Goal: Task Accomplishment & Management: Complete application form

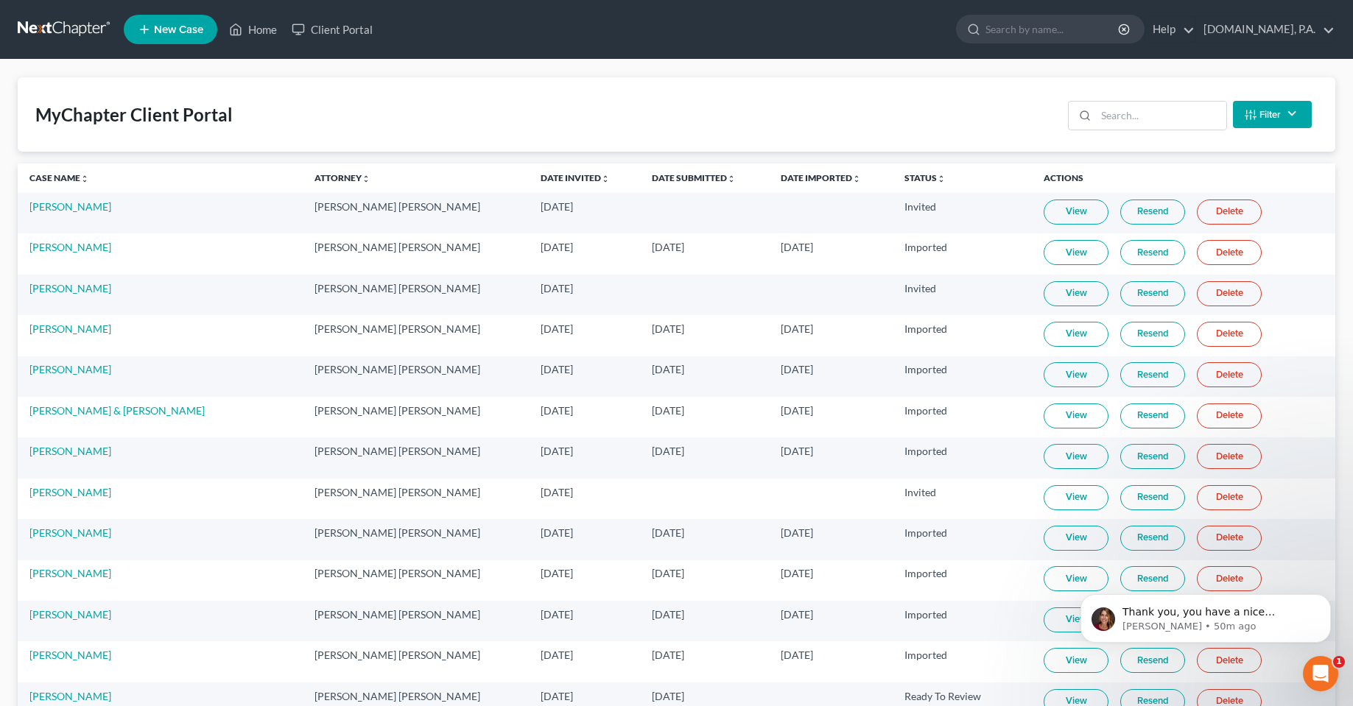
scroll to position [6128, 0]
click at [1322, 654] on div "Open Intercom Messenger" at bounding box center [1318, 671] width 49 height 49
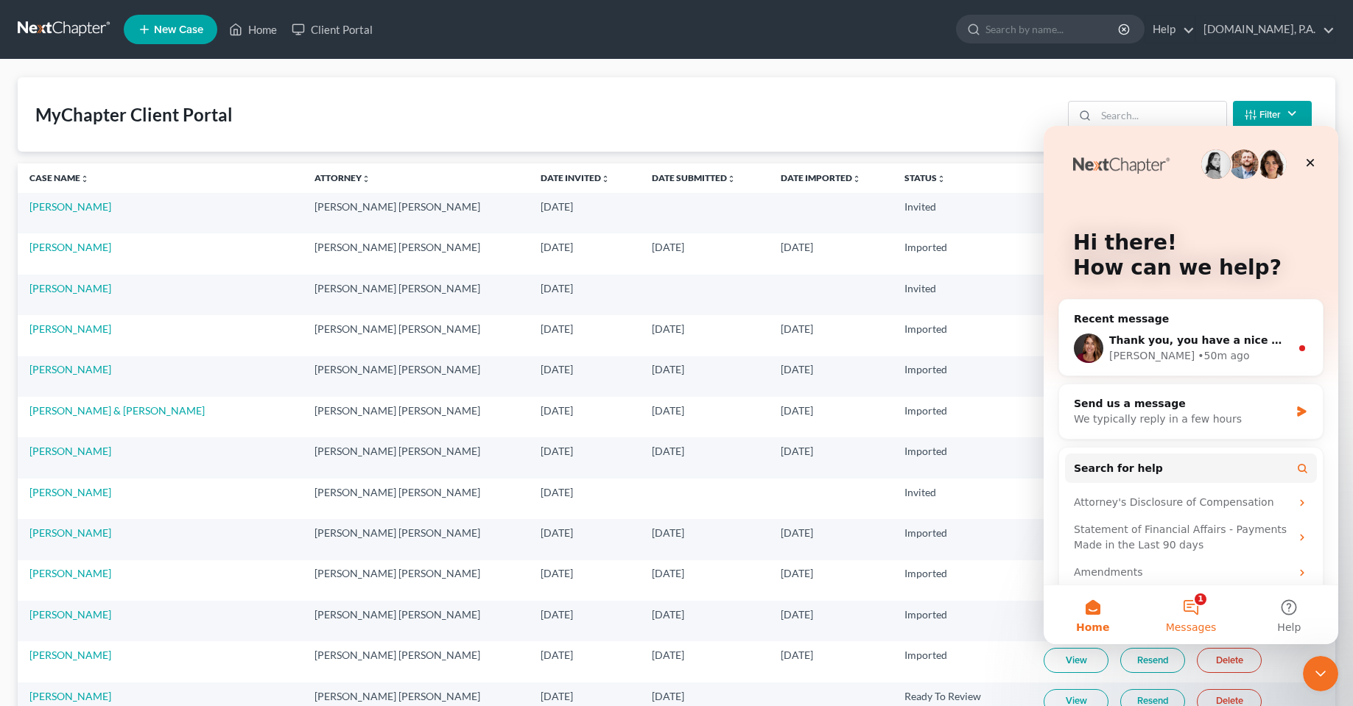
click at [1196, 612] on button "1 Messages" at bounding box center [1191, 614] width 98 height 59
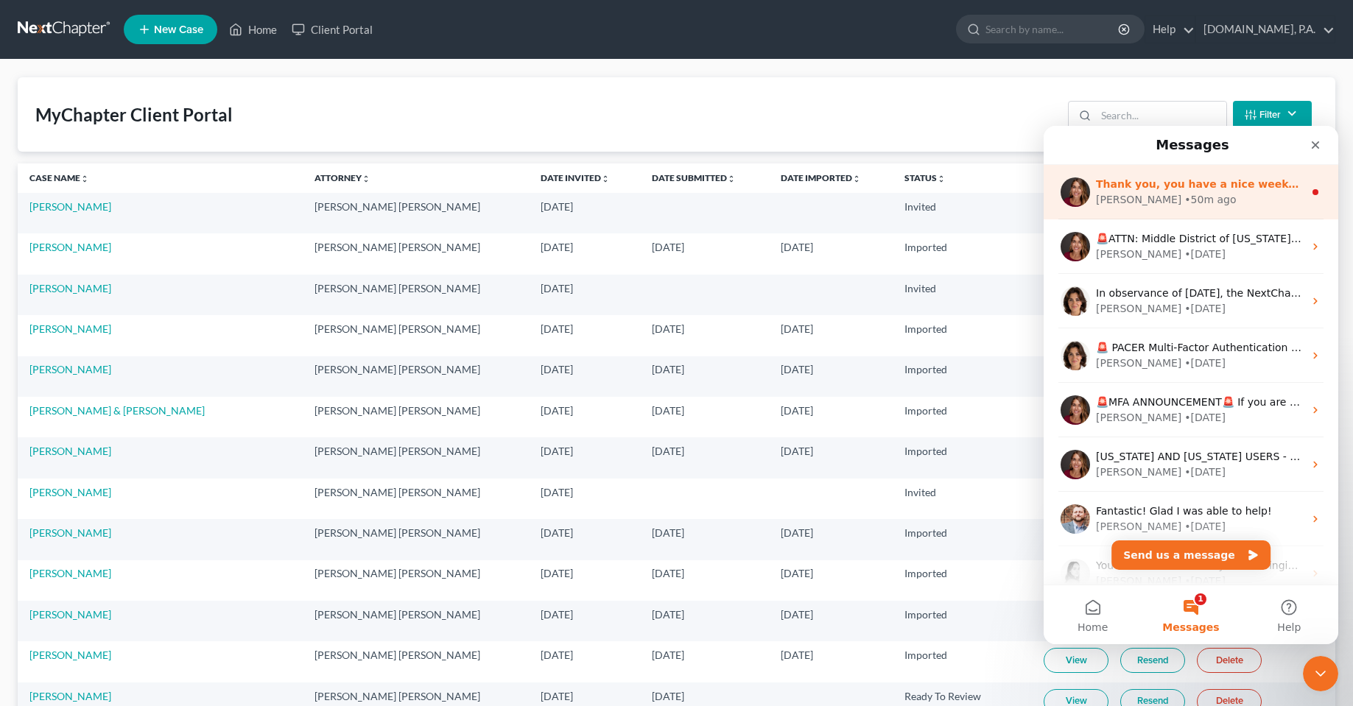
click at [1172, 200] on div "[PERSON_NAME] • 50m ago" at bounding box center [1200, 199] width 208 height 15
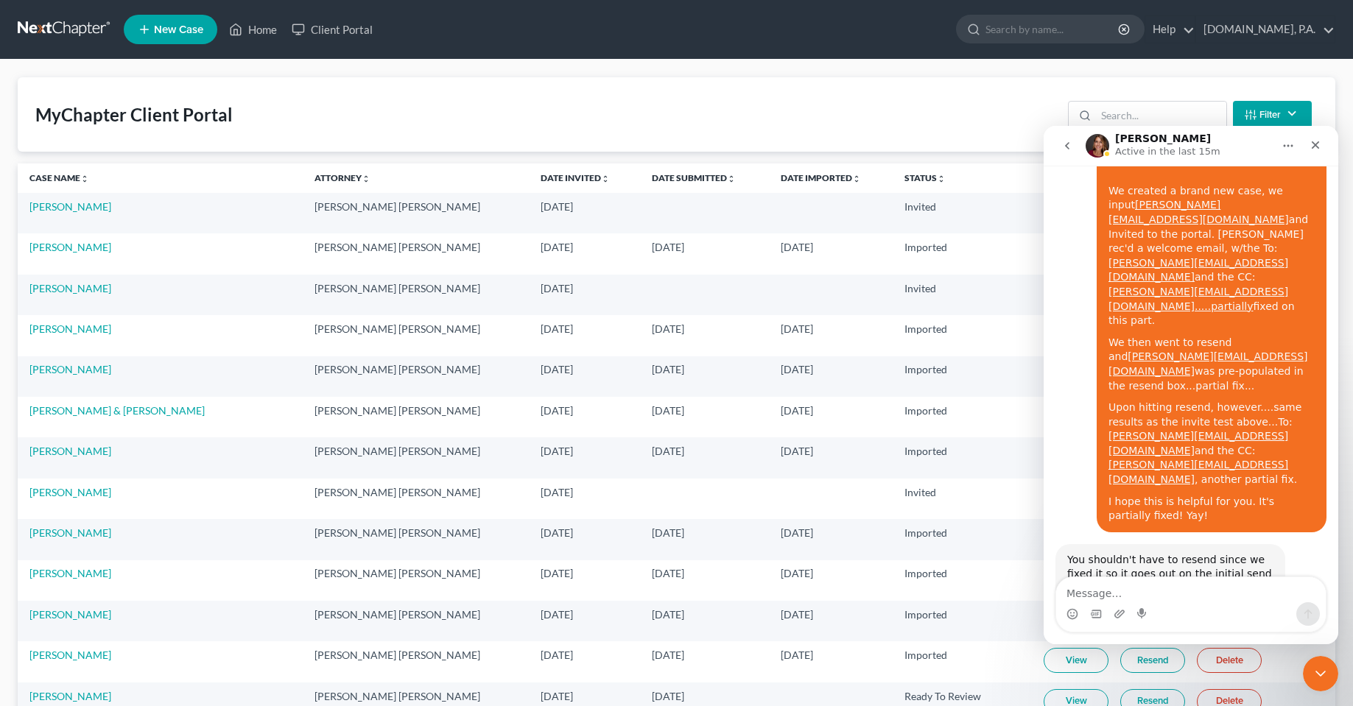
scroll to position [6138, 0]
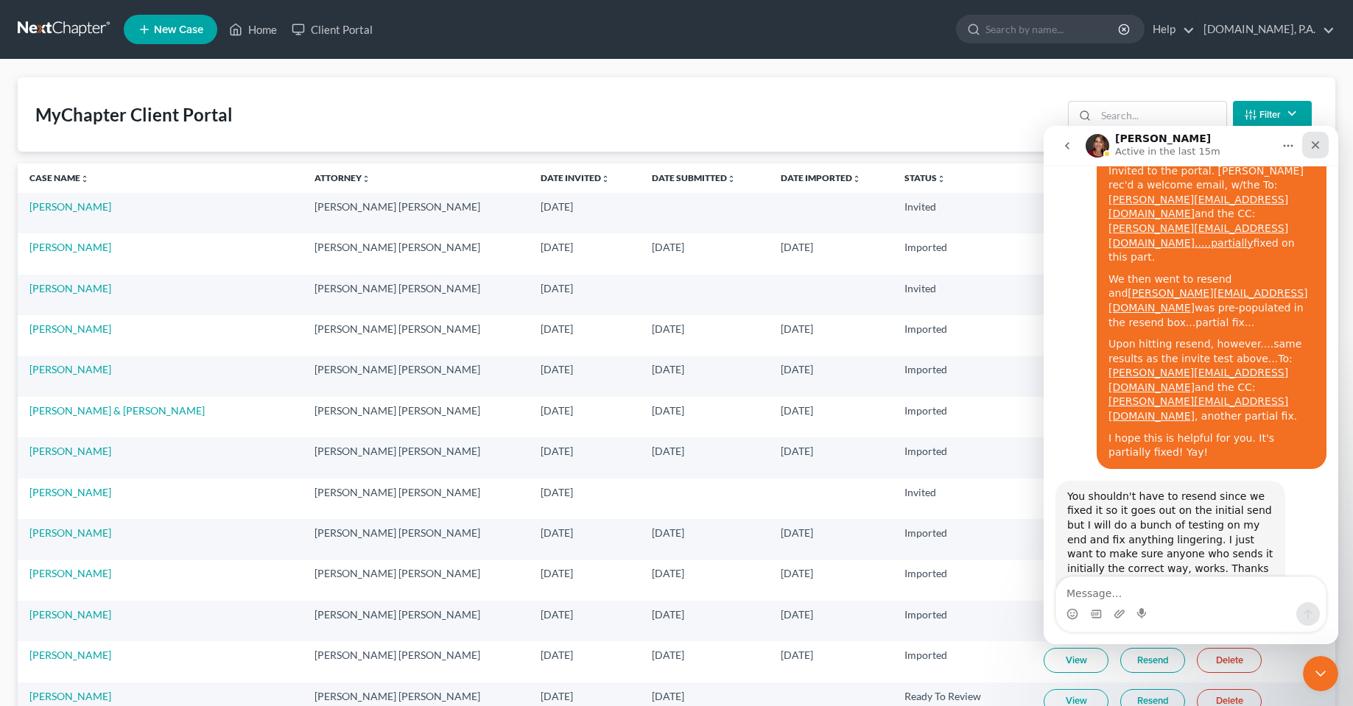
click at [1322, 146] on div "Close" at bounding box center [1315, 145] width 27 height 27
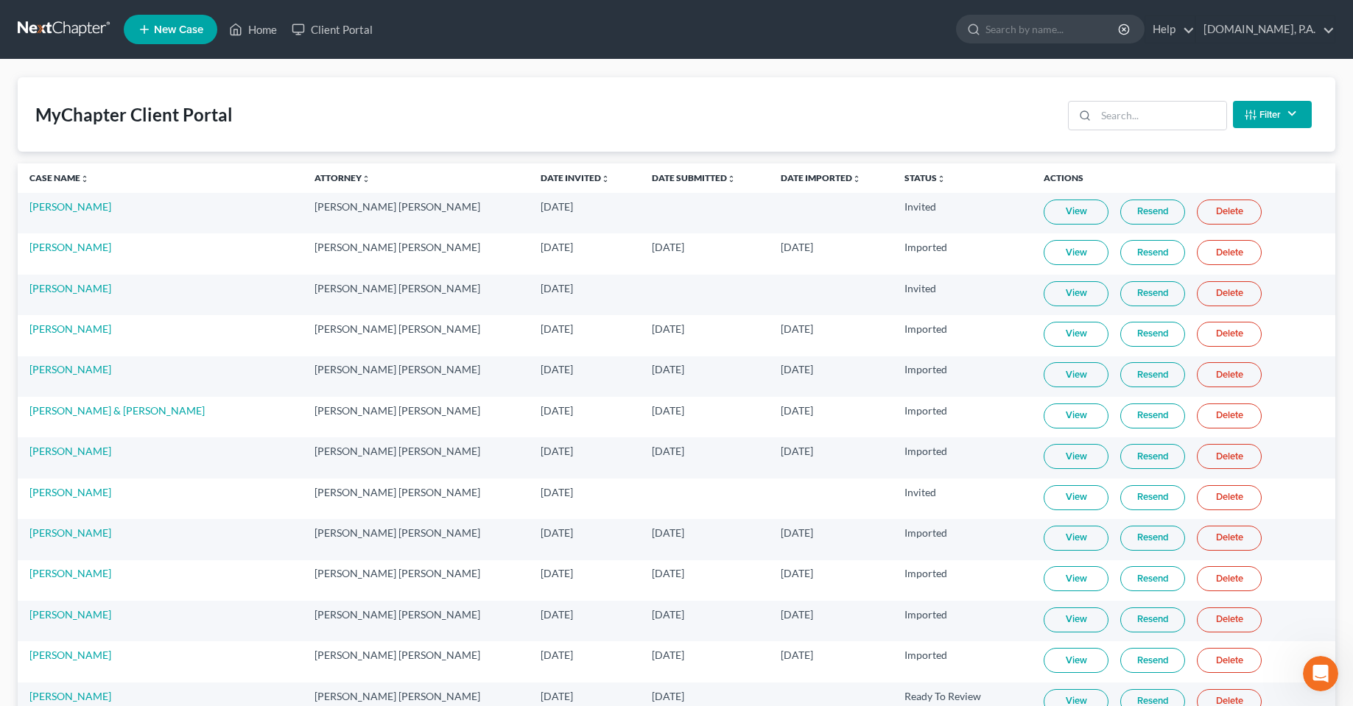
click at [890, 109] on div "MyChapter Client Portal Filter Status Filter... Invited In Progress Ready To Re…" at bounding box center [677, 114] width 1318 height 74
click at [354, 27] on link "Client Portal" at bounding box center [332, 29] width 96 height 27
click at [260, 49] on nav "Home New Case Client Portal [DOMAIN_NAME], P.A. [PERSON_NAME][EMAIL_ADDRESS][DO…" at bounding box center [676, 29] width 1353 height 59
drag, startPoint x: 258, startPoint y: 32, endPoint x: 672, endPoint y: 85, distance: 417.3
click at [258, 32] on link "Home" at bounding box center [253, 29] width 63 height 27
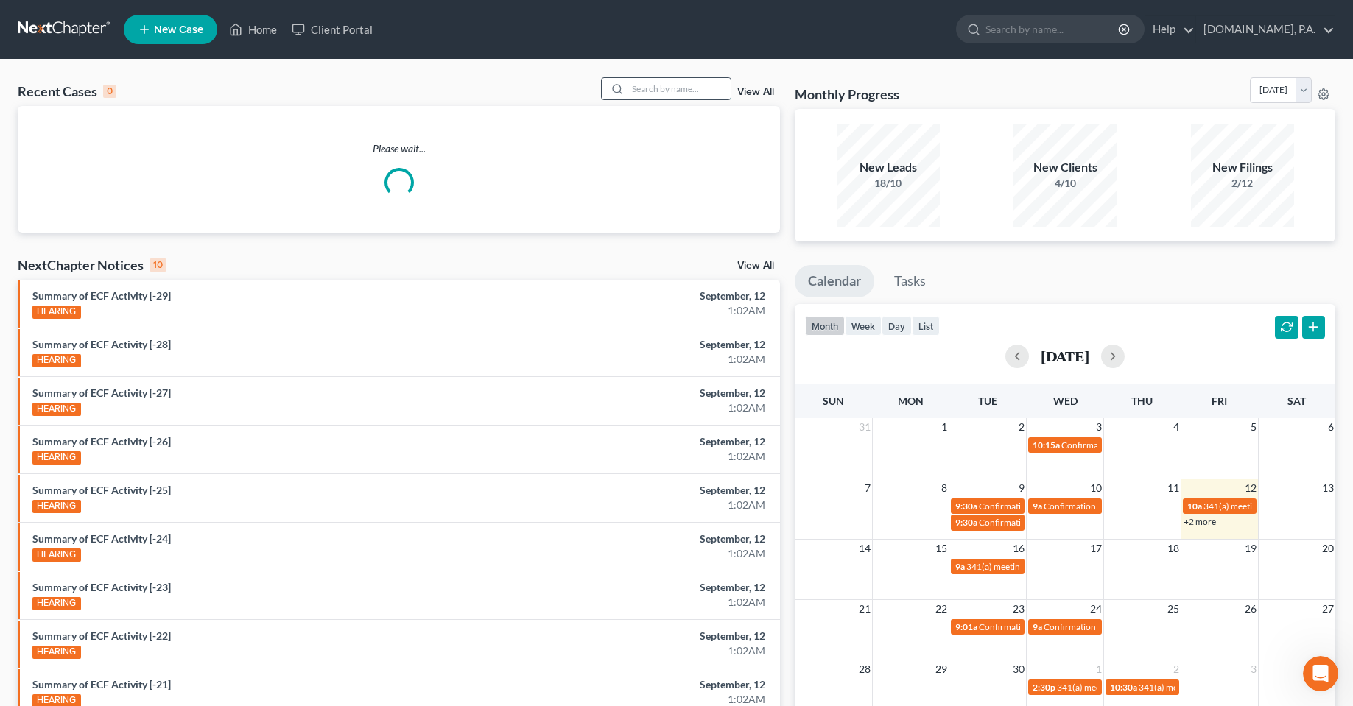
click at [681, 91] on input "search" at bounding box center [678, 88] width 103 height 21
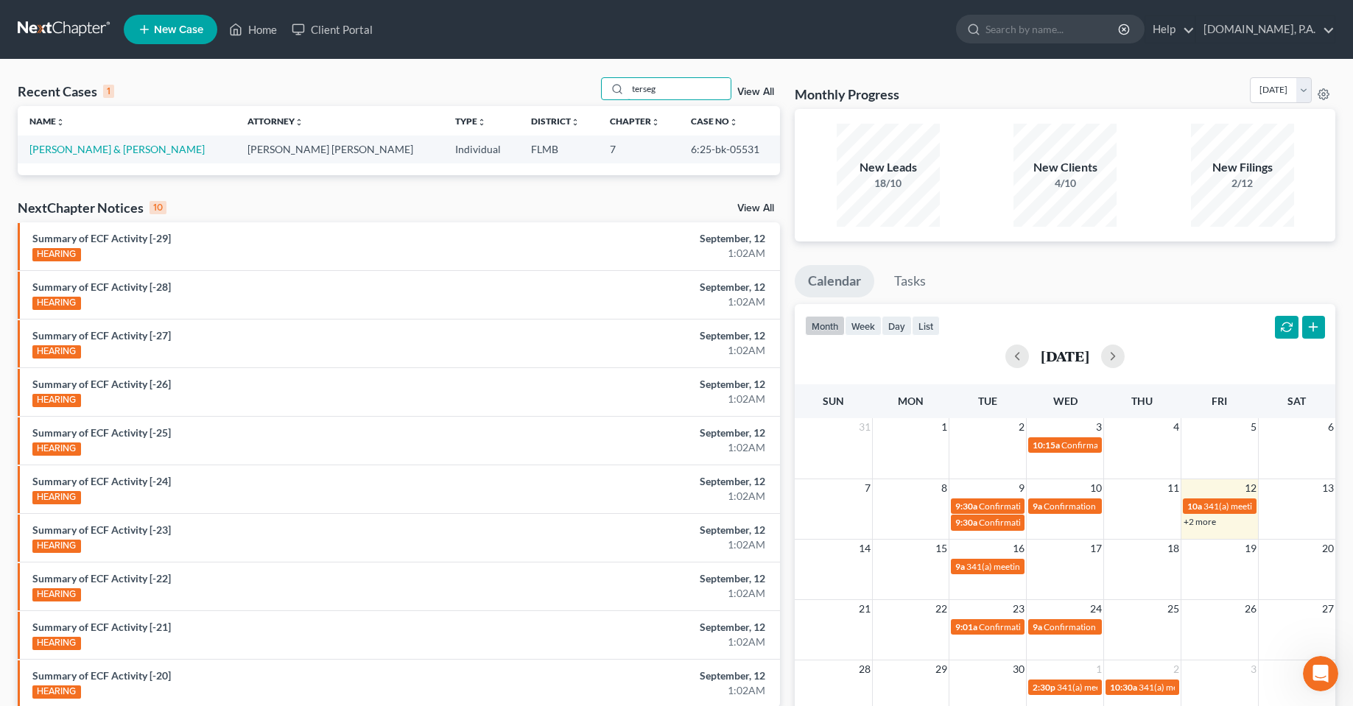
type input "terseg"
click at [93, 208] on div "NextChapter Notices 10" at bounding box center [92, 208] width 149 height 18
click at [85, 165] on div "Name unfold_more expand_more expand_less Attorney unfold_more expand_more expan…" at bounding box center [399, 140] width 762 height 68
click at [84, 146] on link "[PERSON_NAME] & [PERSON_NAME]" at bounding box center [116, 149] width 175 height 13
select select "2"
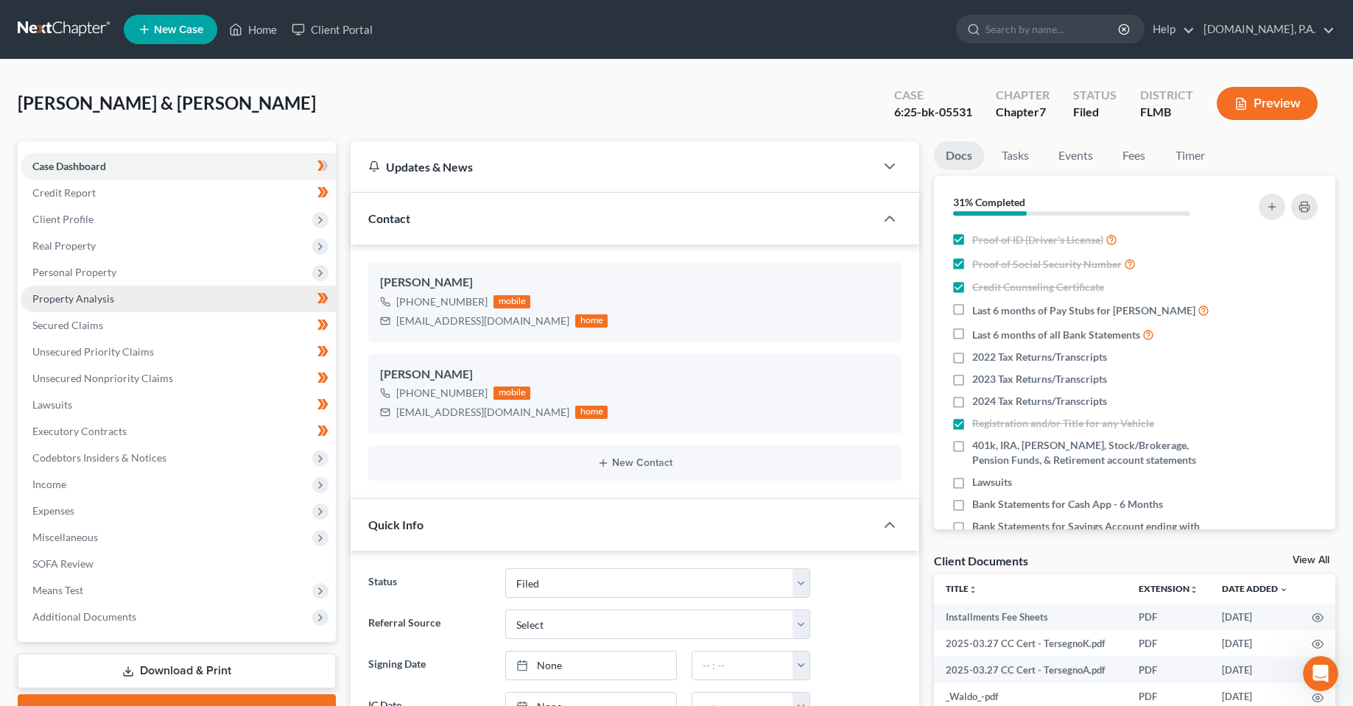
click at [66, 298] on span "Property Analysis" at bounding box center [73, 298] width 82 height 13
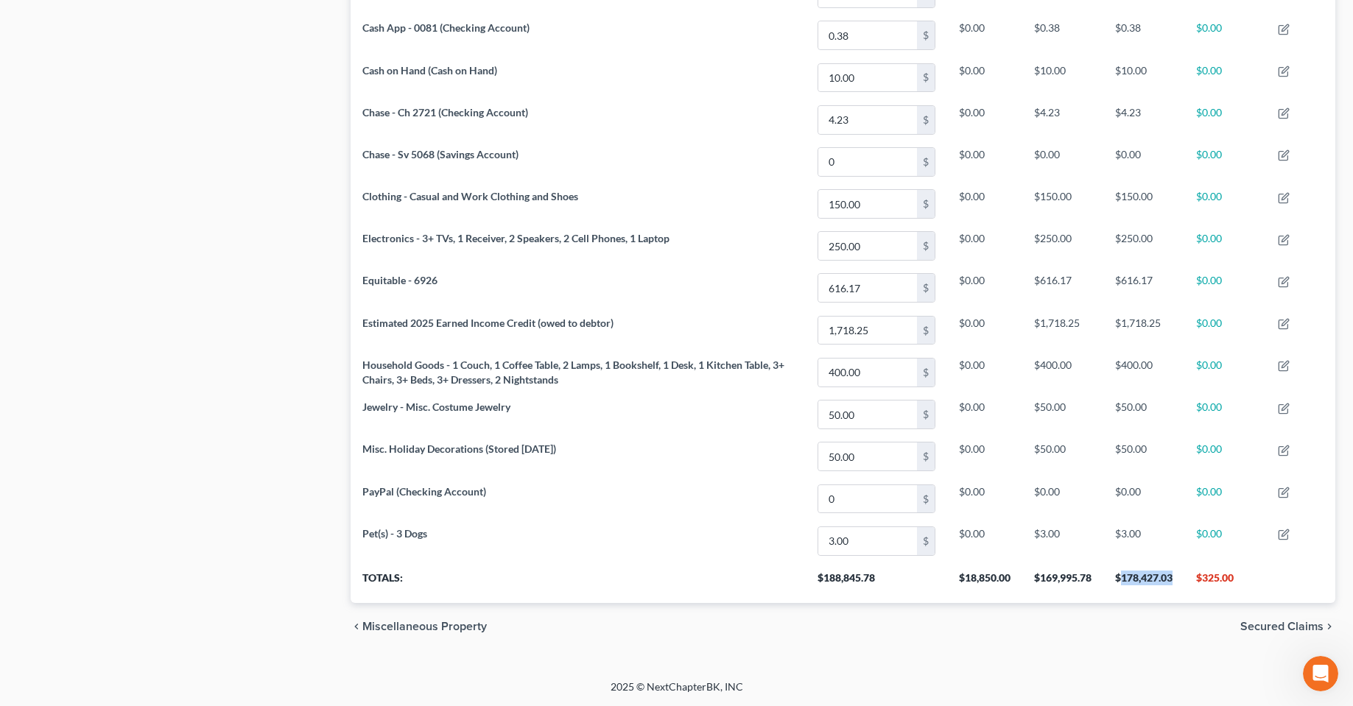
drag, startPoint x: 1172, startPoint y: 575, endPoint x: 1120, endPoint y: 577, distance: 51.6
click at [1120, 577] on th "$178,427.03" at bounding box center [1143, 582] width 81 height 41
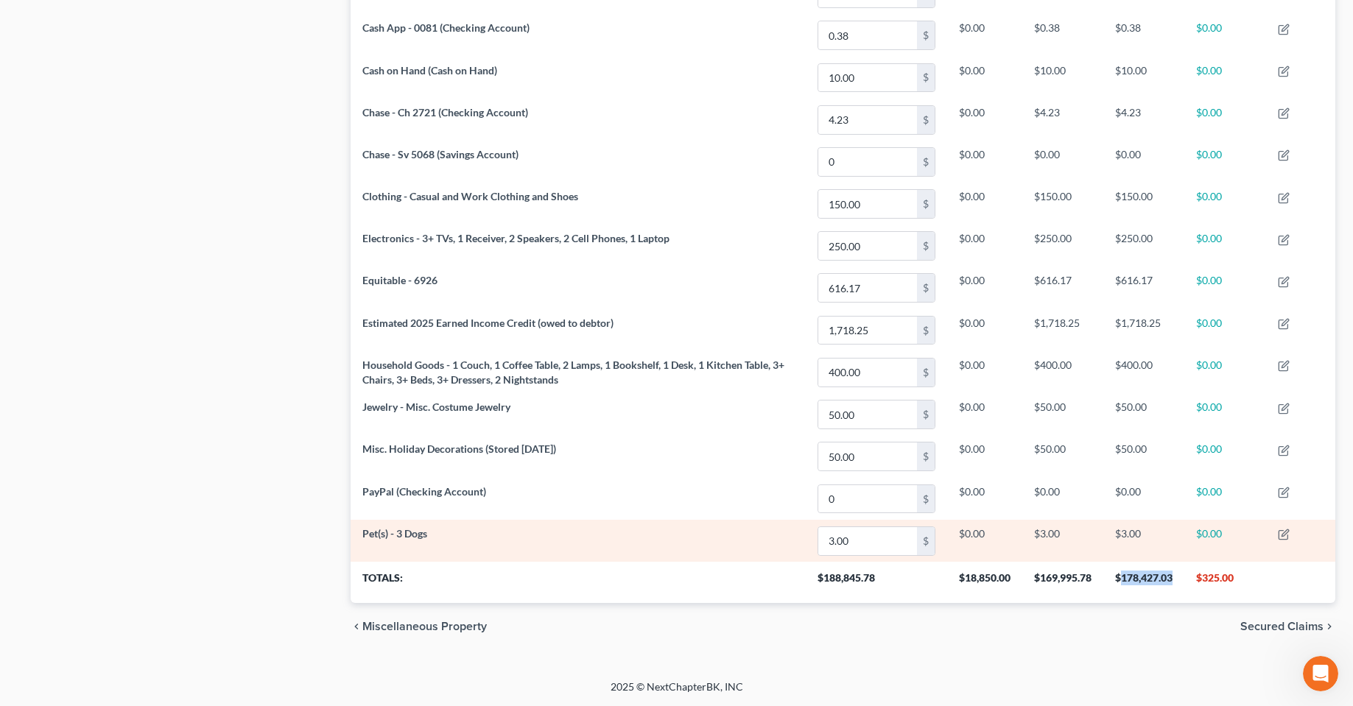
copy th "178,427.03"
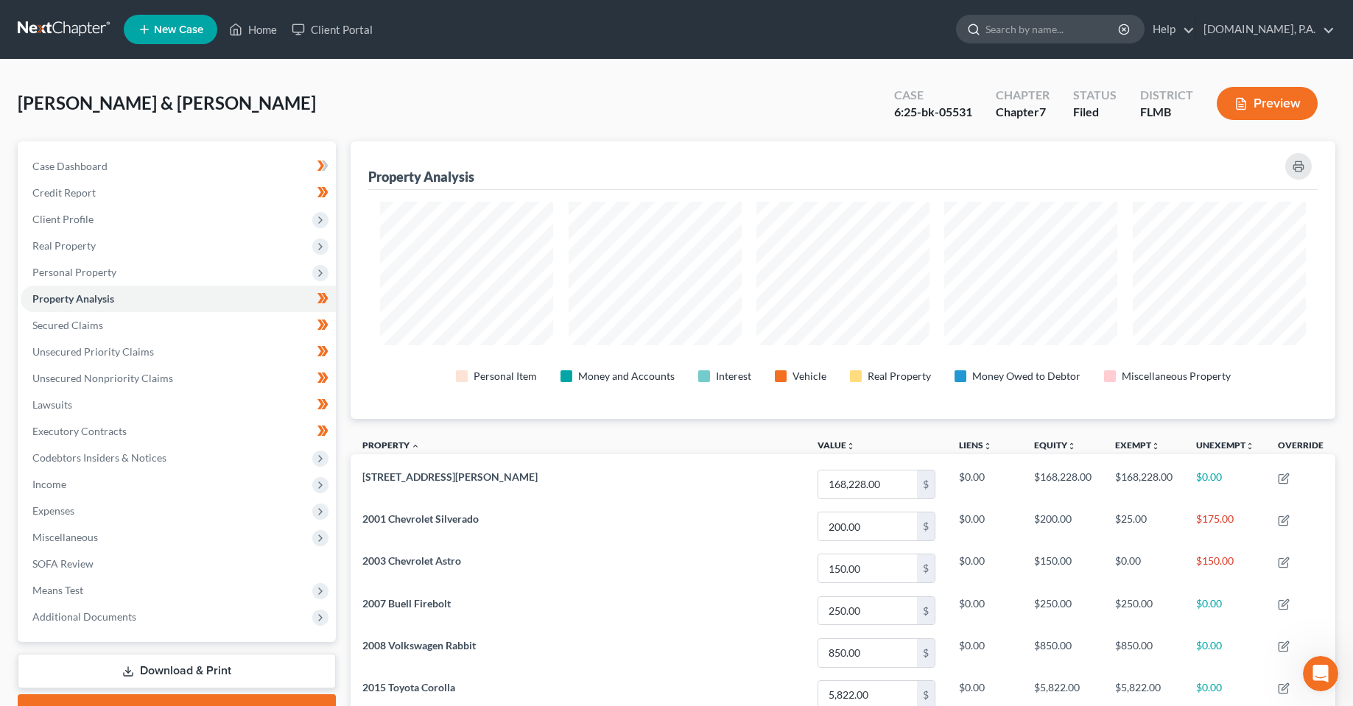
click at [1069, 39] on input "search" at bounding box center [1052, 28] width 135 height 27
type input "[PERSON_NAME]"
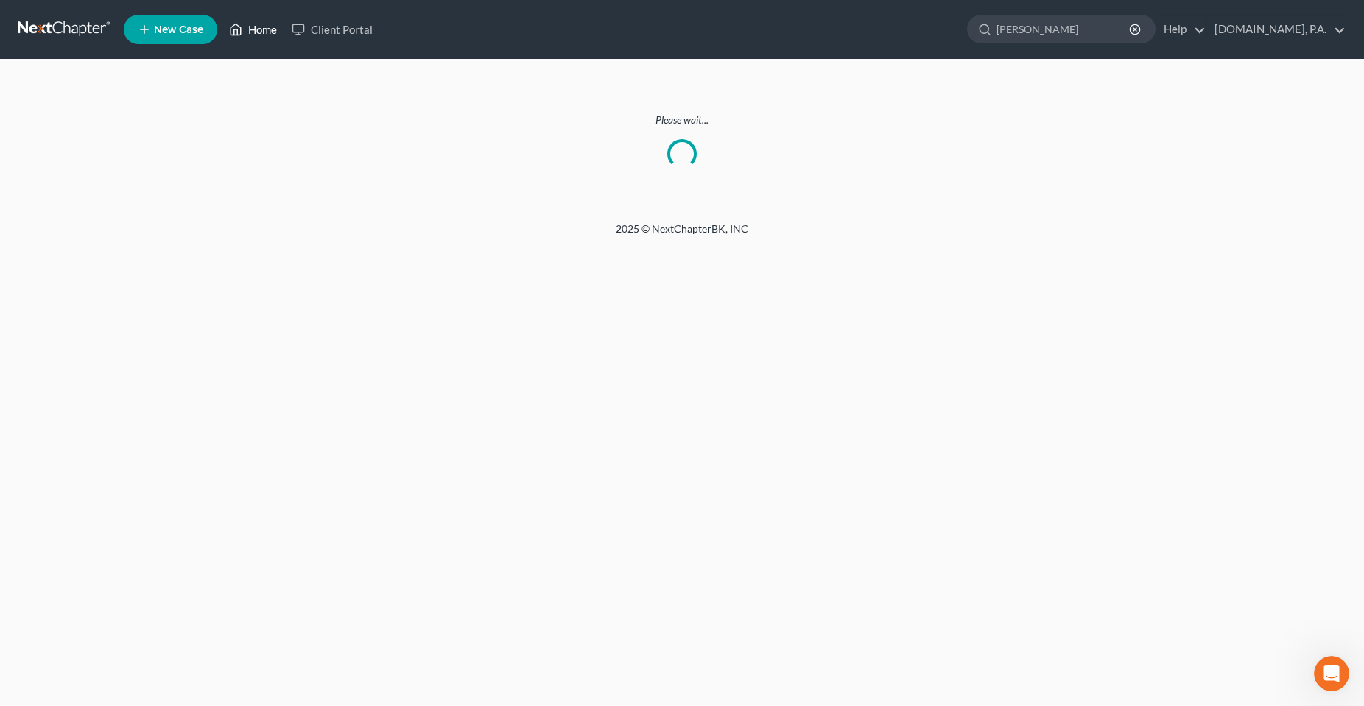
click at [248, 31] on link "Home" at bounding box center [253, 29] width 63 height 27
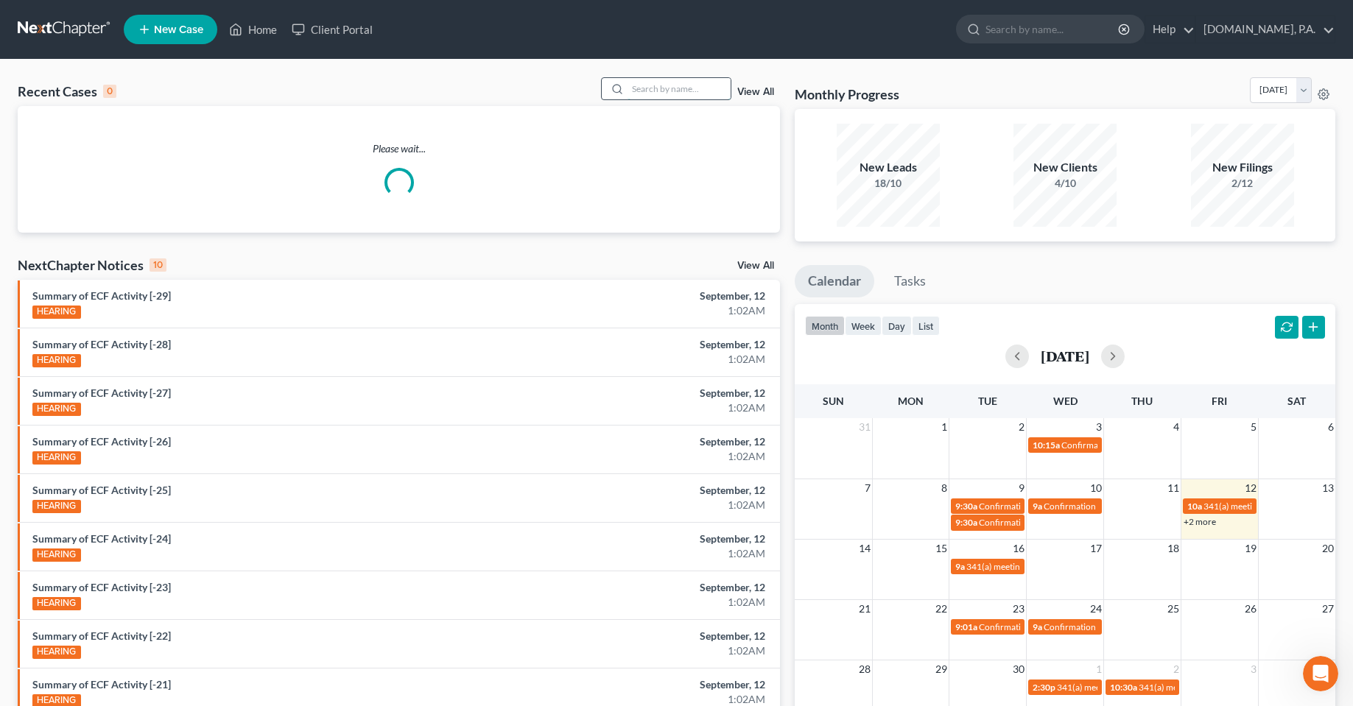
click at [704, 82] on input "search" at bounding box center [678, 88] width 103 height 21
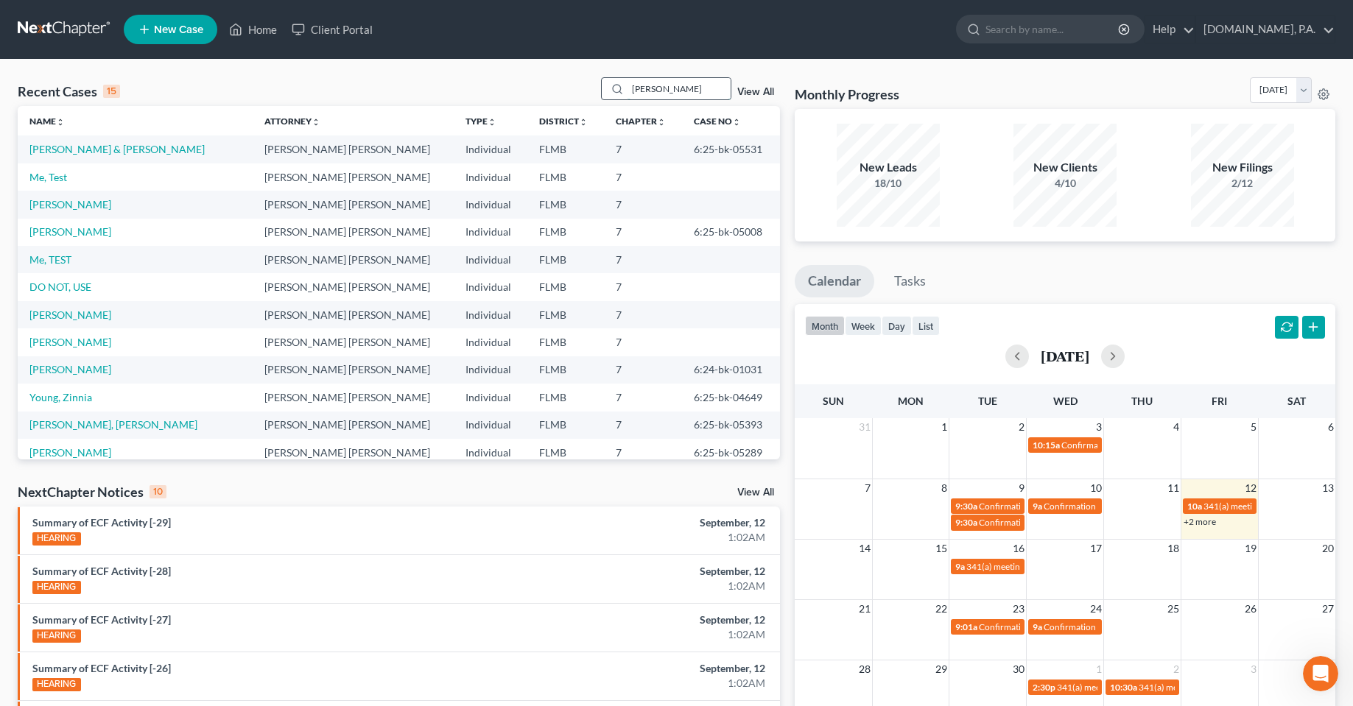
type input "[PERSON_NAME]"
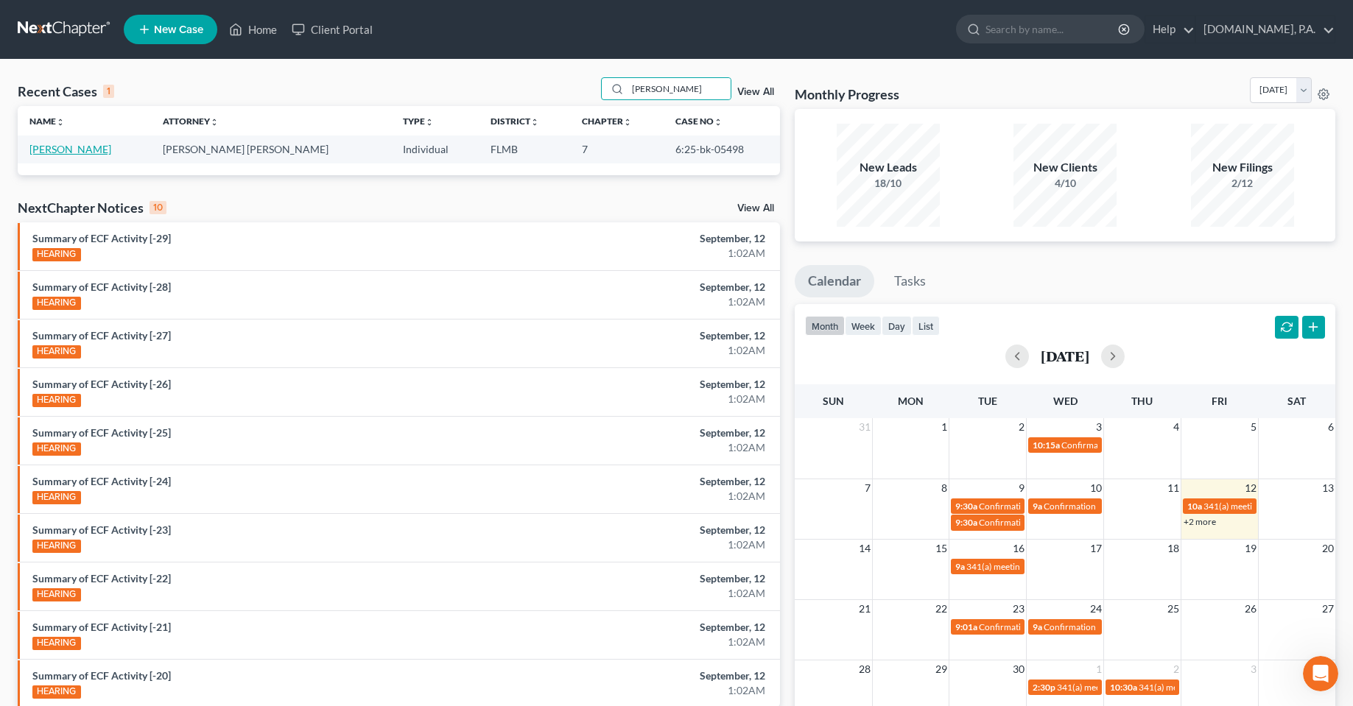
click at [99, 149] on link "[PERSON_NAME]" at bounding box center [70, 149] width 82 height 13
select select "2"
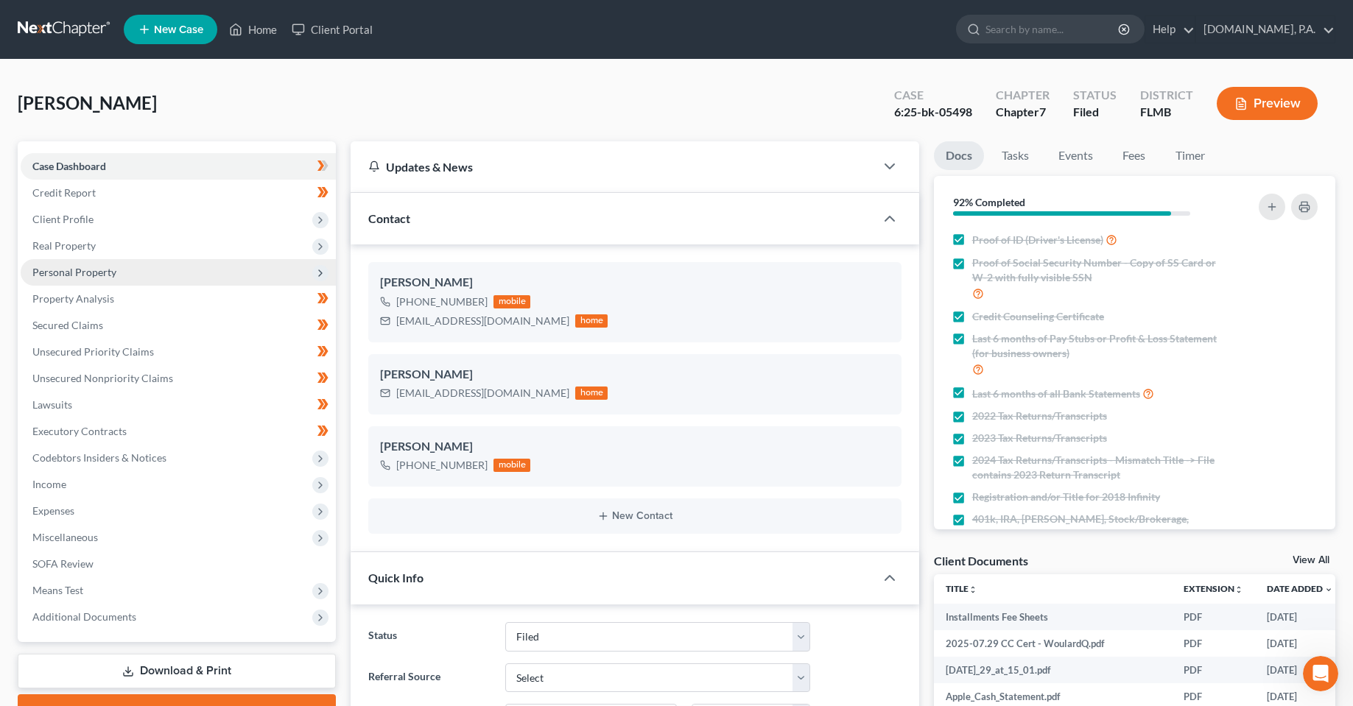
click at [111, 279] on span "Personal Property" at bounding box center [178, 272] width 315 height 27
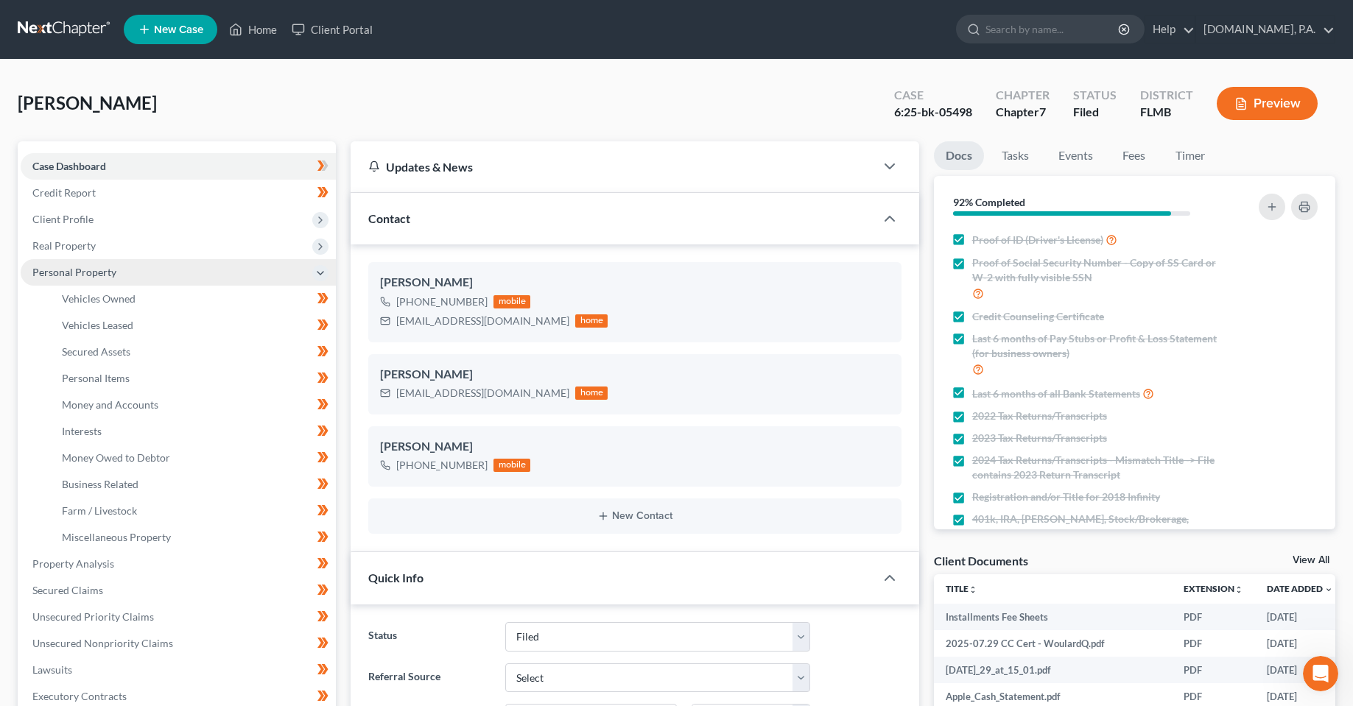
click at [94, 272] on span "Personal Property" at bounding box center [74, 272] width 84 height 13
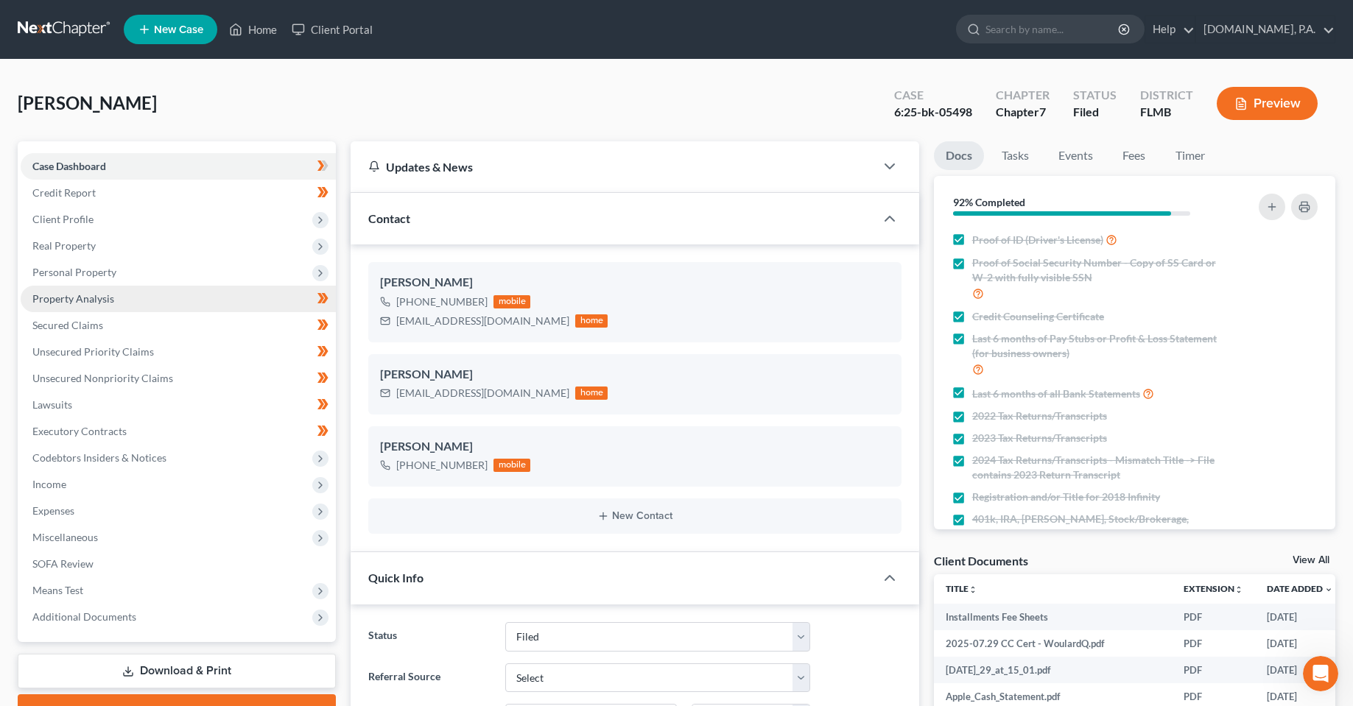
click at [87, 286] on link "Property Analysis" at bounding box center [178, 299] width 315 height 27
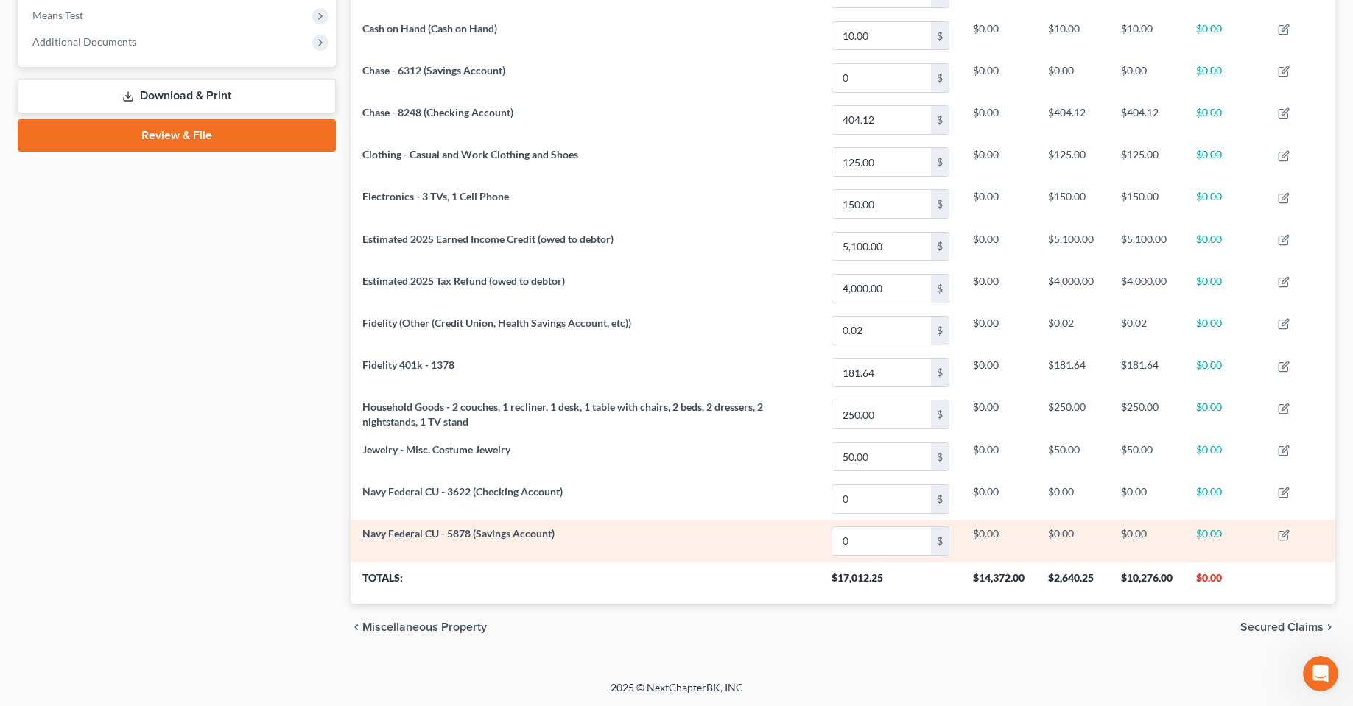
scroll to position [576, 0]
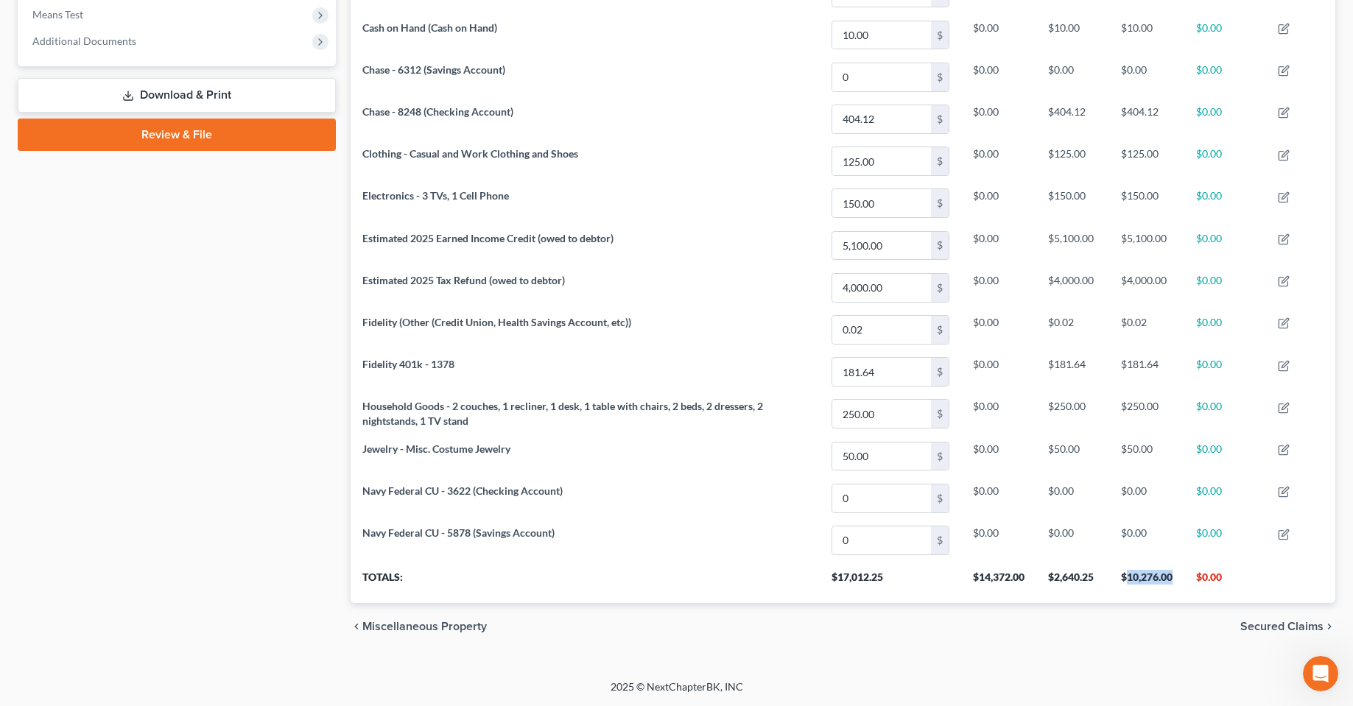
drag, startPoint x: 1179, startPoint y: 570, endPoint x: 1125, endPoint y: 577, distance: 54.3
click at [1125, 577] on th "$10,276.00" at bounding box center [1146, 582] width 75 height 41
copy th "10,276.00"
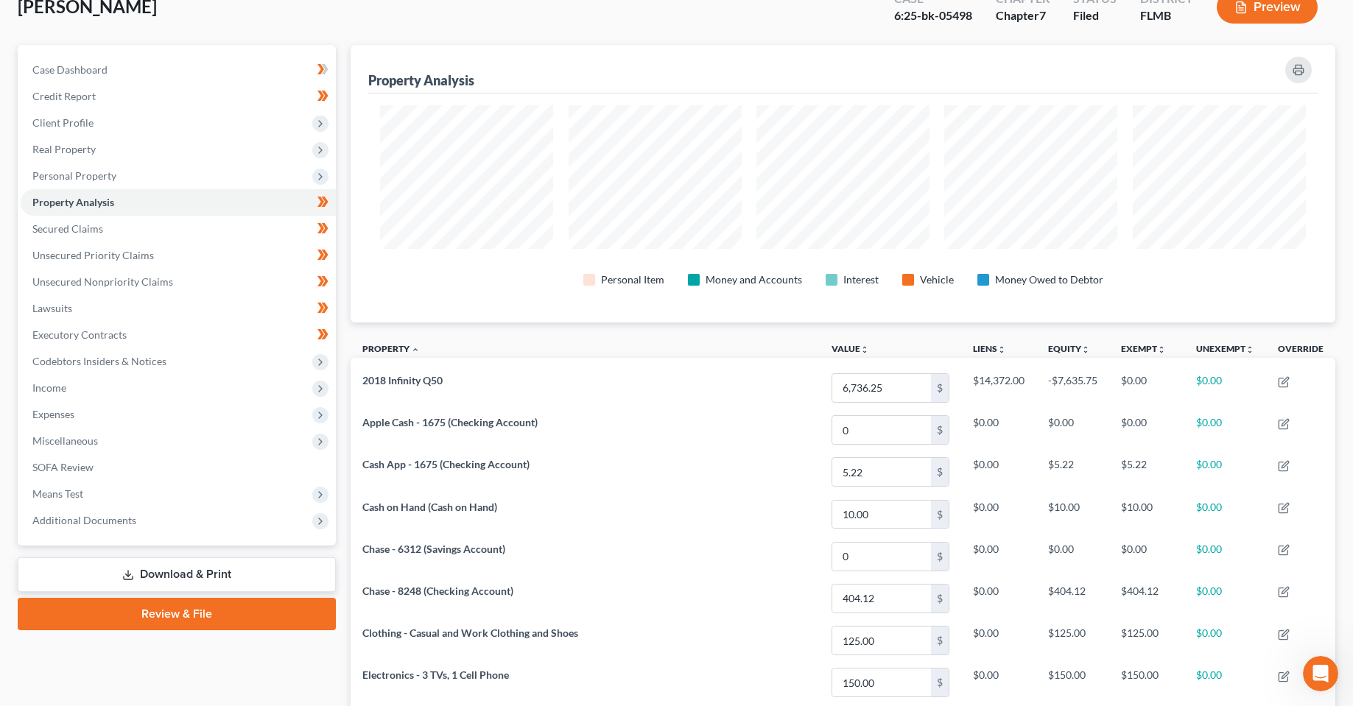
scroll to position [0, 0]
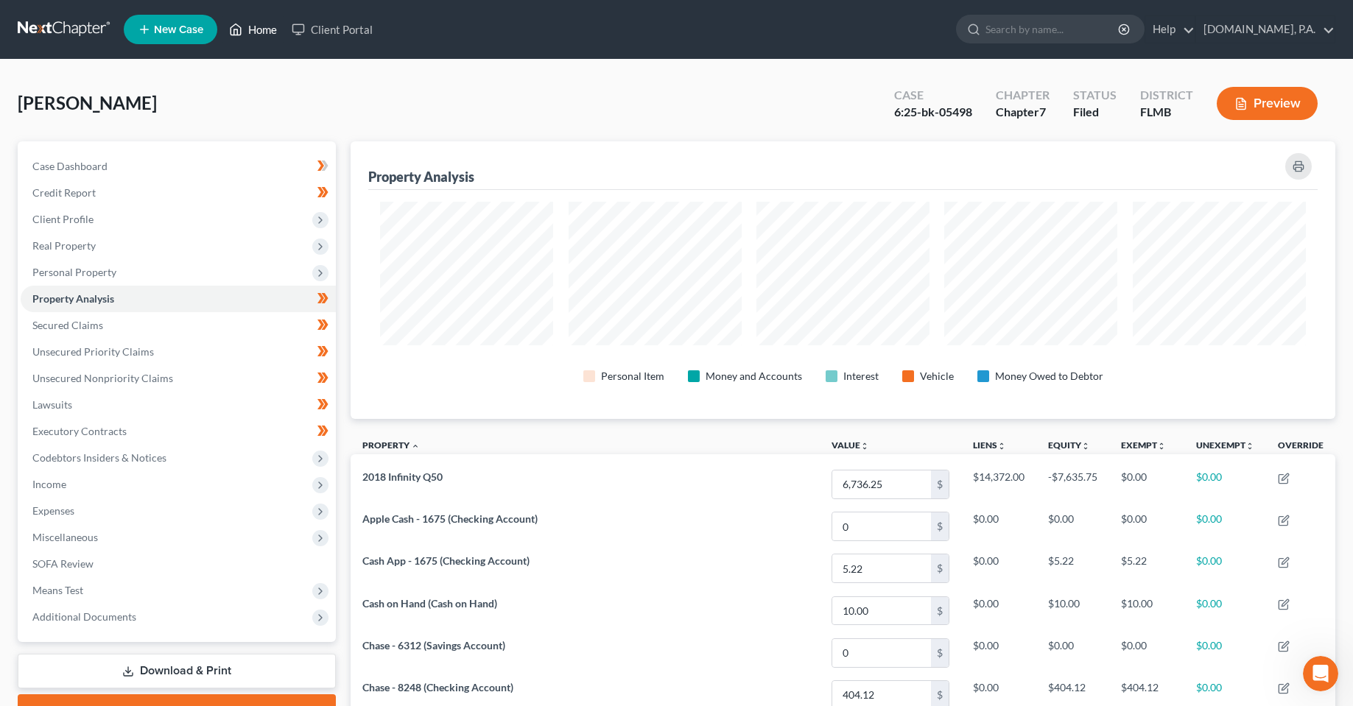
click at [230, 37] on icon at bounding box center [235, 30] width 13 height 18
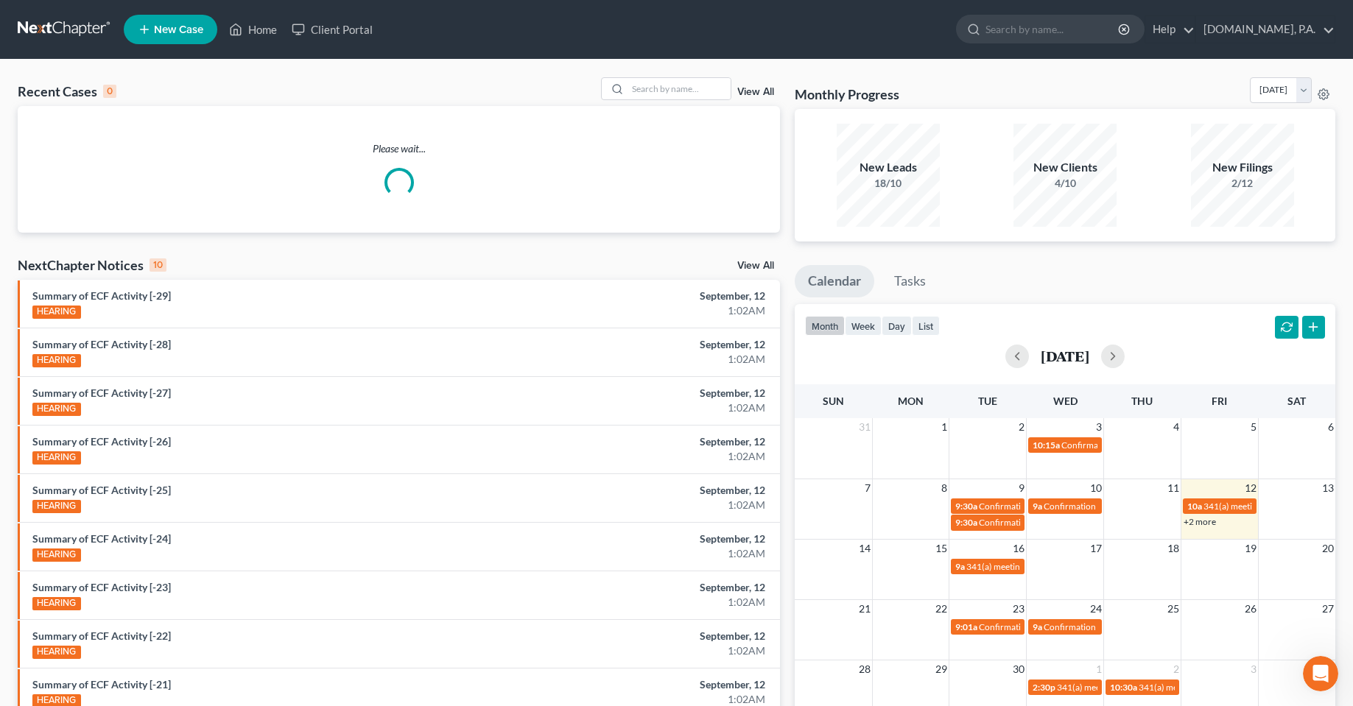
click at [691, 76] on div "Recent Cases 0 View All Please wait... NextChapter Notices 10 View All Summary …" at bounding box center [676, 442] width 1353 height 764
click at [686, 80] on input "search" at bounding box center [678, 88] width 103 height 21
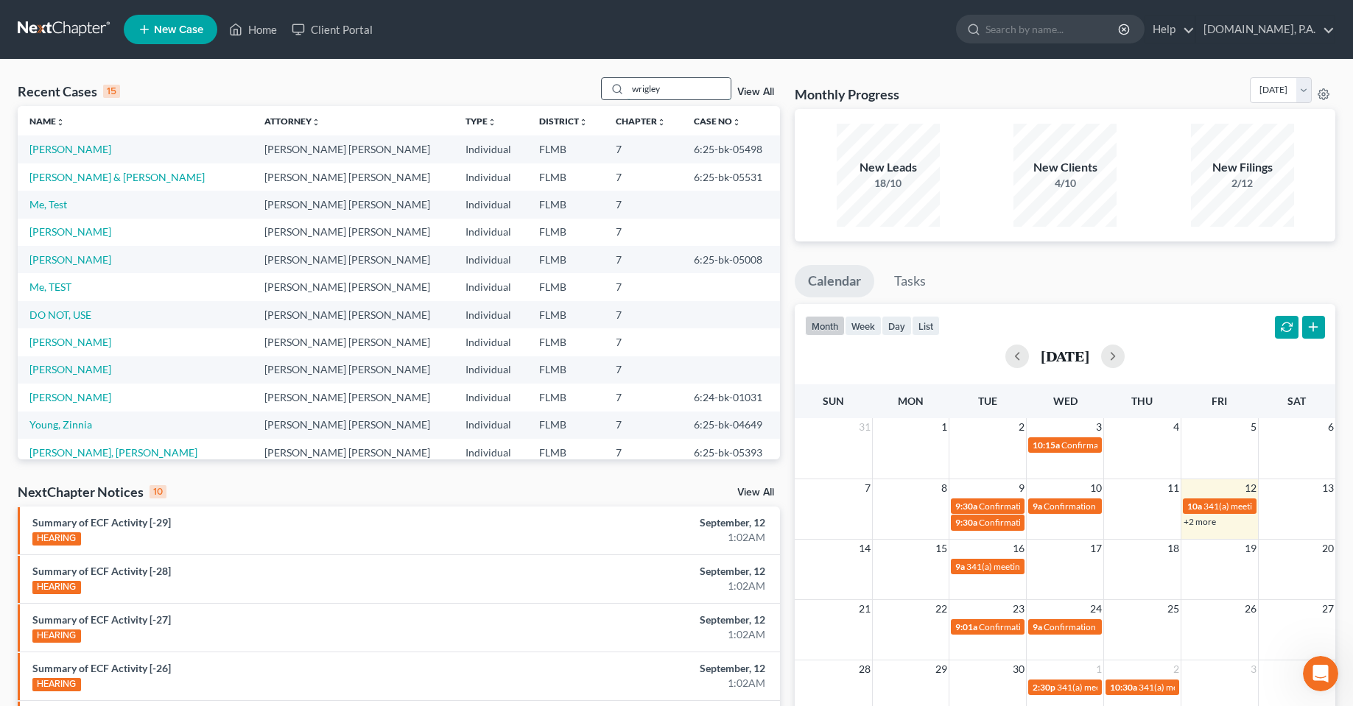
type input "wrigley"
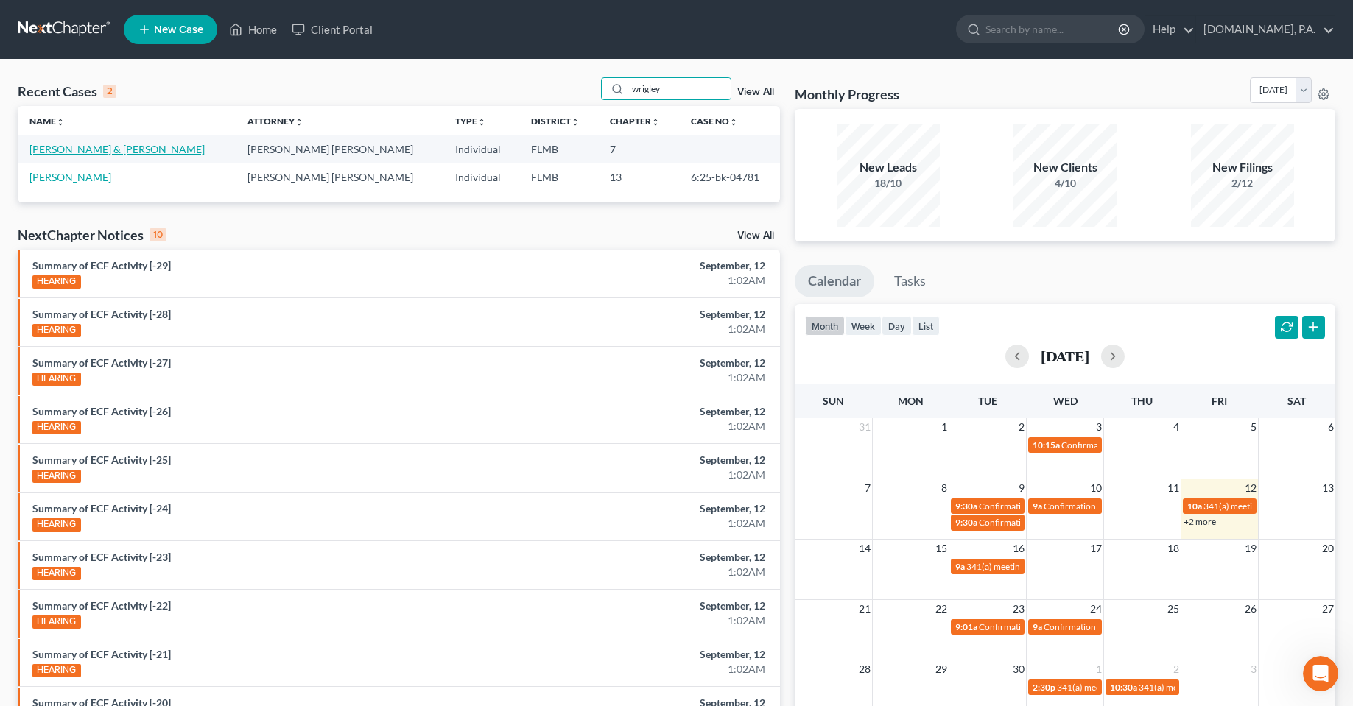
click at [100, 148] on link "[PERSON_NAME] & [PERSON_NAME]" at bounding box center [116, 149] width 175 height 13
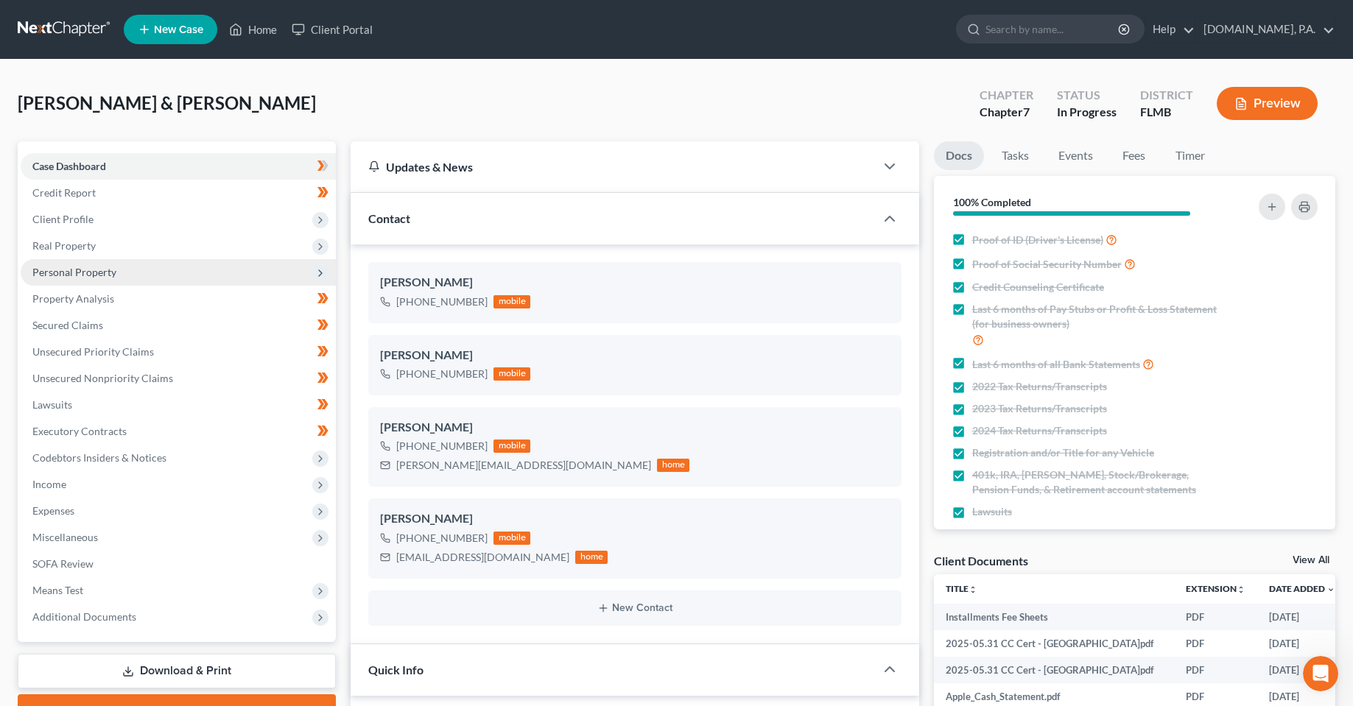
click at [71, 280] on span "Personal Property" at bounding box center [178, 272] width 315 height 27
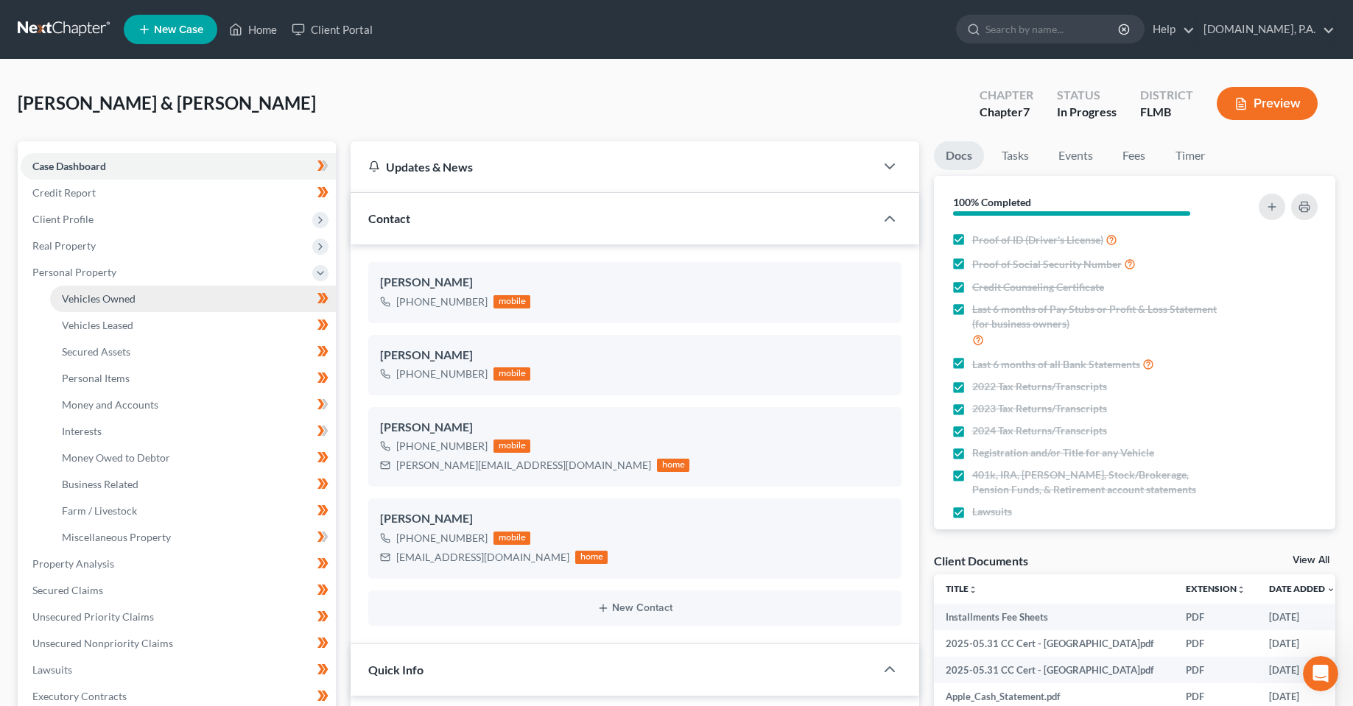
click at [92, 298] on span "Vehicles Owned" at bounding box center [99, 298] width 74 height 13
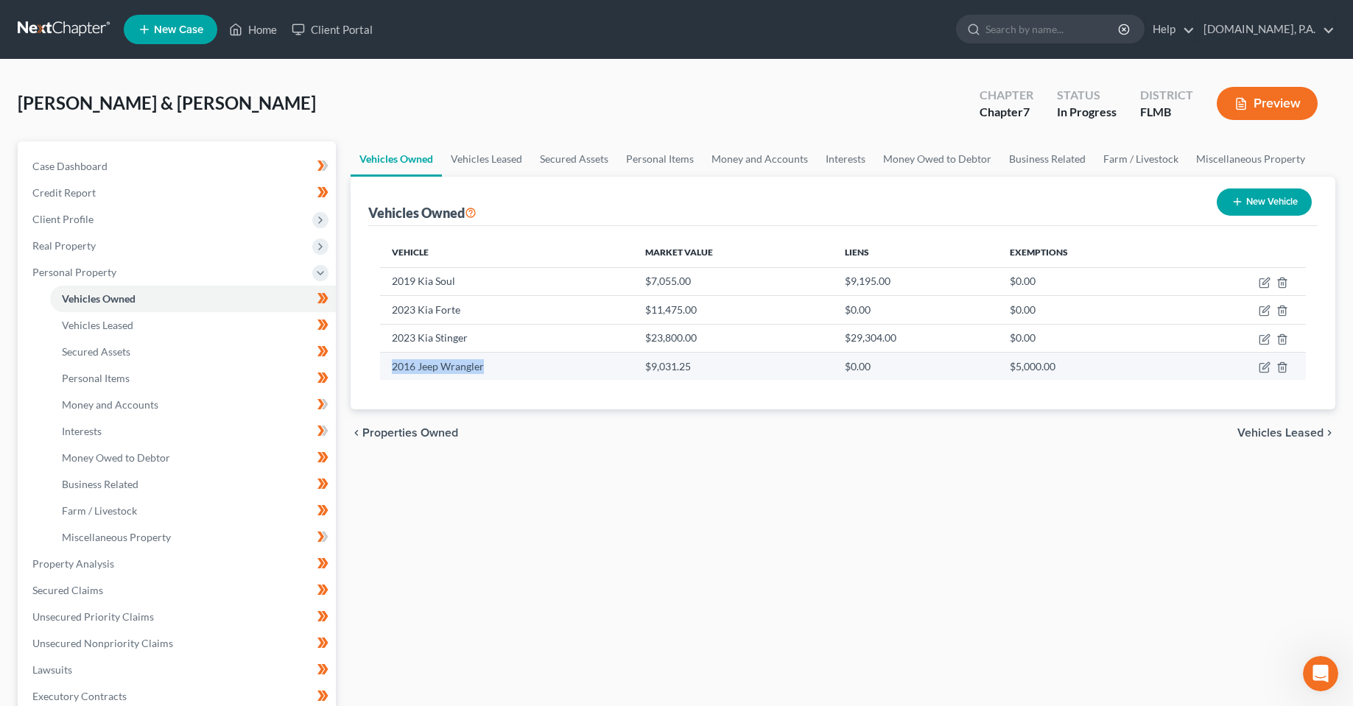
drag, startPoint x: 487, startPoint y: 376, endPoint x: 386, endPoint y: 375, distance: 100.9
click at [386, 375] on td "2016 Jeep Wrangler" at bounding box center [506, 366] width 253 height 28
copy td "2016 Jeep Wrangler"
click at [725, 505] on div "Vehicles Owned Vehicles Leased Secured Assets Personal Items Money and Accounts…" at bounding box center [842, 566] width 999 height 851
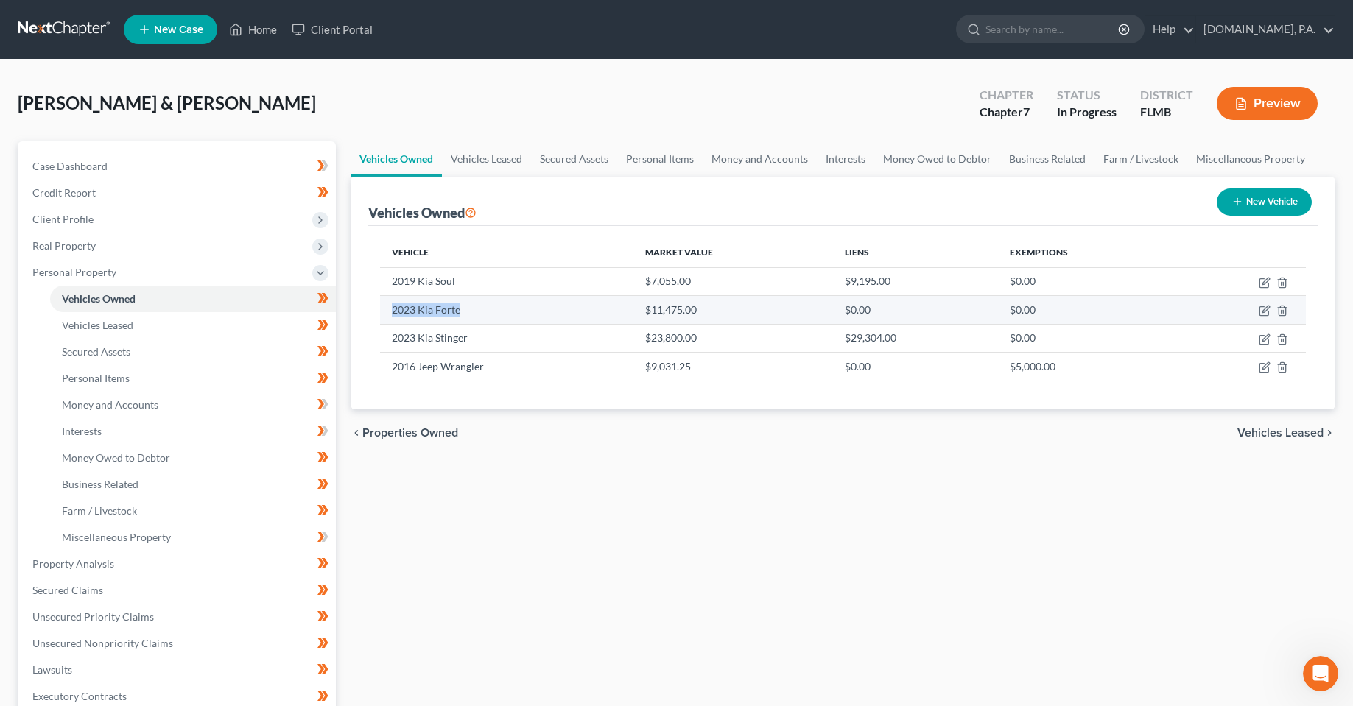
drag, startPoint x: 493, startPoint y: 309, endPoint x: 381, endPoint y: 315, distance: 112.1
click at [381, 315] on td "2023 Kia Forte" at bounding box center [506, 310] width 253 height 28
copy td "2023 Kia Forte"
click at [535, 465] on div "Vehicles Owned Vehicles Leased Secured Assets Personal Items Money and Accounts…" at bounding box center [842, 566] width 999 height 851
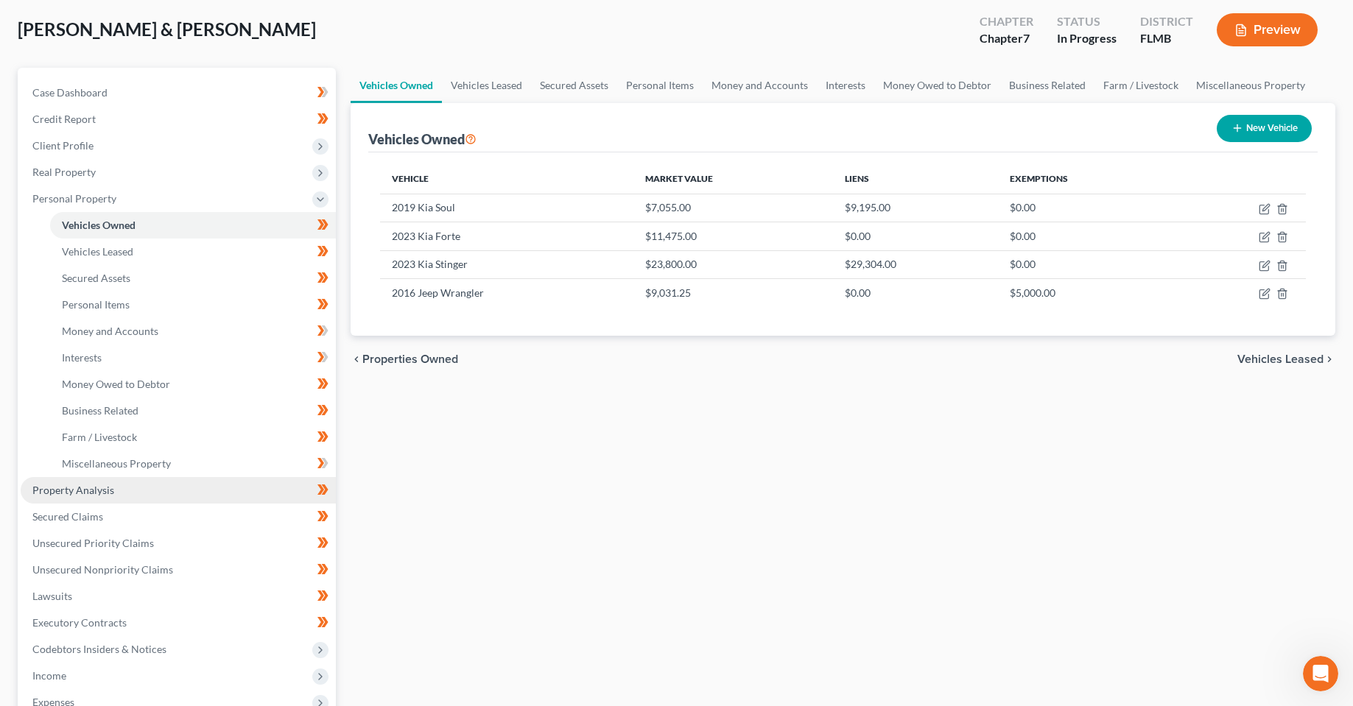
click at [100, 498] on link "Property Analysis" at bounding box center [178, 490] width 315 height 27
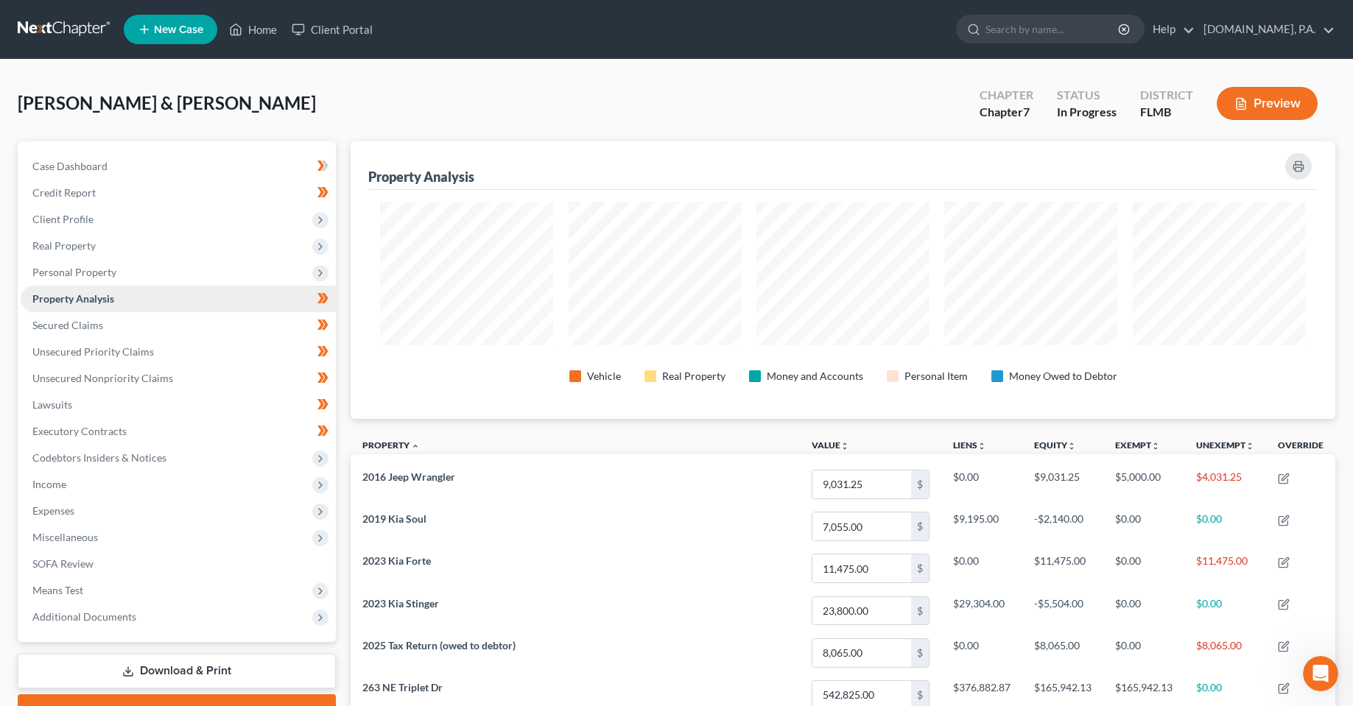
scroll to position [736184, 735477]
click at [77, 460] on span "Codebtors Insiders & Notices" at bounding box center [99, 457] width 134 height 13
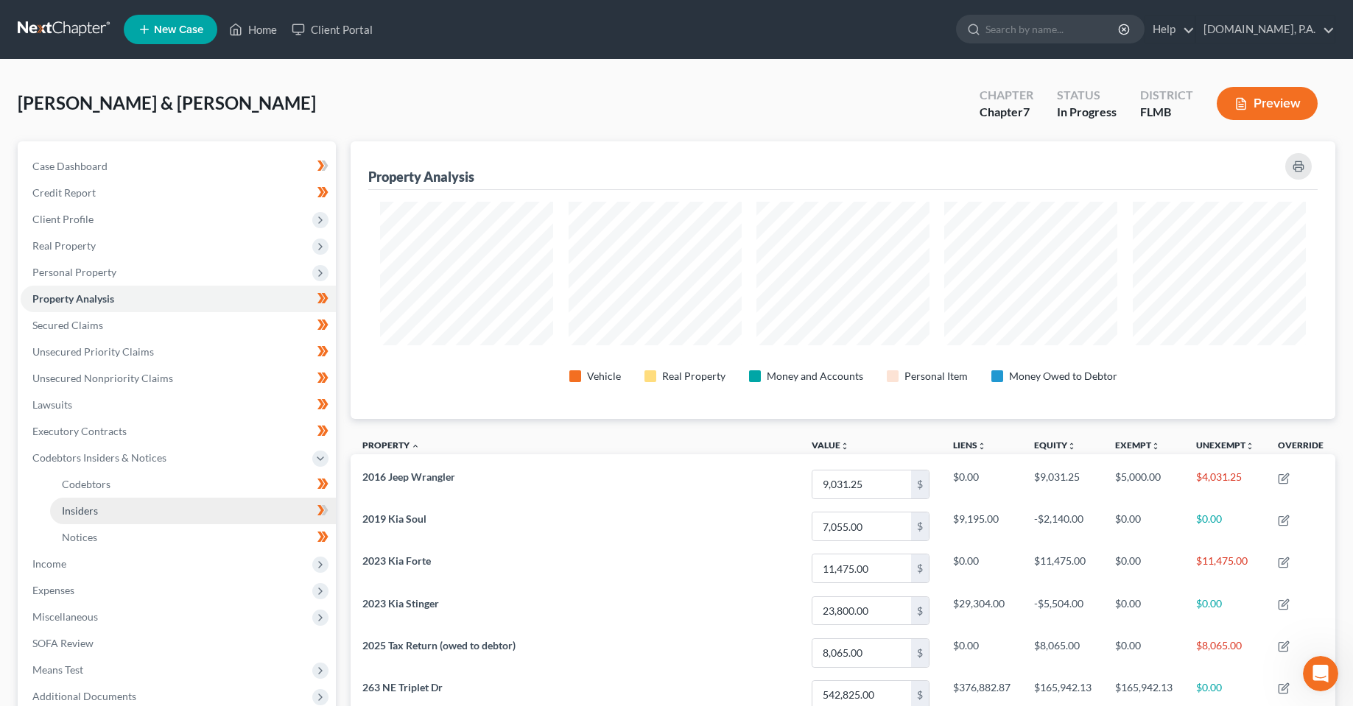
click at [89, 510] on span "Insiders" at bounding box center [80, 510] width 36 height 13
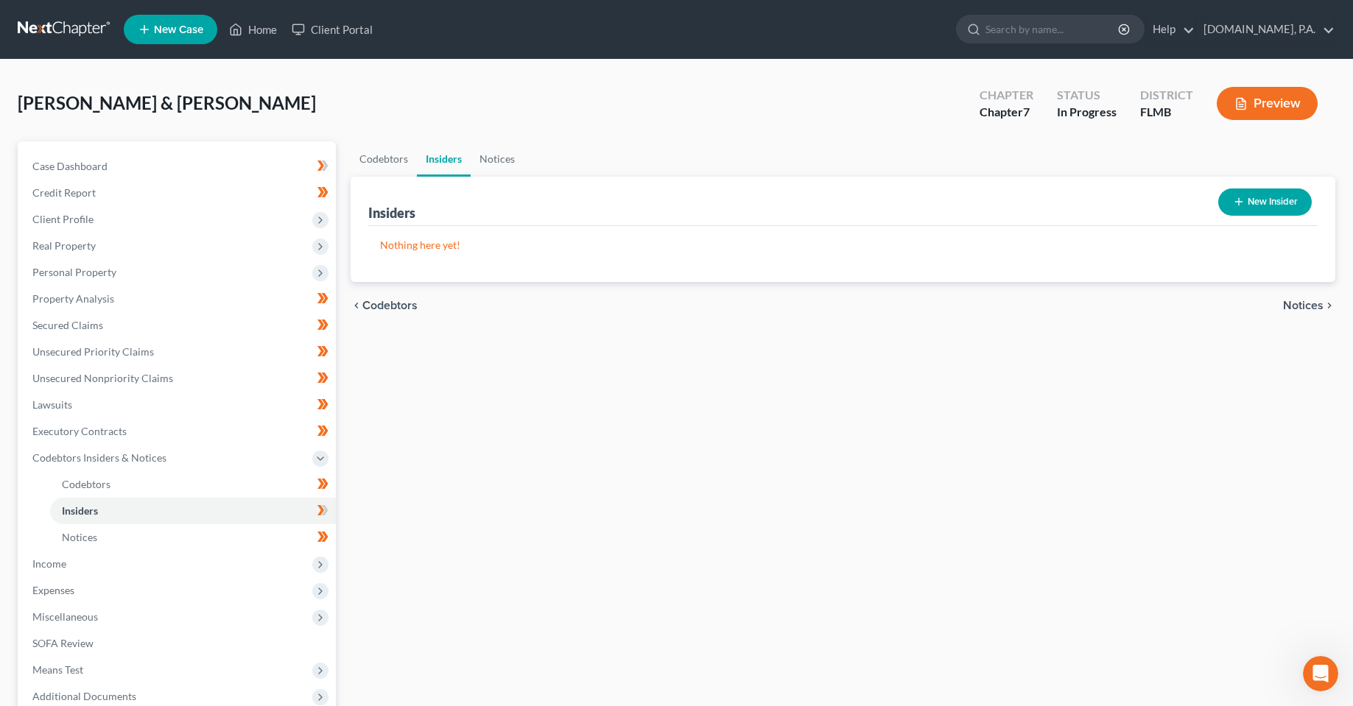
click at [1248, 211] on button "New Insider" at bounding box center [1265, 202] width 94 height 27
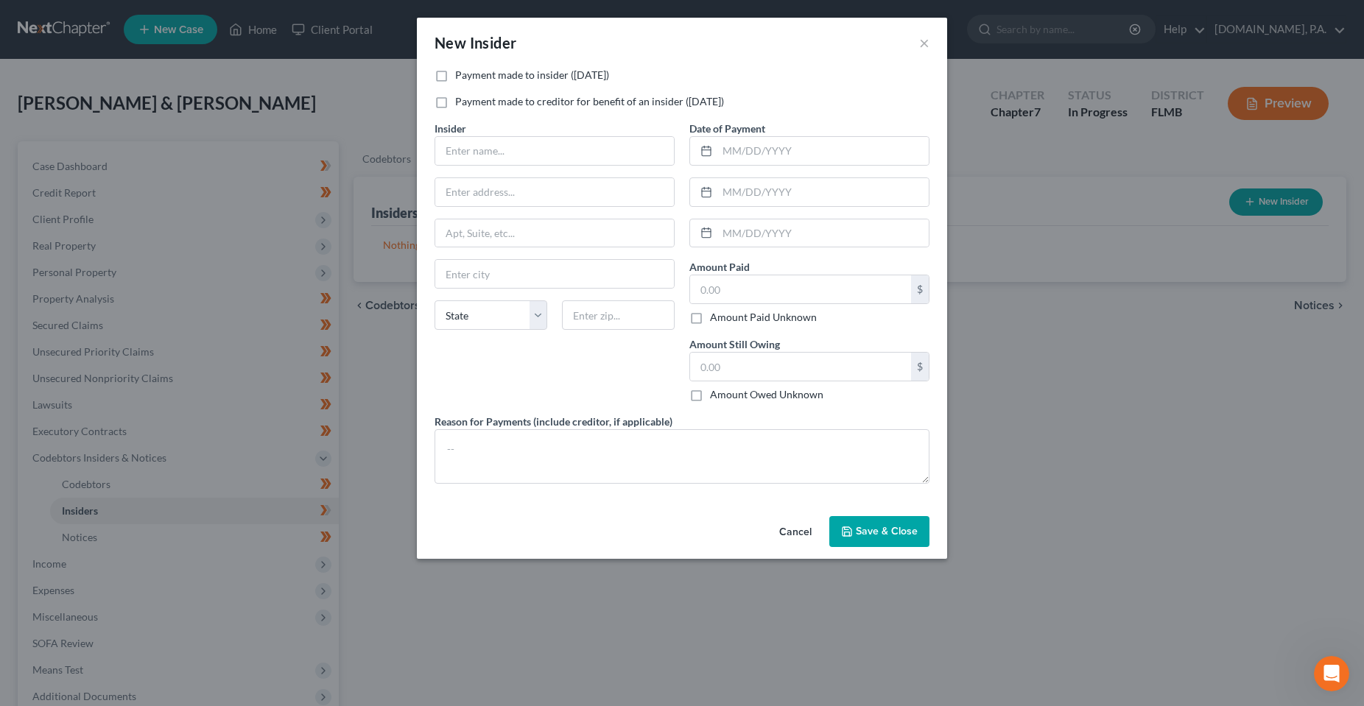
click at [455, 78] on label "Payment made to insider ([DATE])" at bounding box center [532, 75] width 154 height 15
click at [461, 77] on input "Payment made to insider ([DATE])" at bounding box center [466, 73] width 10 height 10
checkbox input "true"
click at [501, 143] on input "text" at bounding box center [554, 151] width 239 height 28
type input "[PERSON_NAME]"
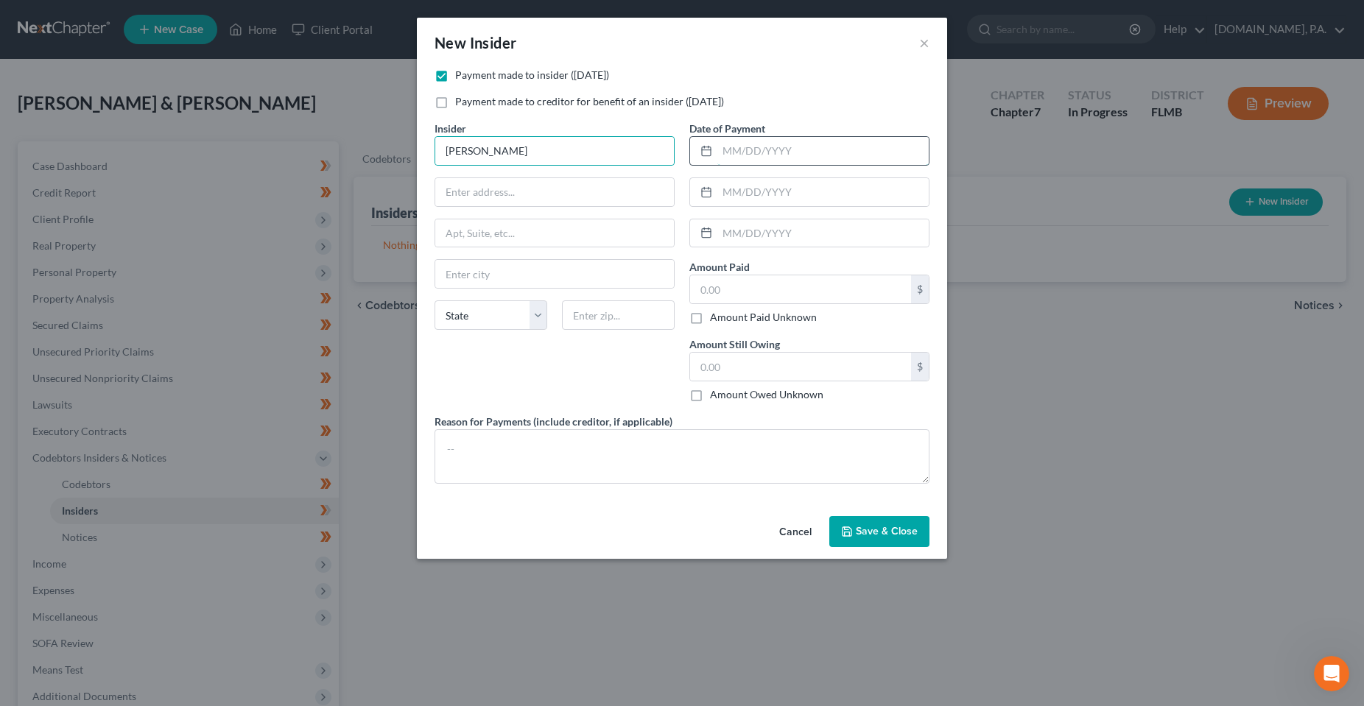
click at [792, 155] on input "text" at bounding box center [822, 151] width 211 height 28
type input "[DATE]"
click at [759, 291] on input "text" at bounding box center [800, 289] width 221 height 28
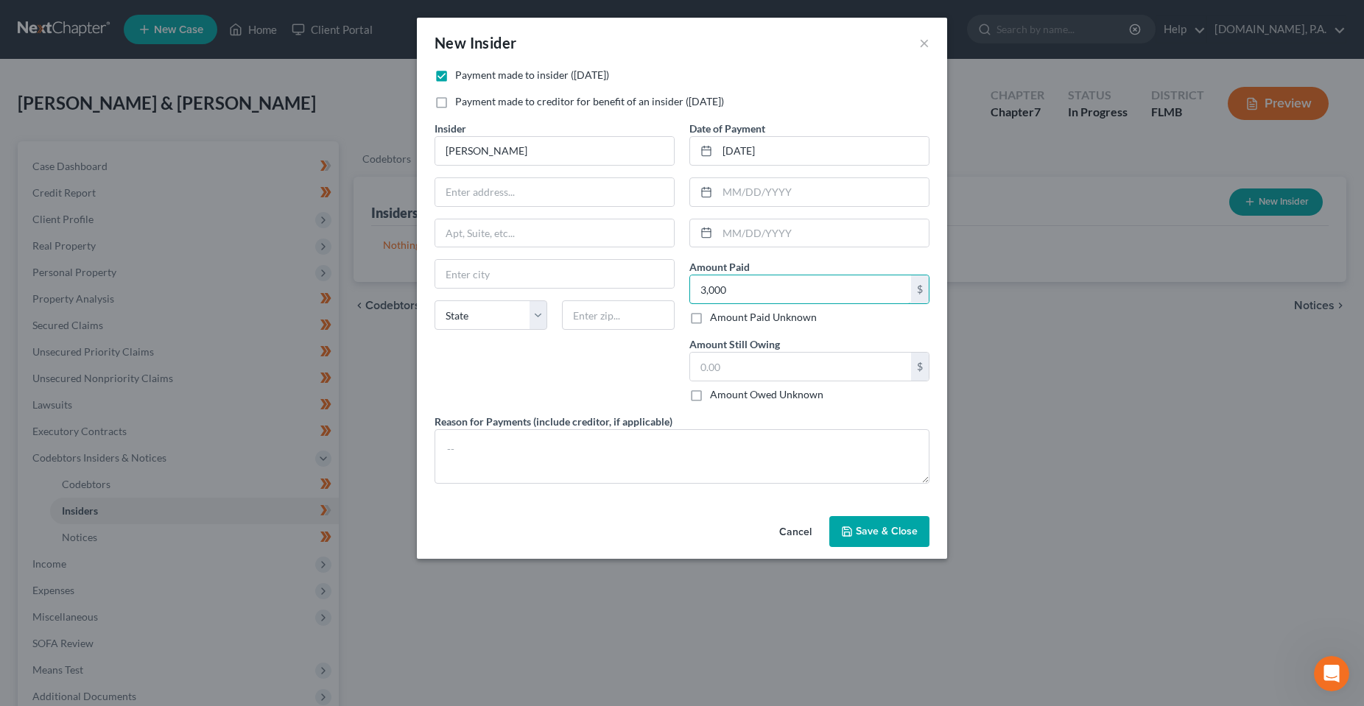
type input "3,000"
click at [759, 346] on label "Amount Still Owing" at bounding box center [734, 344] width 91 height 15
click at [762, 363] on input "text" at bounding box center [800, 367] width 221 height 28
type input "000"
click at [834, 465] on textarea at bounding box center [682, 456] width 495 height 54
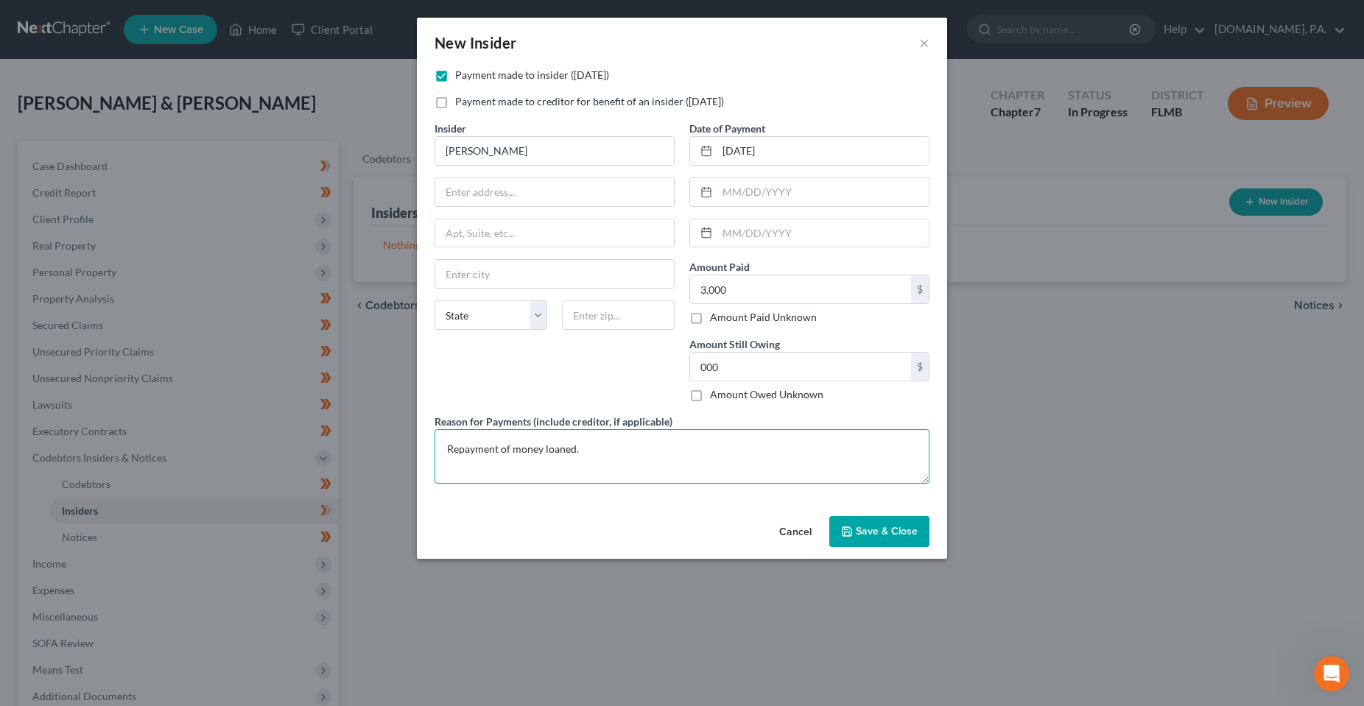
type textarea "Repayment of money loaned."
click at [883, 530] on span "Save & Close" at bounding box center [887, 531] width 62 height 13
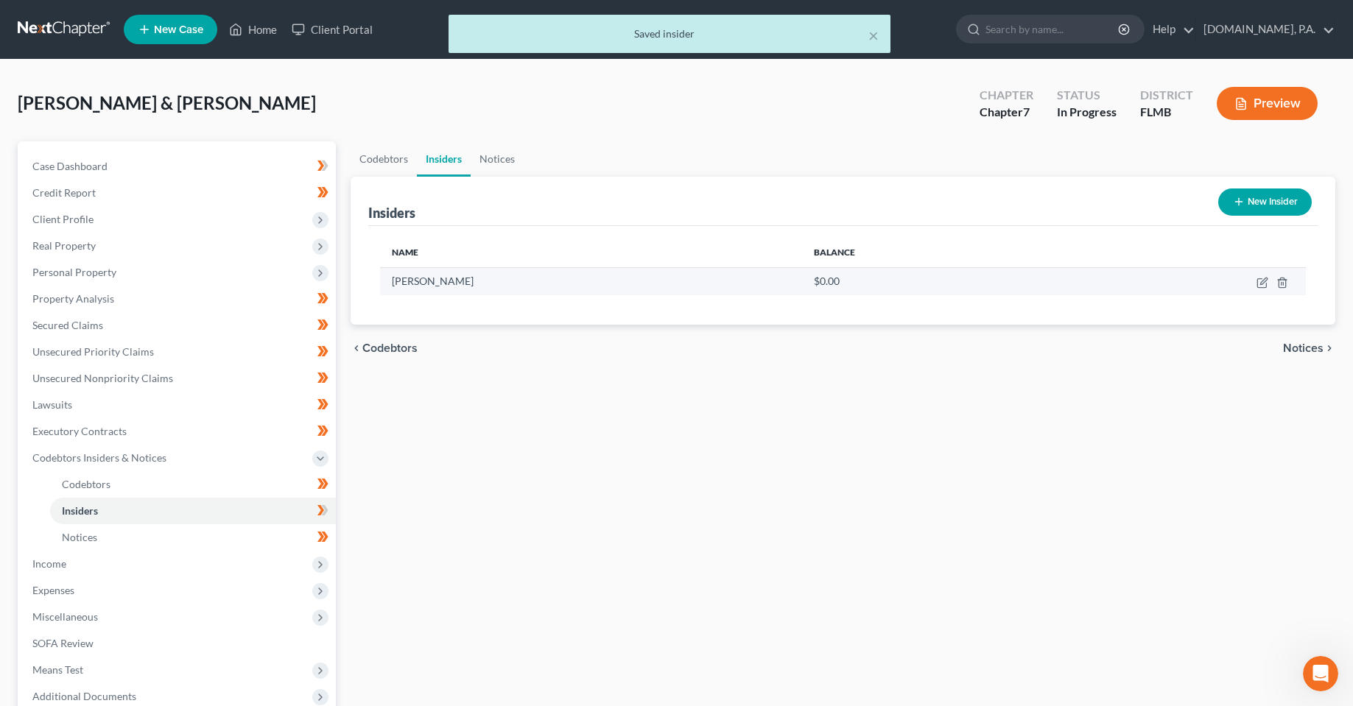
click at [1256, 284] on td at bounding box center [1183, 281] width 245 height 28
click at [1265, 284] on icon "button" at bounding box center [1262, 283] width 12 height 12
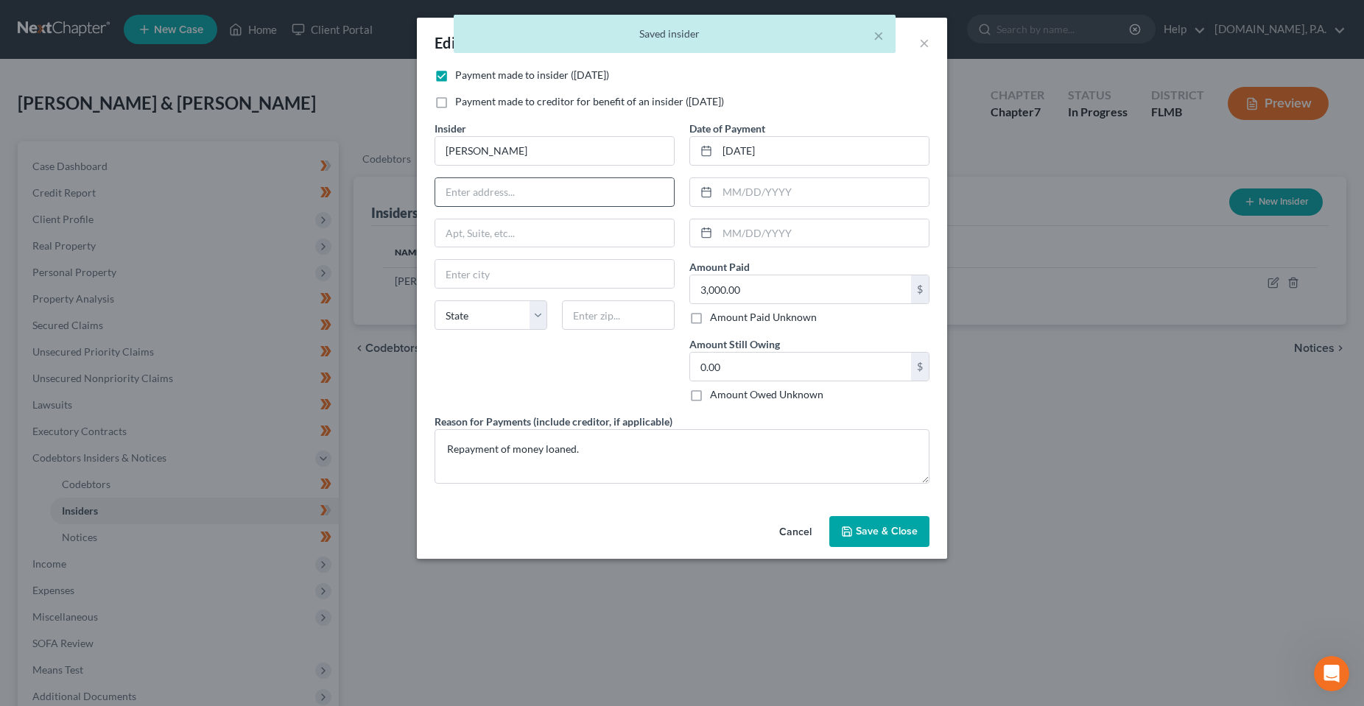
drag, startPoint x: 616, startPoint y: 208, endPoint x: 613, endPoint y: 201, distance: 7.7
click at [615, 206] on div "Insider * [PERSON_NAME] State [US_STATE] AK AR AZ CA CO CT DE DC [GEOGRAPHIC_DA…" at bounding box center [554, 267] width 255 height 293
click at [612, 197] on input "text" at bounding box center [554, 192] width 239 height 28
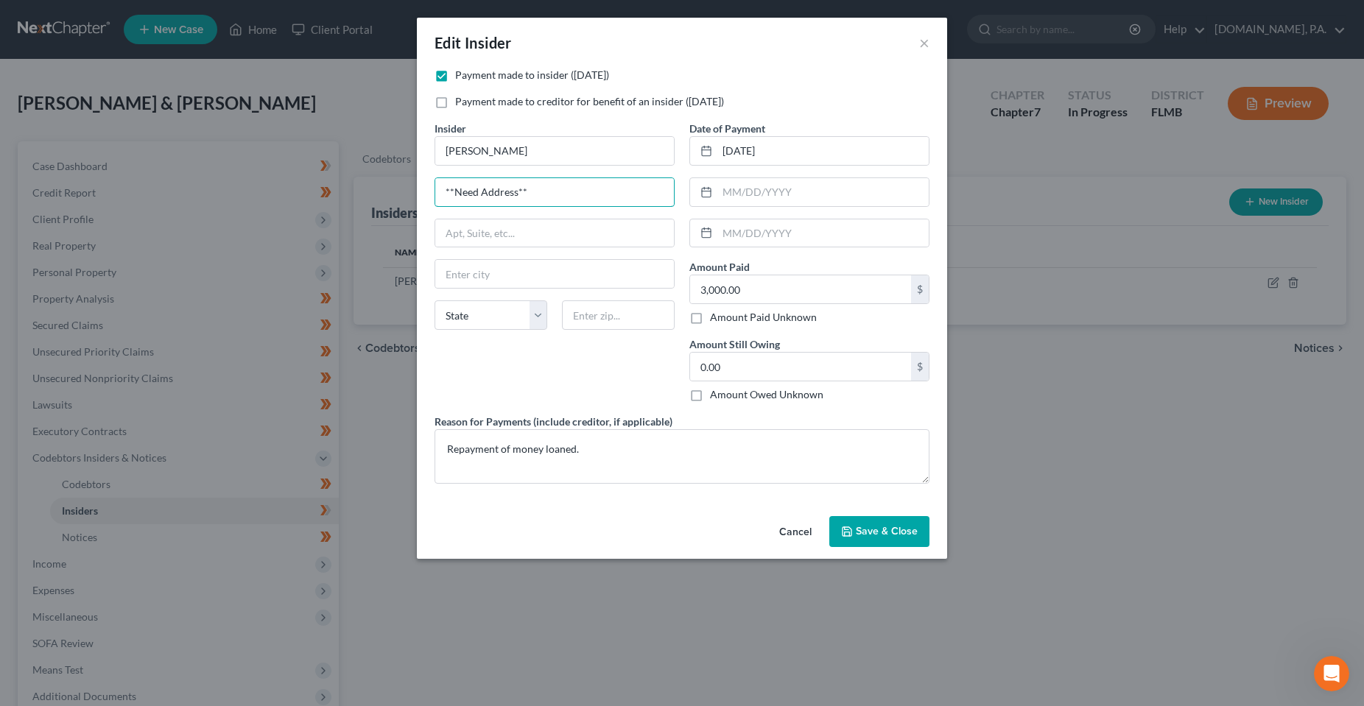
type input "**Need Address**"
click at [907, 523] on button "Save & Close" at bounding box center [879, 531] width 100 height 31
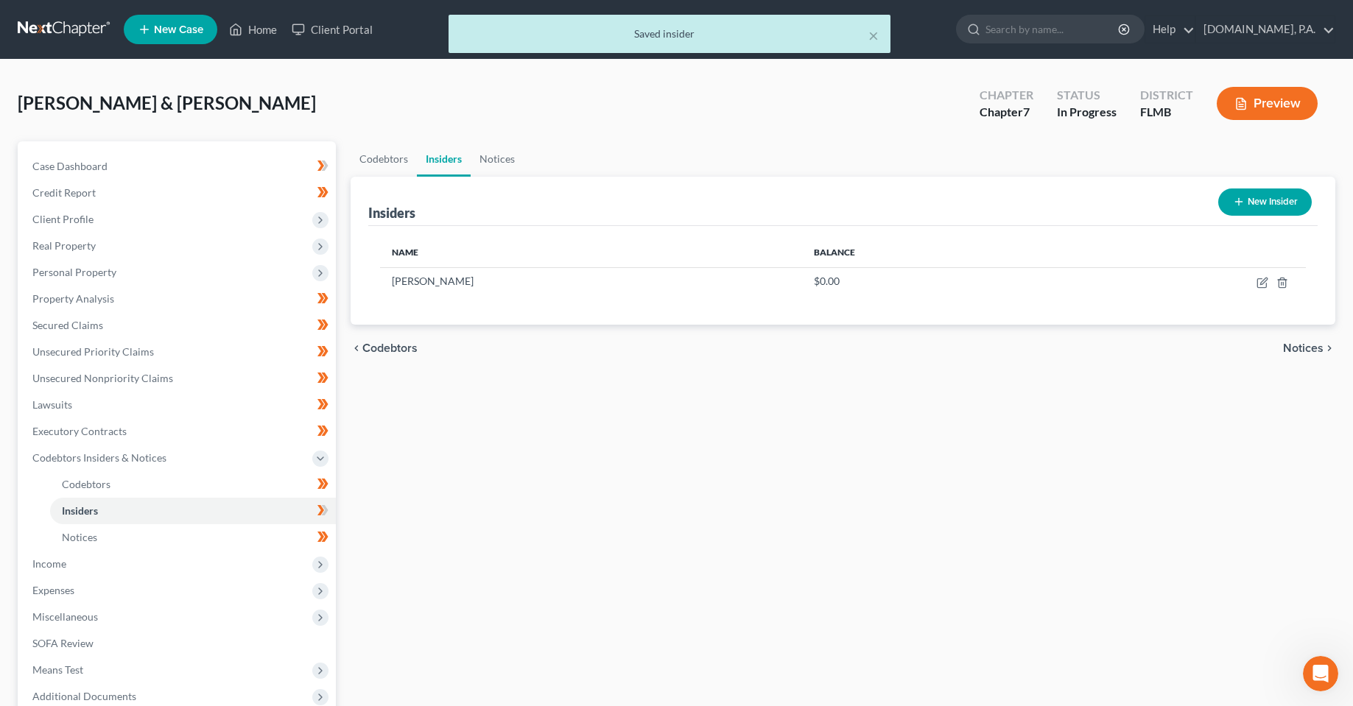
click at [1274, 202] on button "New Insider" at bounding box center [1265, 202] width 94 height 27
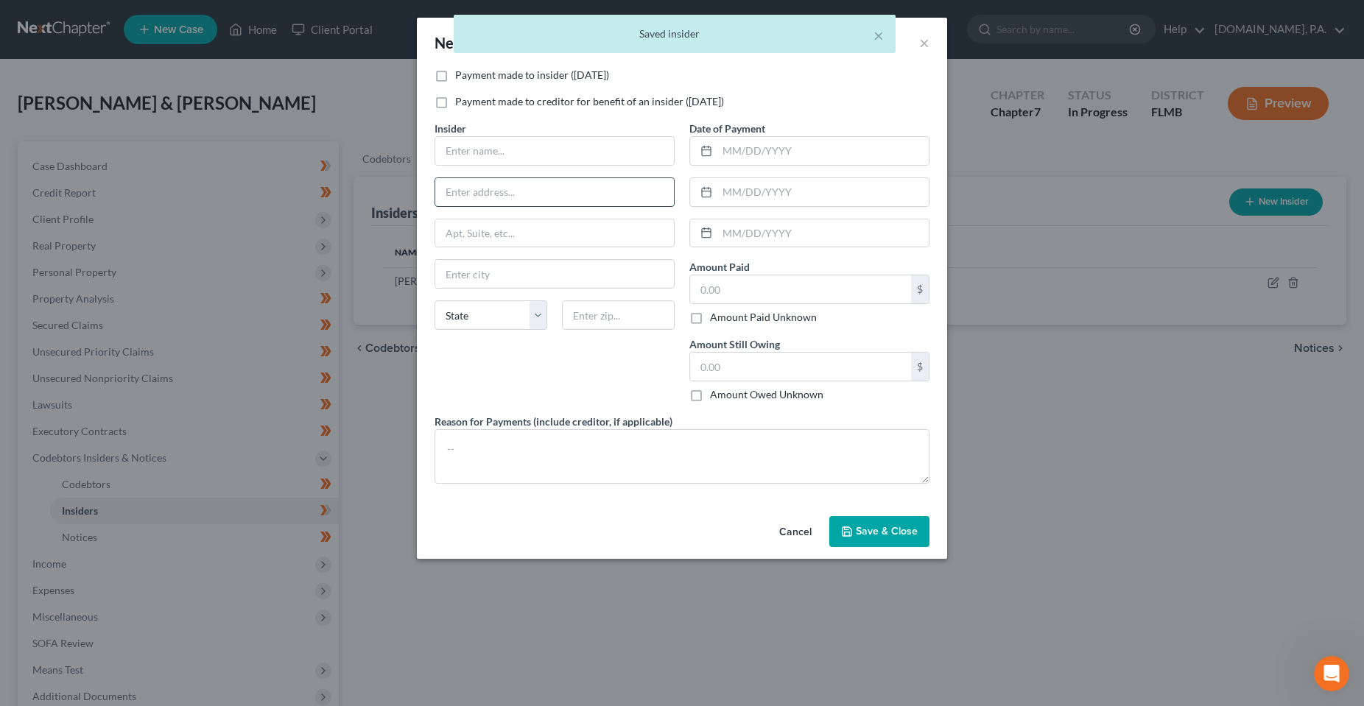
click at [504, 183] on input "text" at bounding box center [554, 192] width 239 height 28
click at [474, 71] on label "Payment made to insider ([DATE])" at bounding box center [532, 75] width 154 height 15
click at [471, 71] on input "Payment made to insider ([DATE])" at bounding box center [466, 73] width 10 height 10
checkbox input "true"
drag, startPoint x: 474, startPoint y: 137, endPoint x: 479, endPoint y: 148, distance: 12.5
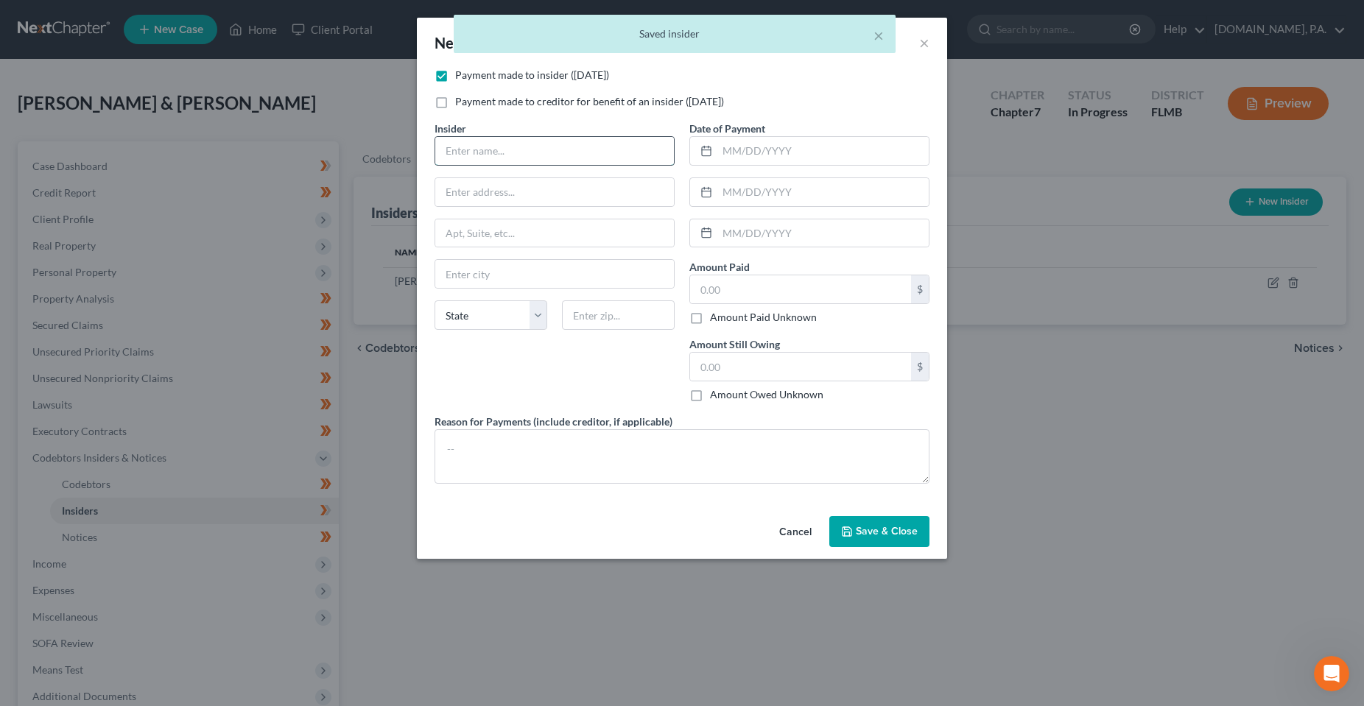
click at [474, 137] on input "text" at bounding box center [554, 151] width 239 height 28
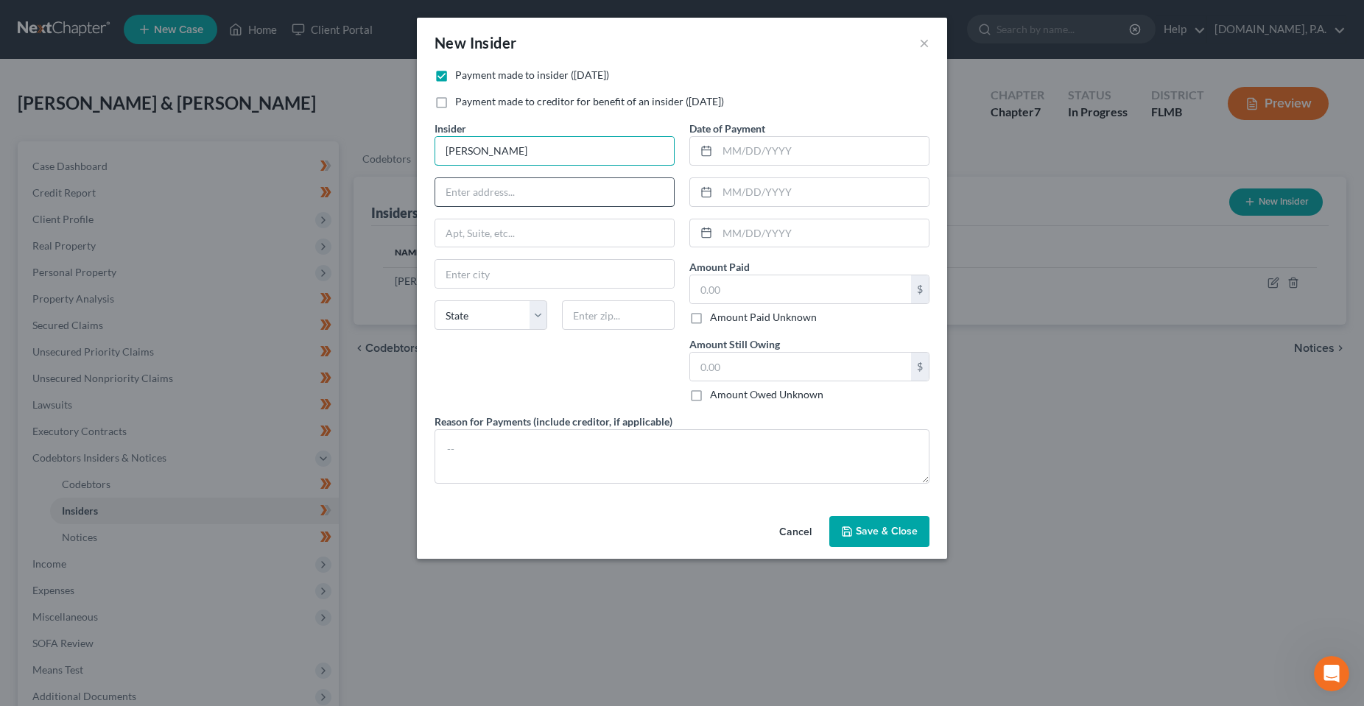
type input "[PERSON_NAME]"
click at [489, 181] on input "text" at bounding box center [554, 192] width 239 height 28
type input "**Need Address**"
click at [753, 137] on input "text" at bounding box center [822, 151] width 211 height 28
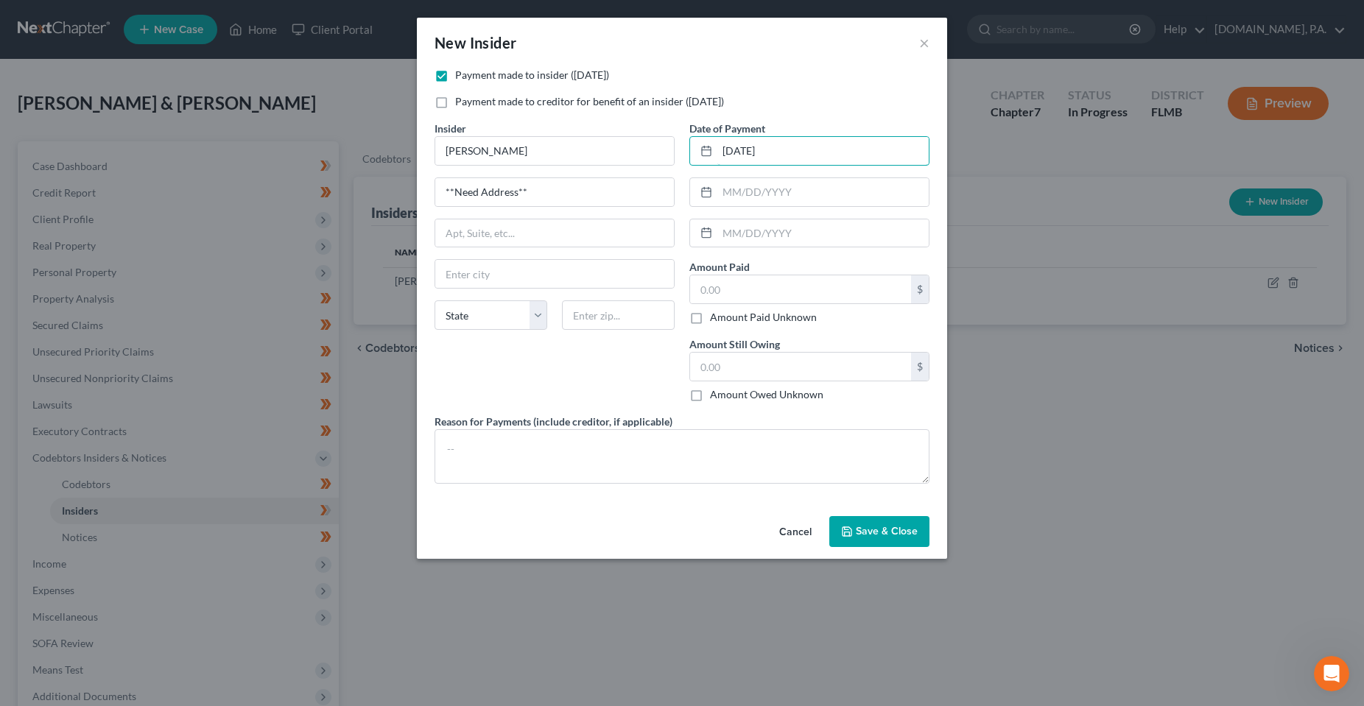
type input "[DATE]"
click at [826, 306] on div "$ Amount Paid Unknown" at bounding box center [809, 300] width 240 height 50
click at [826, 292] on input "text" at bounding box center [800, 289] width 221 height 28
type input "4,000"
click at [820, 363] on input "text" at bounding box center [800, 367] width 221 height 28
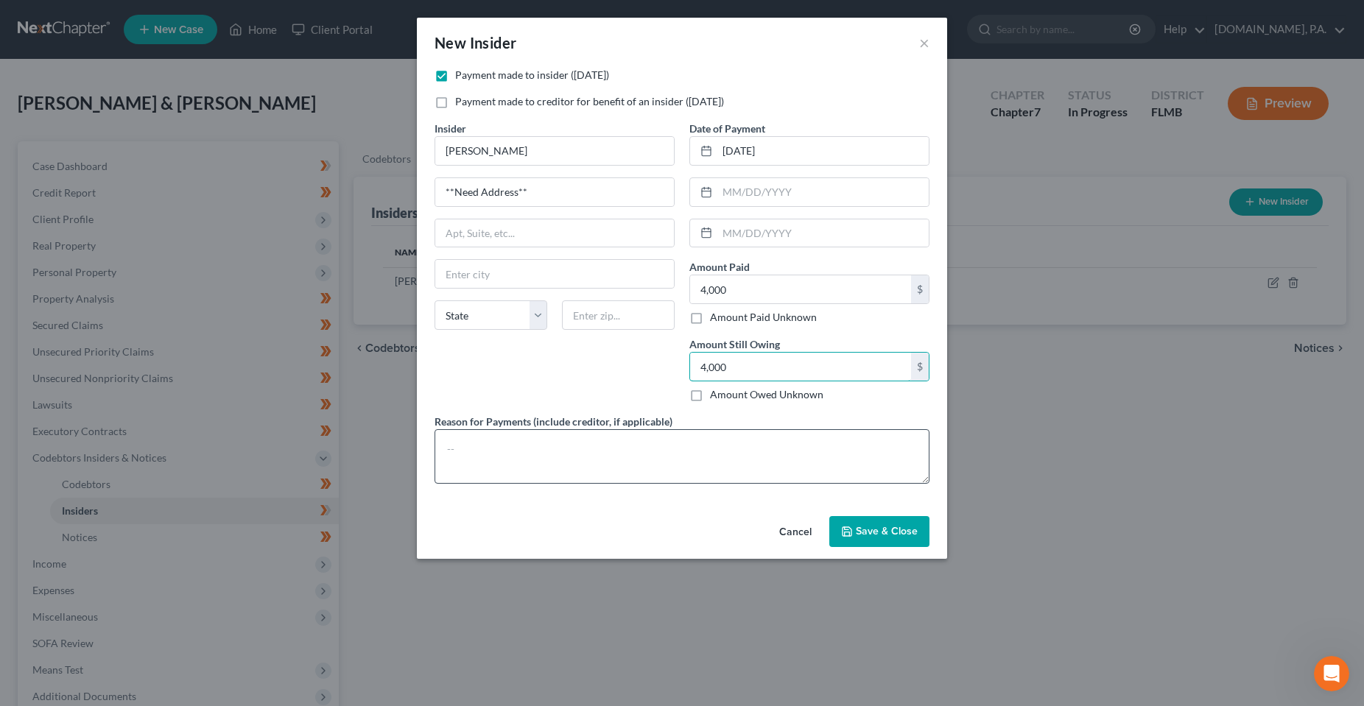
type input "4,000"
click at [770, 442] on textarea at bounding box center [682, 456] width 495 height 54
click at [896, 534] on span "Save & Close" at bounding box center [887, 531] width 62 height 13
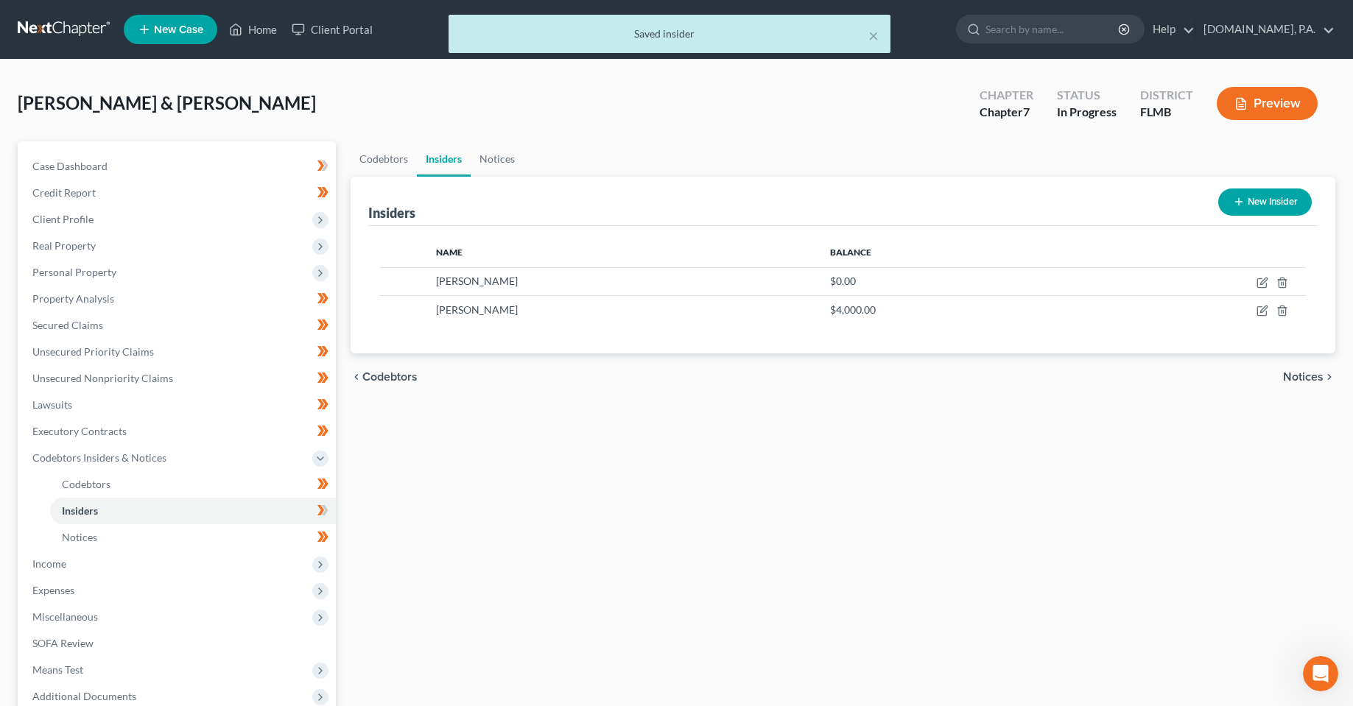
click at [706, 585] on div "Codebtors Insiders Notices Insiders New Insider Name Balance [PERSON_NAME] $0.0…" at bounding box center [842, 473] width 999 height 665
drag, startPoint x: 475, startPoint y: 527, endPoint x: 579, endPoint y: 554, distance: 107.4
click at [474, 530] on div "Codebtors Insiders Notices Insiders New Insider Name Balance [PERSON_NAME] $0.0…" at bounding box center [842, 473] width 999 height 665
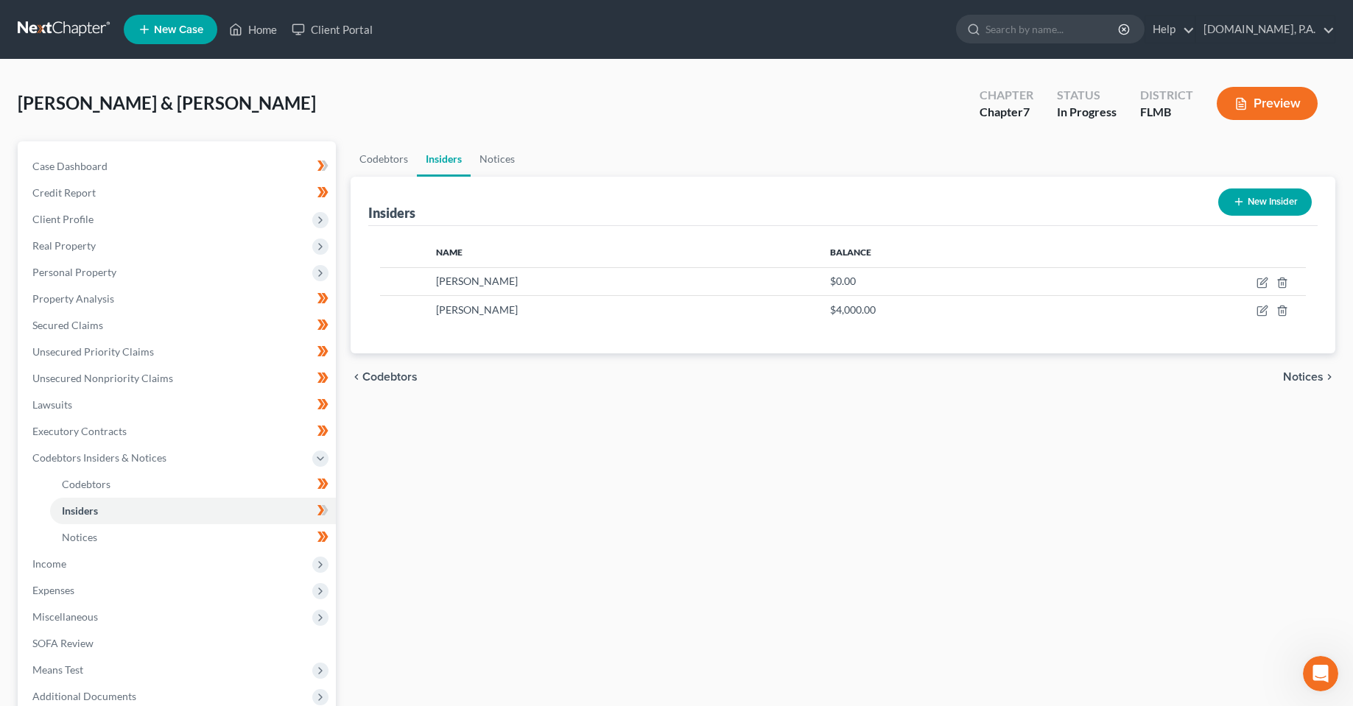
drag, startPoint x: 608, startPoint y: 526, endPoint x: 553, endPoint y: 513, distance: 55.9
click at [608, 526] on div "Codebtors Insiders Notices Insiders New Insider Name Balance [PERSON_NAME] $0.0…" at bounding box center [842, 473] width 999 height 665
click at [68, 275] on span "Personal Property" at bounding box center [74, 272] width 84 height 13
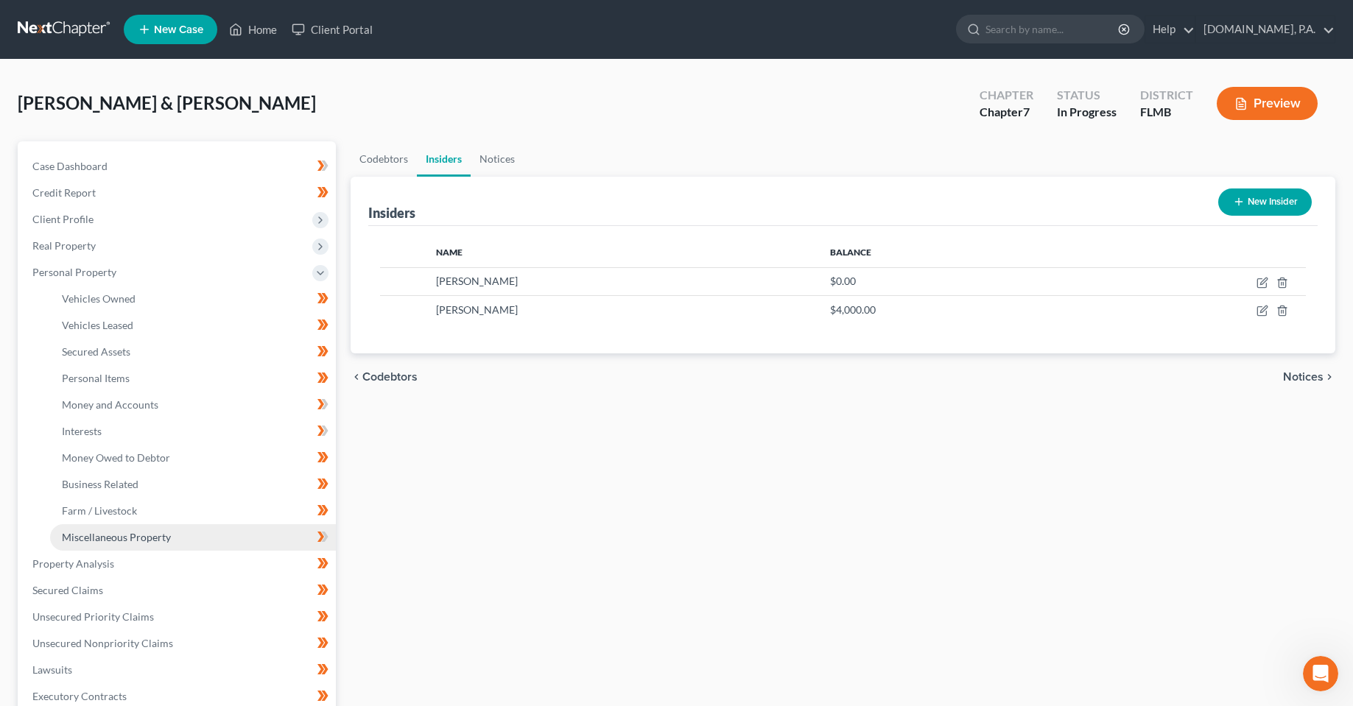
click at [109, 544] on link "Miscellaneous Property" at bounding box center [193, 537] width 286 height 27
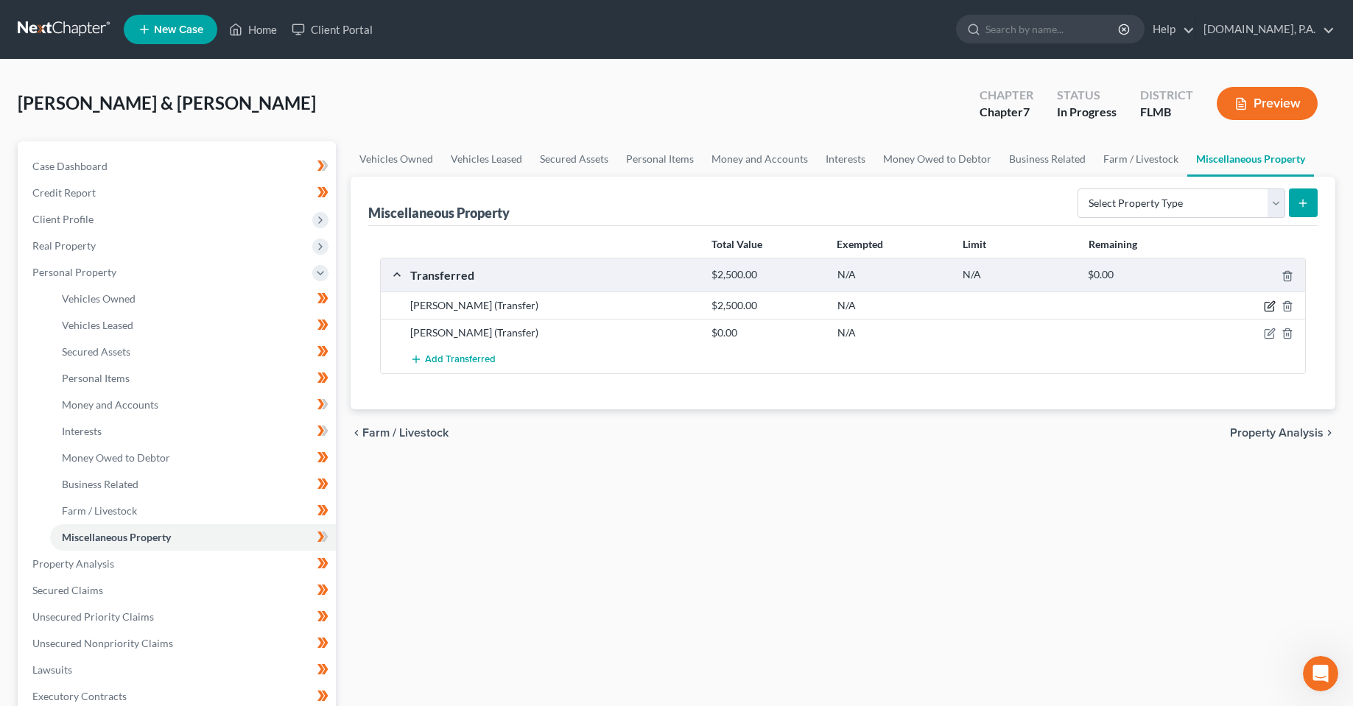
click at [1270, 309] on icon "button" at bounding box center [1270, 306] width 12 height 12
select select "Ordinary ([DATE])"
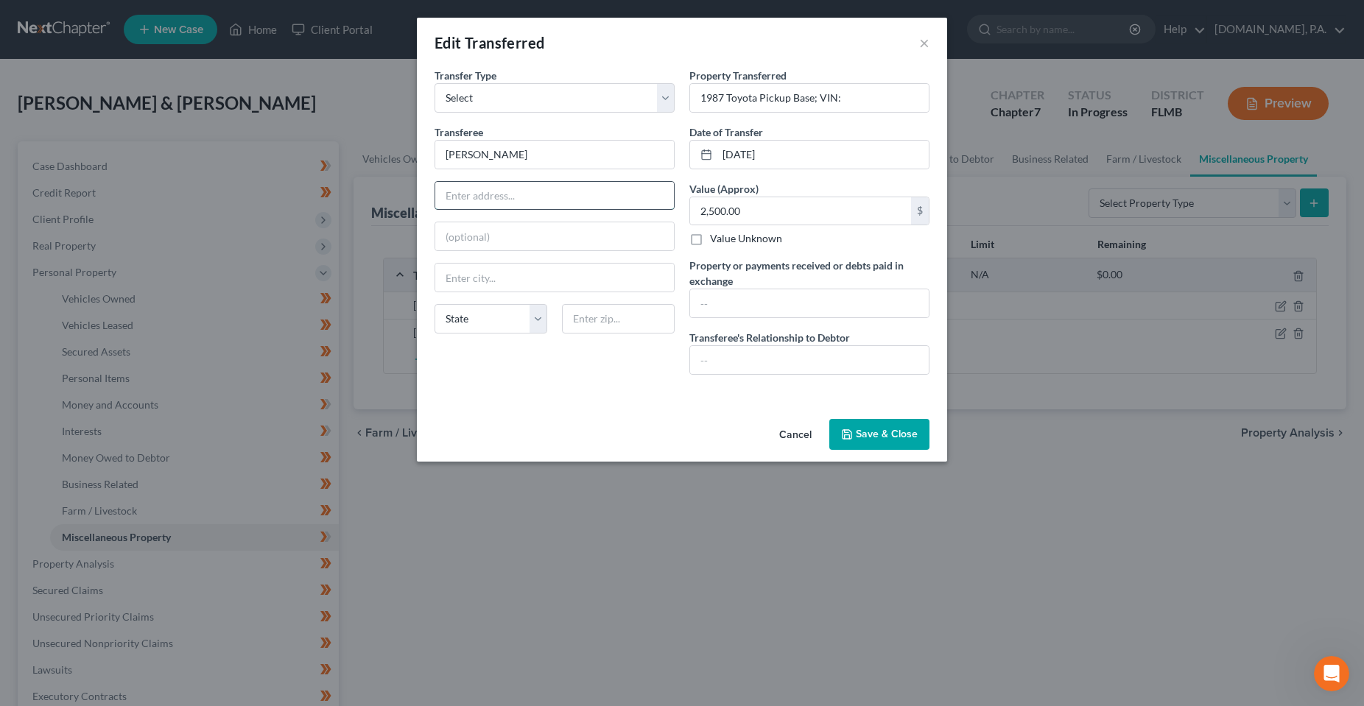
click at [507, 204] on input "text" at bounding box center [554, 196] width 239 height 28
click at [600, 415] on div "Cancel Save & Close" at bounding box center [682, 437] width 530 height 49
click at [821, 345] on div at bounding box center [809, 359] width 240 height 29
click at [804, 369] on input "text" at bounding box center [809, 360] width 239 height 28
type input "Arm's Length Transfer"
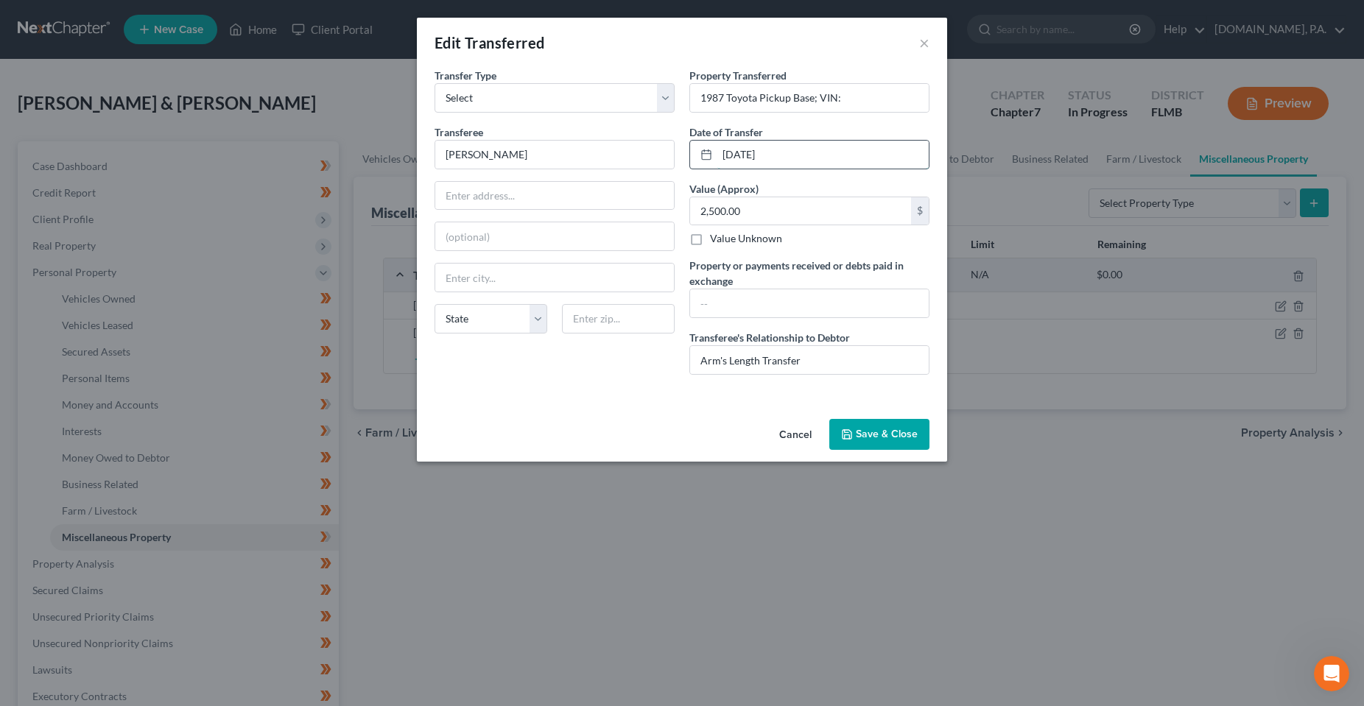
click at [814, 163] on input "[DATE]" at bounding box center [822, 155] width 211 height 28
click at [887, 97] on input "1987 Toyota Pickup Base; VIN:" at bounding box center [809, 98] width 239 height 28
click at [775, 312] on input "text" at bounding box center [809, 303] width 239 height 28
click at [801, 217] on input "2,500.00" at bounding box center [800, 211] width 221 height 28
click at [803, 289] on input "2500" at bounding box center [809, 303] width 239 height 28
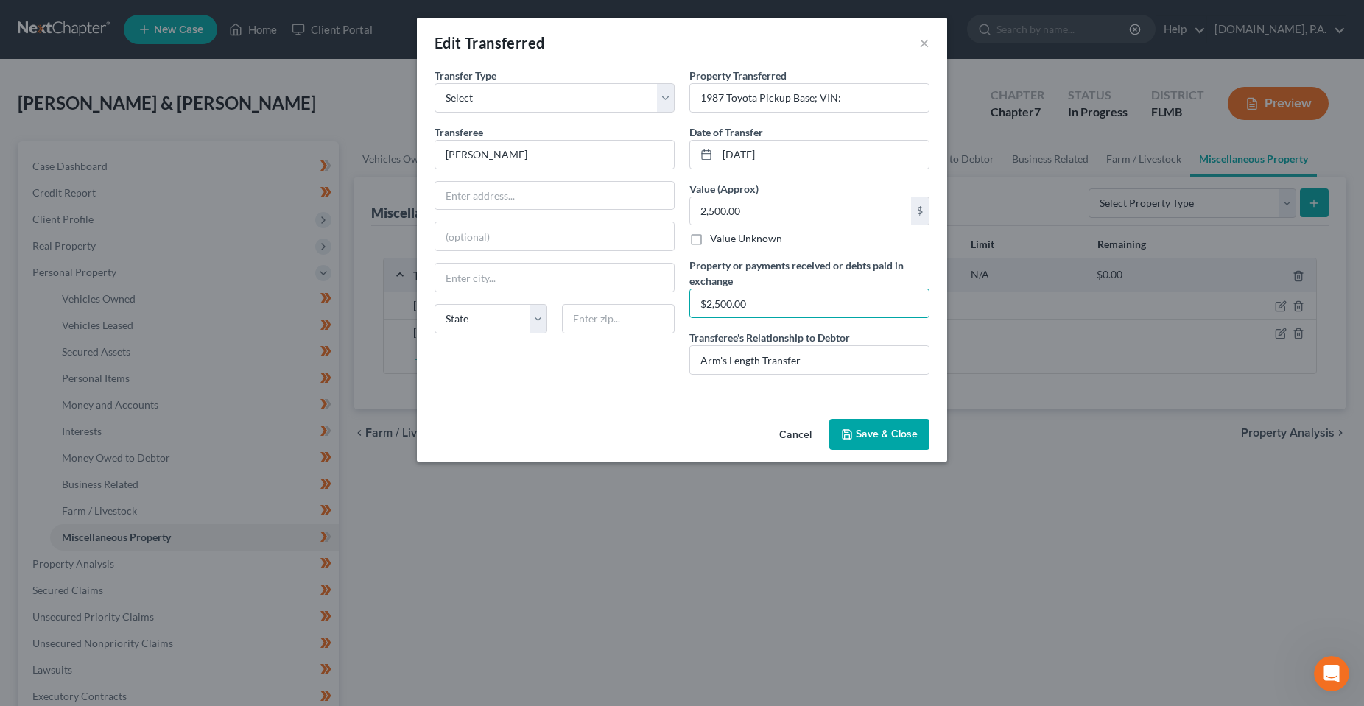
type input "$2,500.00"
click at [605, 405] on div "An exemption set must first be selected from the Filing Information section. Tr…" at bounding box center [682, 240] width 530 height 345
click at [848, 96] on input "1987 Toyota Pickup Base; VIN:" at bounding box center [809, 98] width 239 height 28
type input "1987 Toyota Pickup Base; VIN: [US_VEHICLE_IDENTIFICATION_NUMBER]"
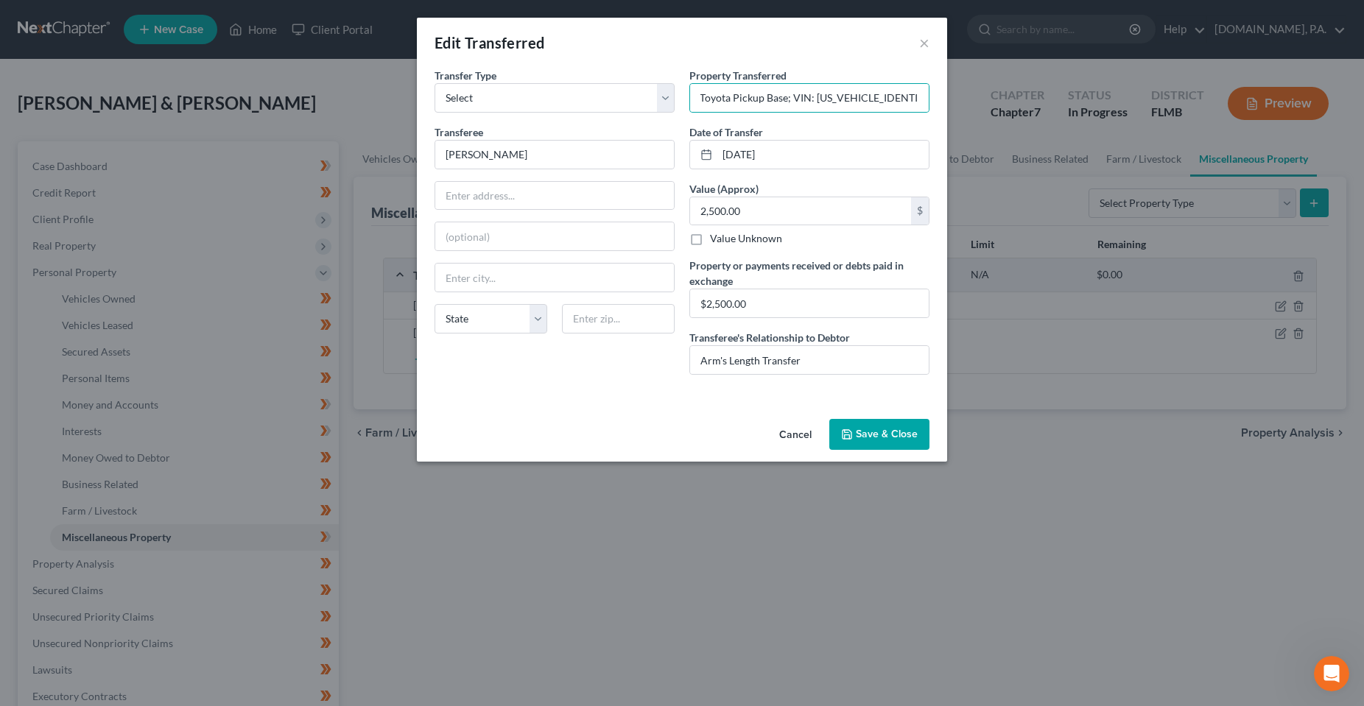
scroll to position [0, 0]
click at [888, 439] on button "Save & Close" at bounding box center [879, 434] width 100 height 31
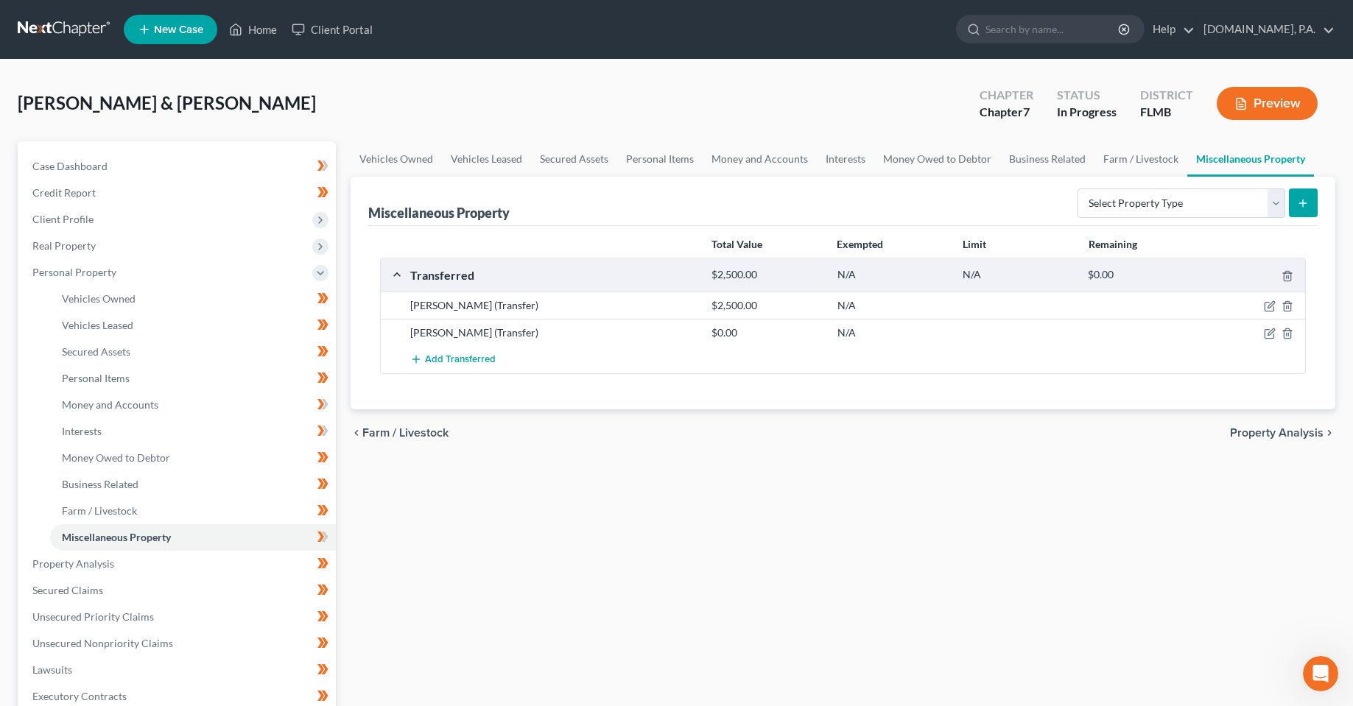
click at [837, 532] on div "Vehicles Owned Vehicles Leased Secured Assets Personal Items Money and Accounts…" at bounding box center [842, 566] width 999 height 851
click at [608, 530] on div "Vehicles Owned Vehicles Leased Secured Assets Personal Items Money and Accounts…" at bounding box center [842, 566] width 999 height 851
click at [1270, 328] on icon "button" at bounding box center [1270, 334] width 12 height 12
select select "Ordinary ([DATE])"
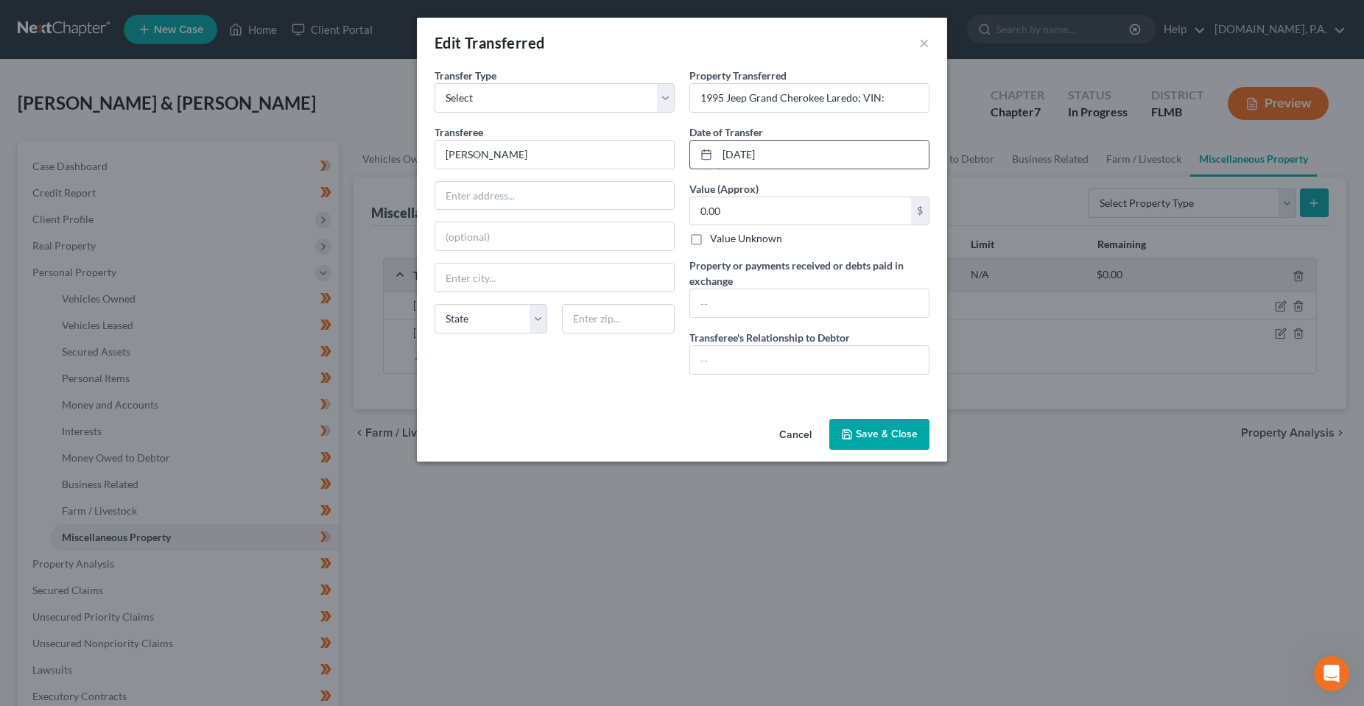
drag, startPoint x: 753, startPoint y: 156, endPoint x: 732, endPoint y: 156, distance: 20.6
click at [732, 156] on input "[DATE]" at bounding box center [822, 155] width 211 height 28
click at [827, 155] on input "[DATE]" at bounding box center [822, 155] width 211 height 28
click at [888, 101] on input "1995 Jeep Grand Cherokee Laredo; VIN:" at bounding box center [809, 98] width 239 height 28
click at [837, 242] on div "Value Unknown" at bounding box center [809, 238] width 240 height 15
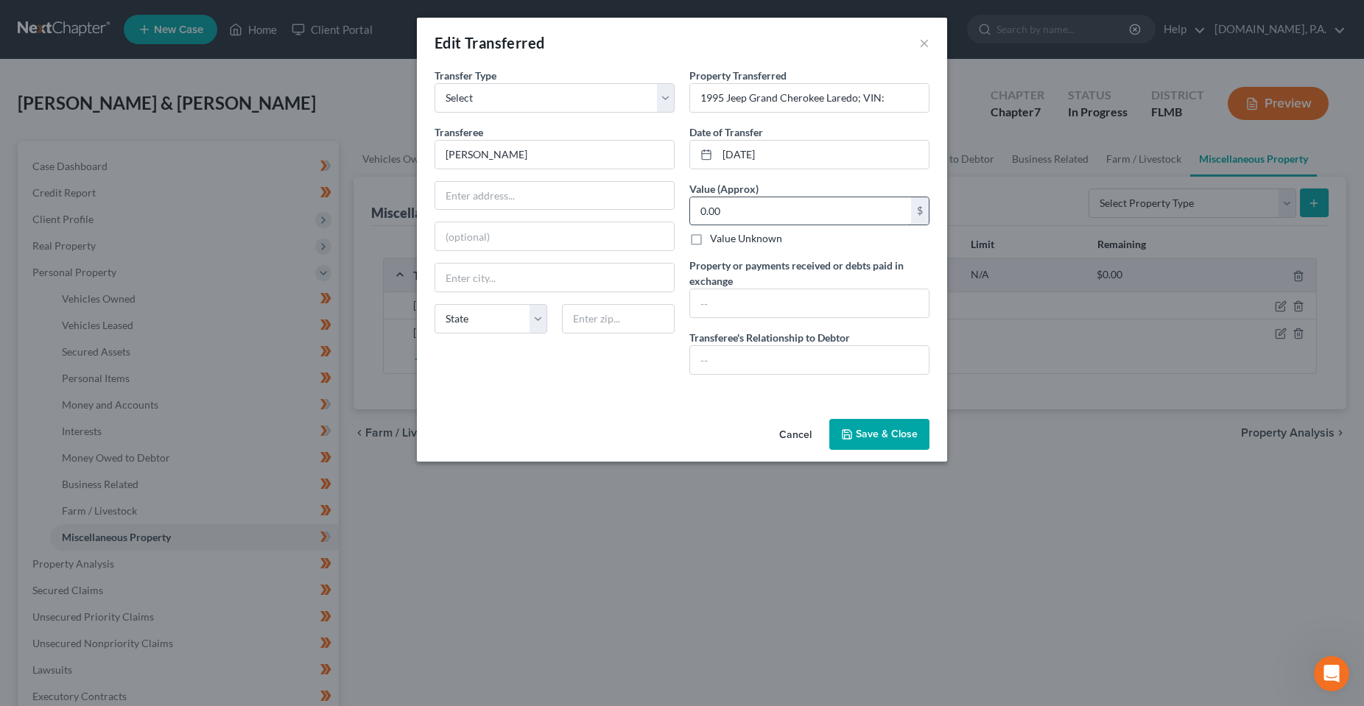
click at [753, 220] on input "0.00" at bounding box center [800, 211] width 221 height 28
click at [571, 411] on div "An exemption set must first be selected from the Filing Information section. Tr…" at bounding box center [682, 240] width 530 height 345
drag, startPoint x: 714, startPoint y: 396, endPoint x: 734, endPoint y: 369, distance: 33.3
click at [715, 395] on div "An exemption set must first be selected from the Filing Information section. Tr…" at bounding box center [682, 240] width 530 height 345
click at [736, 366] on input "text" at bounding box center [809, 360] width 239 height 28
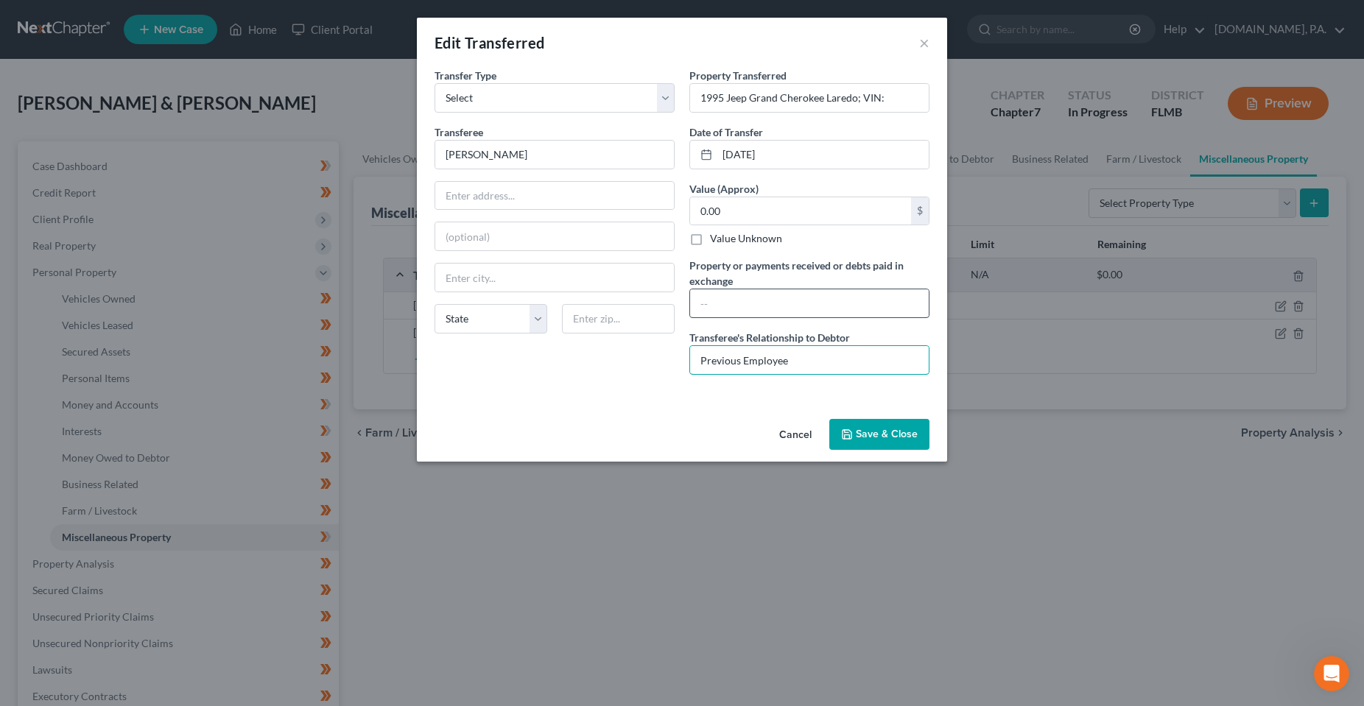
type input "Previous Employee"
click at [752, 310] on input "text" at bounding box center [809, 303] width 239 height 28
type input "$0.00"
click at [739, 213] on input "0.00" at bounding box center [800, 211] width 221 height 28
type input "250.00"
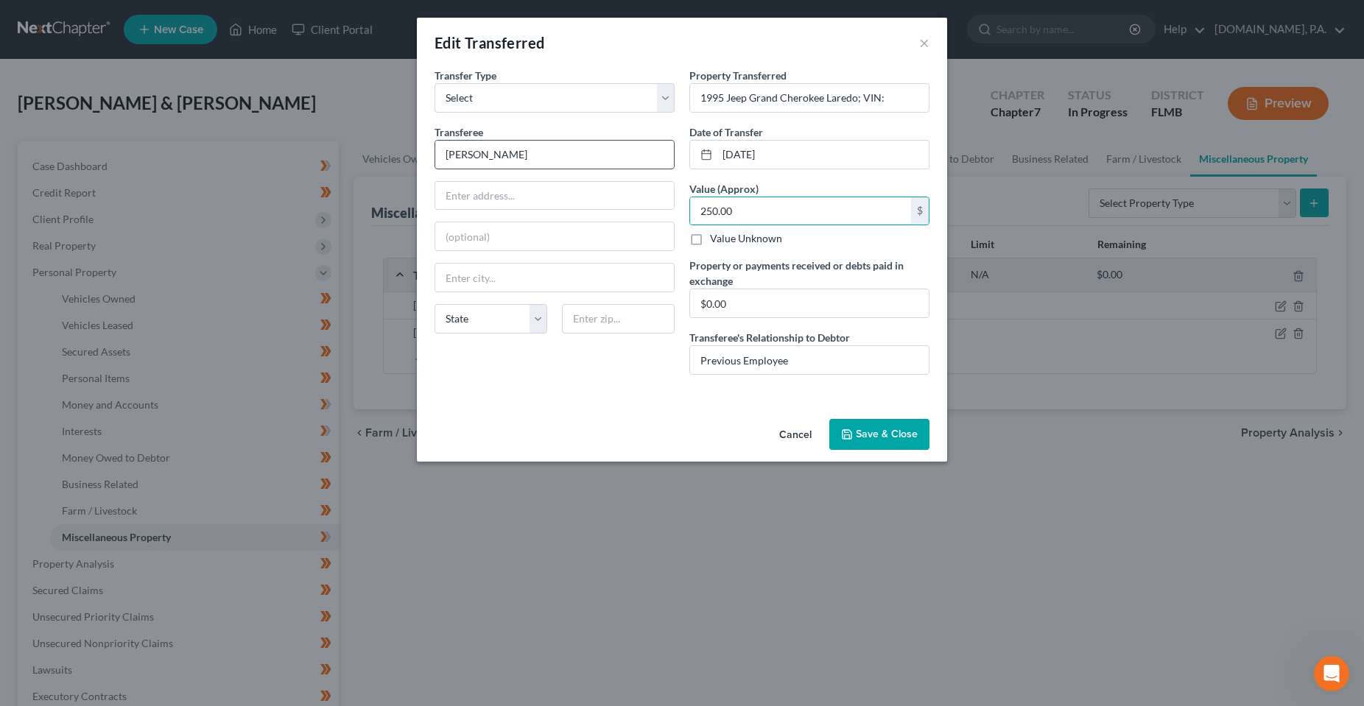
click at [538, 163] on input "[PERSON_NAME]" at bounding box center [554, 155] width 239 height 28
click at [536, 195] on input "text" at bounding box center [554, 196] width 239 height 28
type input "[STREET_ADDRESS]"
type input "32714"
type input "[GEOGRAPHIC_DATA]"
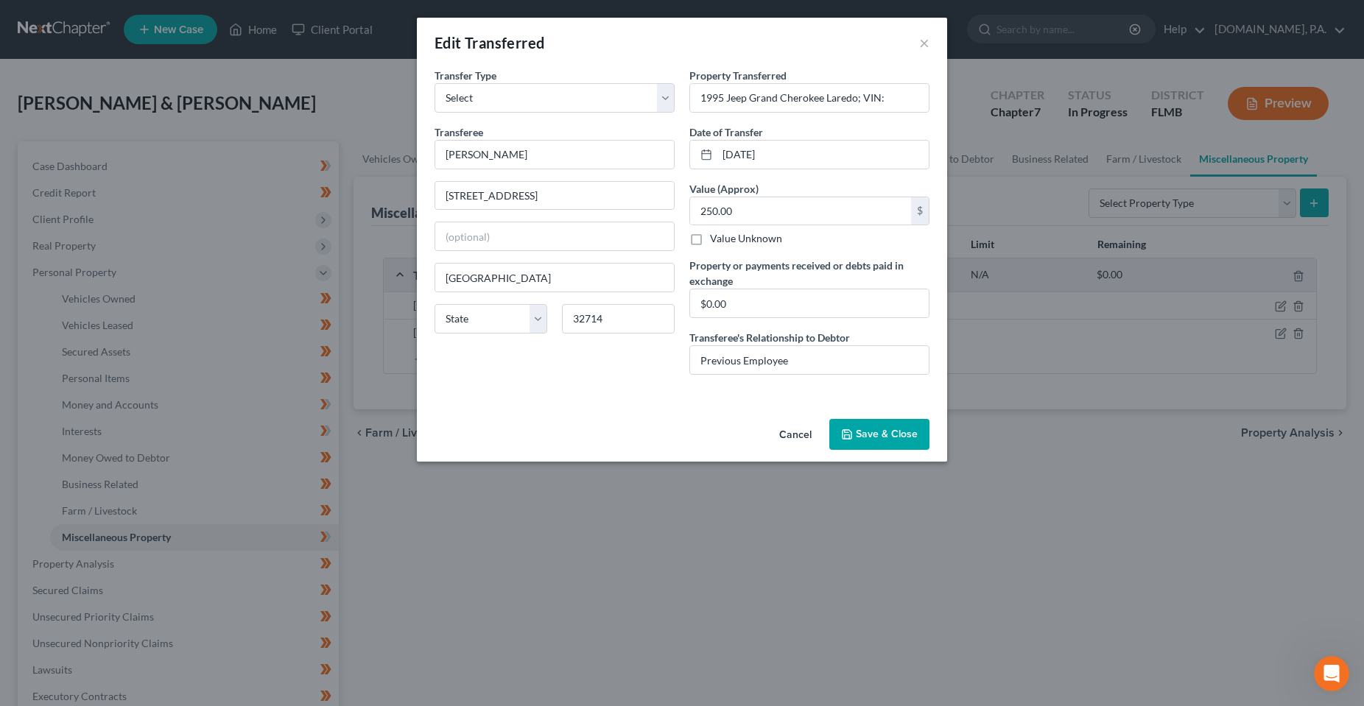
click at [529, 300] on div "Transferee * [PERSON_NAME] [GEOGRAPHIC_DATA] [US_STATE][GEOGRAPHIC_DATA] [GEOGR…" at bounding box center [555, 234] width 240 height 221
click at [533, 322] on select "State [US_STATE] AK AR AZ CA CO CT DE DC [GEOGRAPHIC_DATA] [GEOGRAPHIC_DATA] GU…" at bounding box center [491, 318] width 113 height 29
select select "9"
click at [435, 304] on select "State [US_STATE] AK AR AZ CA CO CT DE DC [GEOGRAPHIC_DATA] [GEOGRAPHIC_DATA] GU…" at bounding box center [491, 318] width 113 height 29
click at [658, 398] on div "An exemption set must first be selected from the Filing Information section. Tr…" at bounding box center [682, 240] width 530 height 345
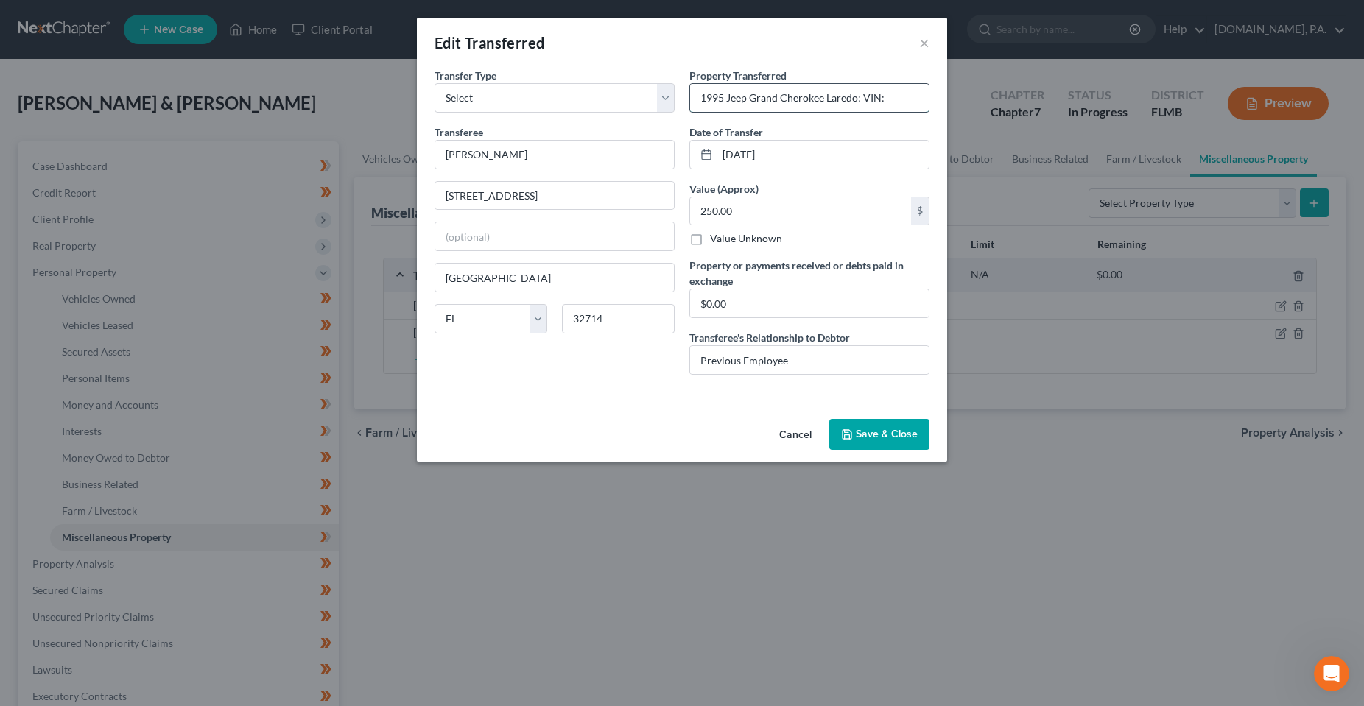
click at [890, 99] on input "1995 Jeep Grand Cherokee Laredo; VIN:" at bounding box center [809, 98] width 239 height 28
click at [887, 99] on input "1995 Jeep Grand Cherokee Laredo; VIN:" at bounding box center [809, 98] width 239 height 28
type input "1995 Jeep Grand Cherokee Laredo; VIN: [US_VEHICLE_IDENTIFICATION_NUMBER]"
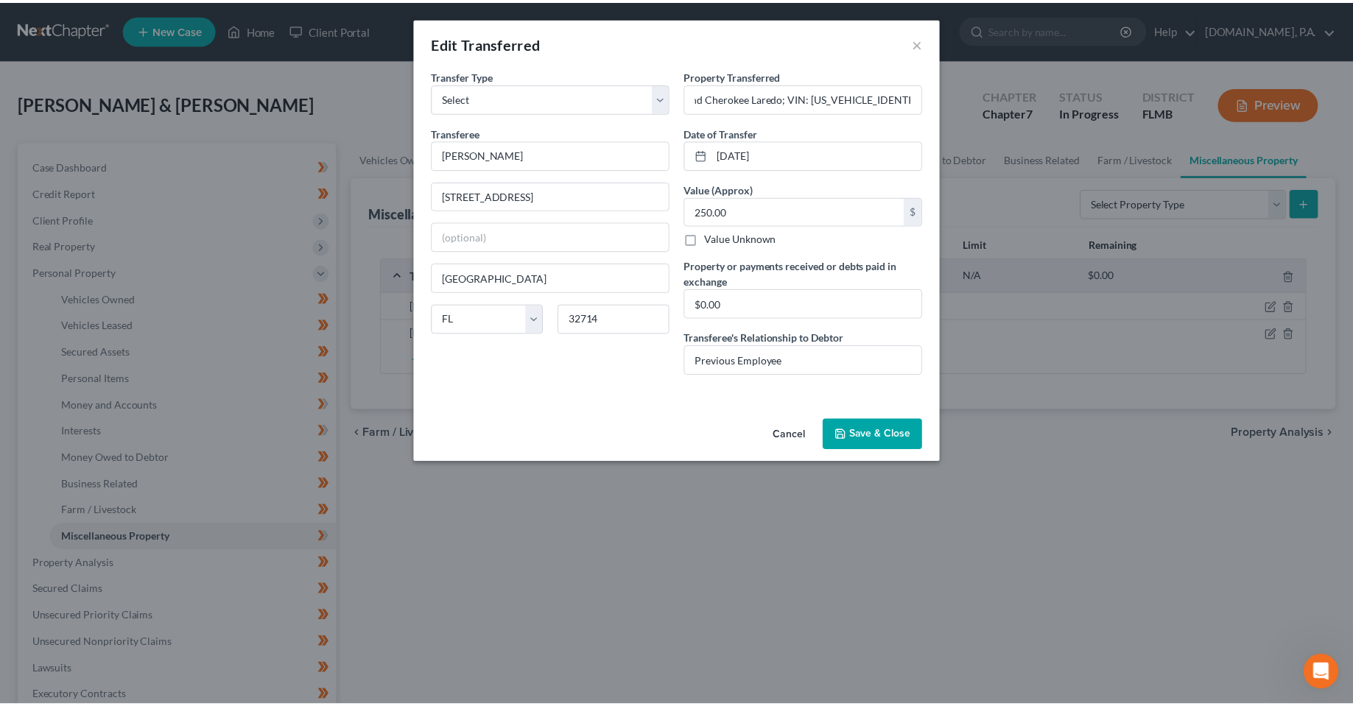
scroll to position [0, 0]
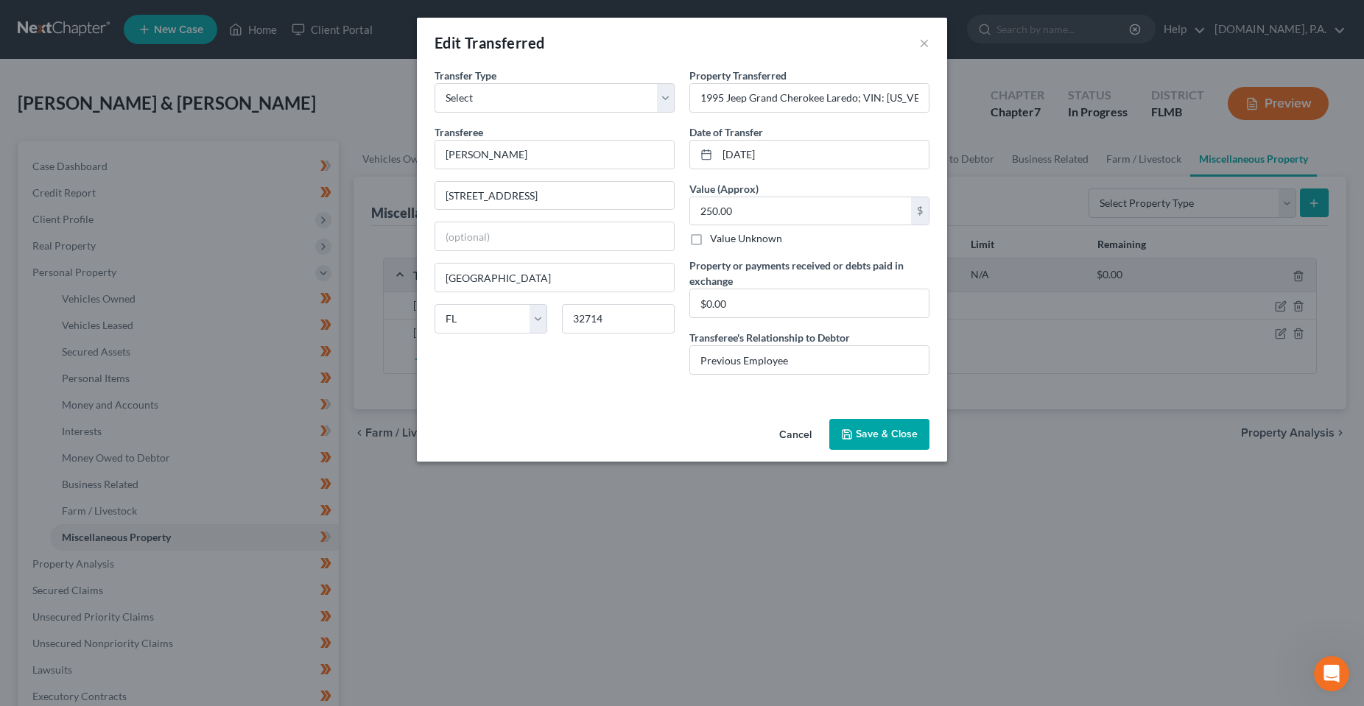
click at [923, 425] on button "Save & Close" at bounding box center [879, 434] width 100 height 31
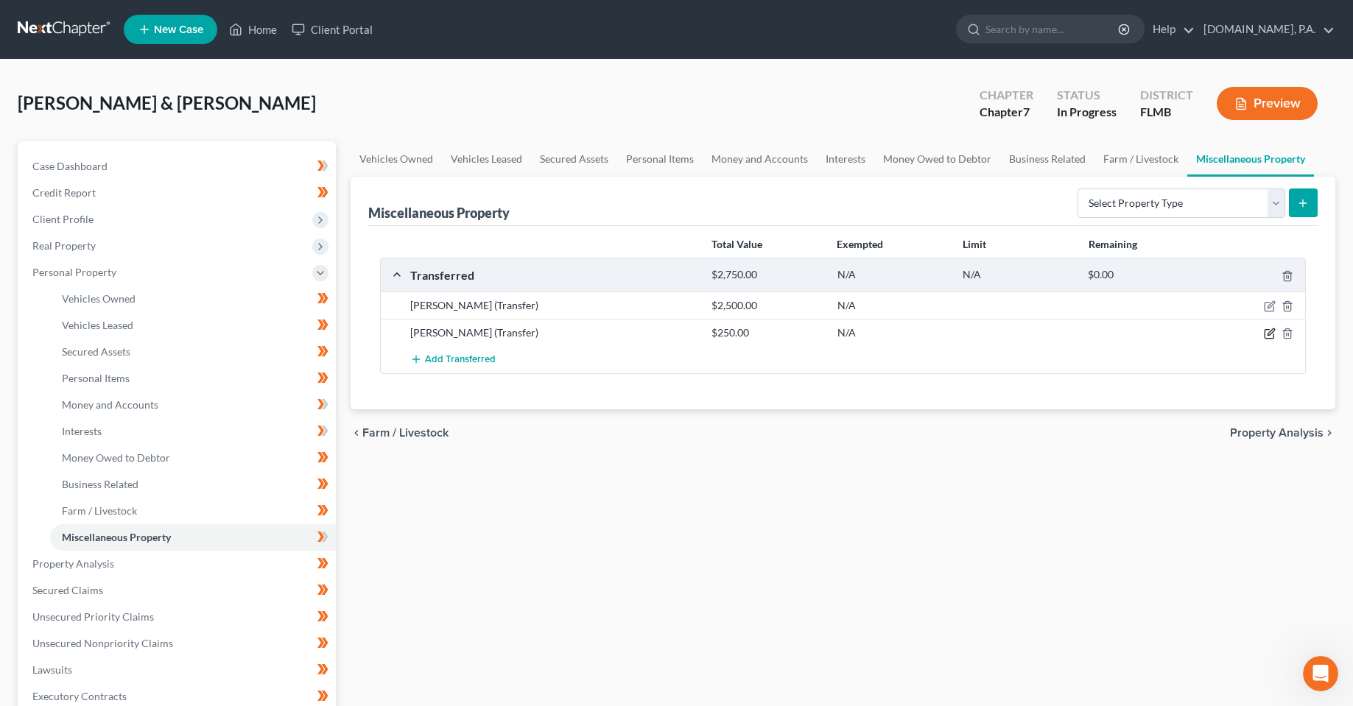
click at [1271, 334] on icon "button" at bounding box center [1270, 332] width 7 height 7
select select "Ordinary ([DATE])"
select select "9"
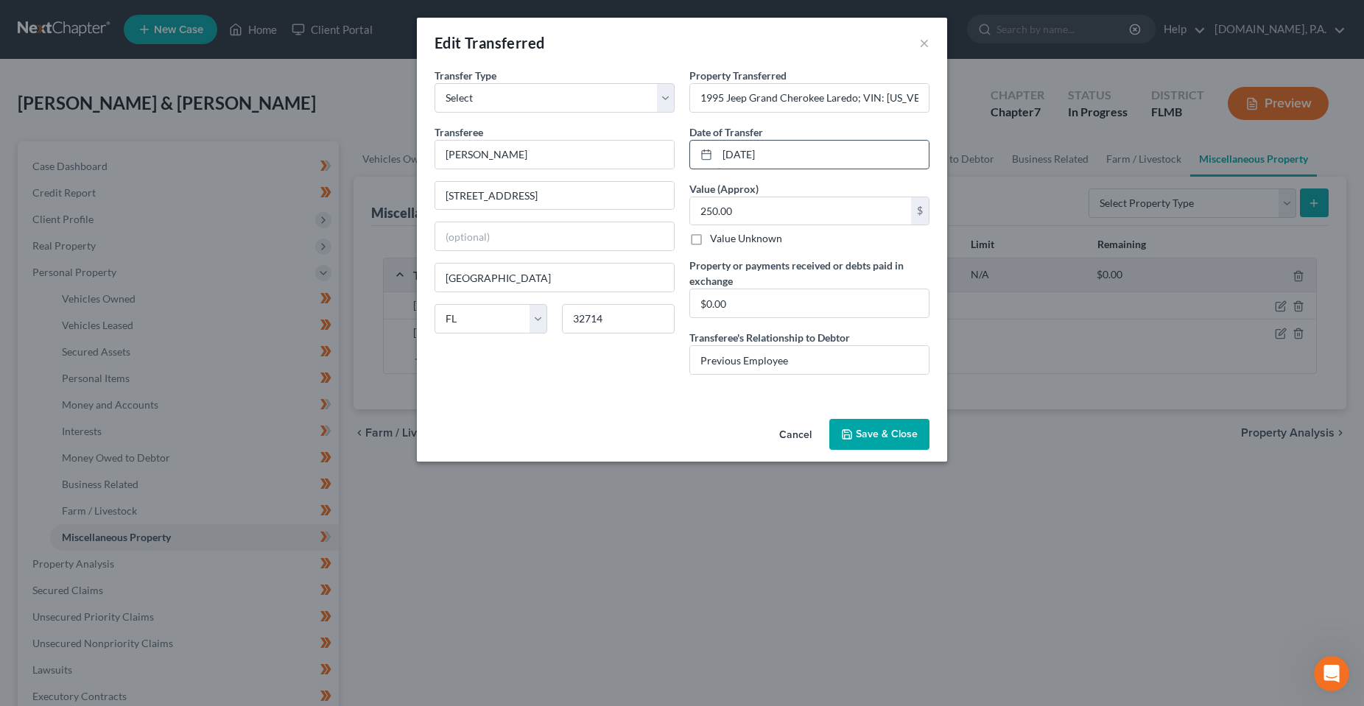
click at [827, 147] on input "[DATE]" at bounding box center [822, 155] width 211 height 28
type input "[DATE]"
click at [879, 443] on button "Save & Close" at bounding box center [879, 434] width 100 height 31
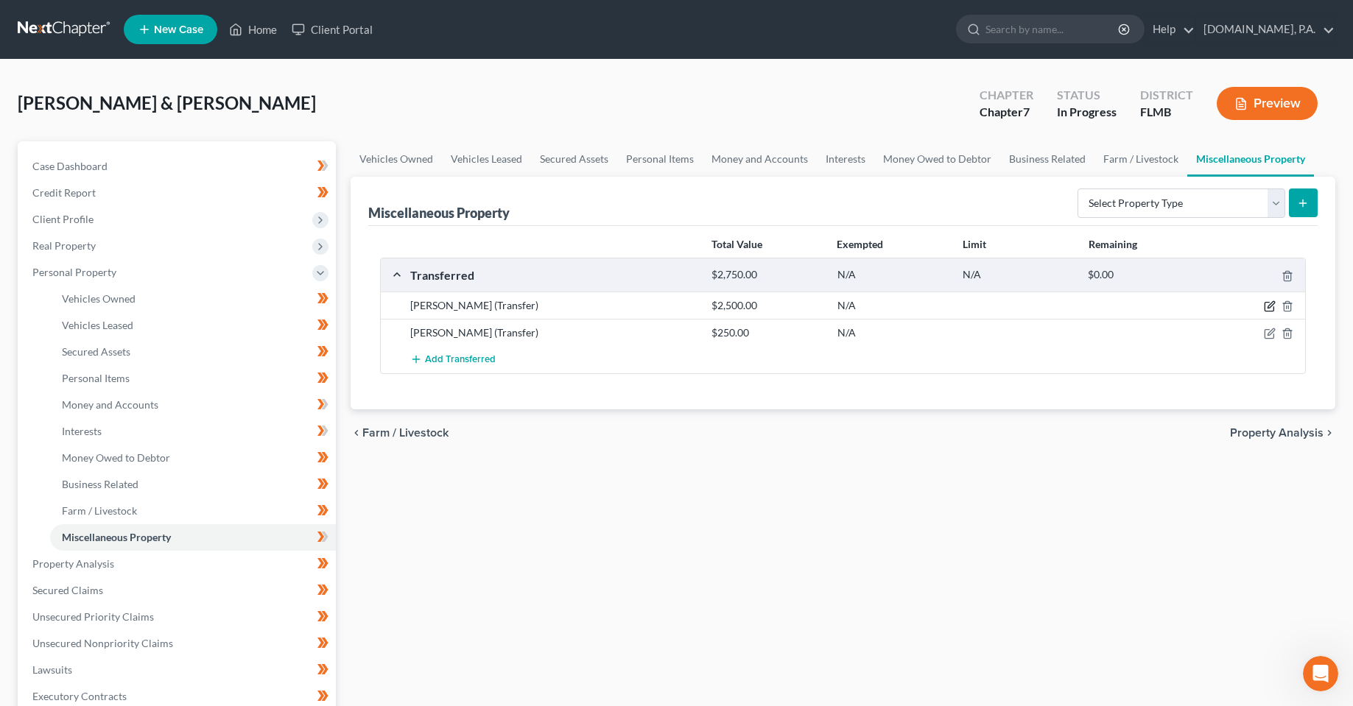
click at [1268, 311] on icon "button" at bounding box center [1270, 306] width 12 height 12
select select "Ordinary ([DATE])"
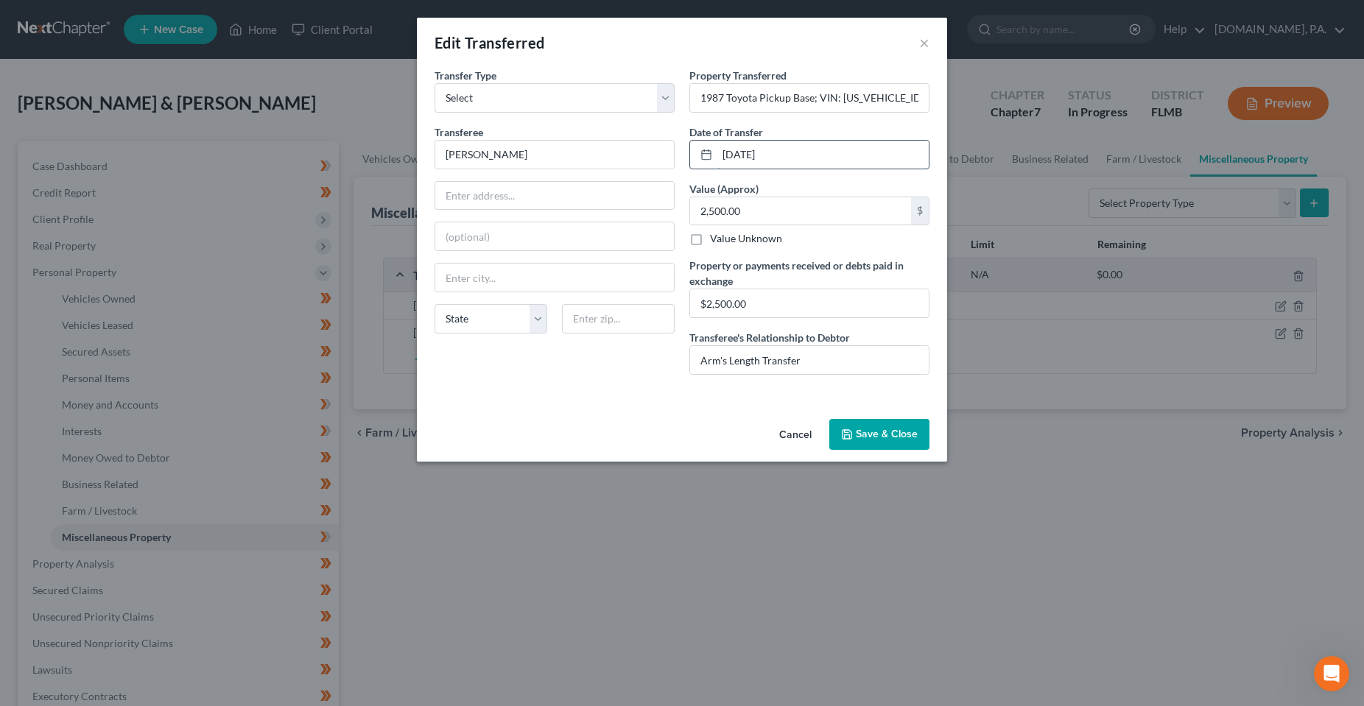
click at [803, 163] on input "[DATE]" at bounding box center [822, 155] width 211 height 28
type input "[DATE]"
click at [879, 418] on div "Cancel Save & Close" at bounding box center [682, 437] width 530 height 49
click at [882, 432] on button "Save & Close" at bounding box center [879, 434] width 100 height 31
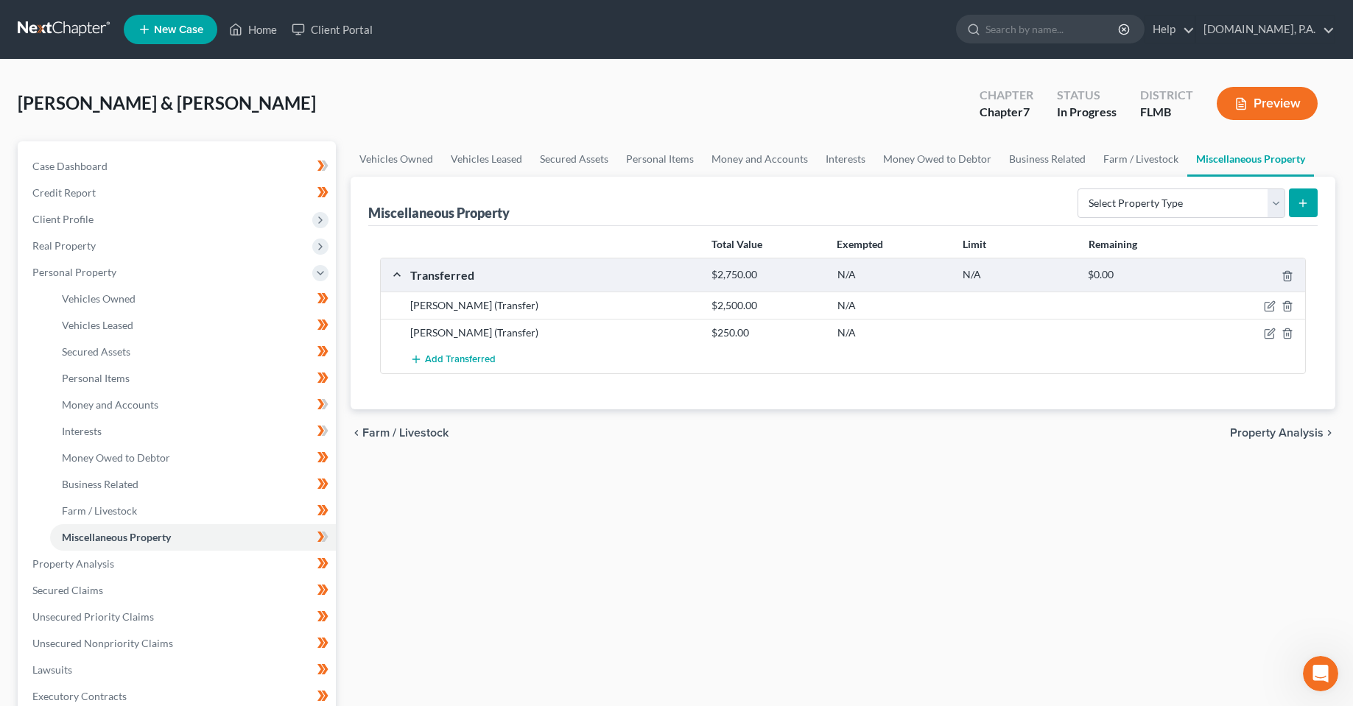
click at [658, 540] on div "Vehicles Owned Vehicles Leased Secured Assets Personal Items Money and Accounts…" at bounding box center [842, 566] width 999 height 851
drag, startPoint x: 734, startPoint y: 518, endPoint x: 585, endPoint y: 479, distance: 153.8
click at [734, 518] on div "Vehicles Owned Vehicles Leased Secured Assets Personal Items Money and Accounts…" at bounding box center [842, 566] width 999 height 851
click at [594, 505] on div "Vehicles Owned Vehicles Leased Secured Assets Personal Items Money and Accounts…" at bounding box center [842, 566] width 999 height 851
click at [661, 558] on div "Vehicles Owned Vehicles Leased Secured Assets Personal Items Money and Accounts…" at bounding box center [842, 566] width 999 height 851
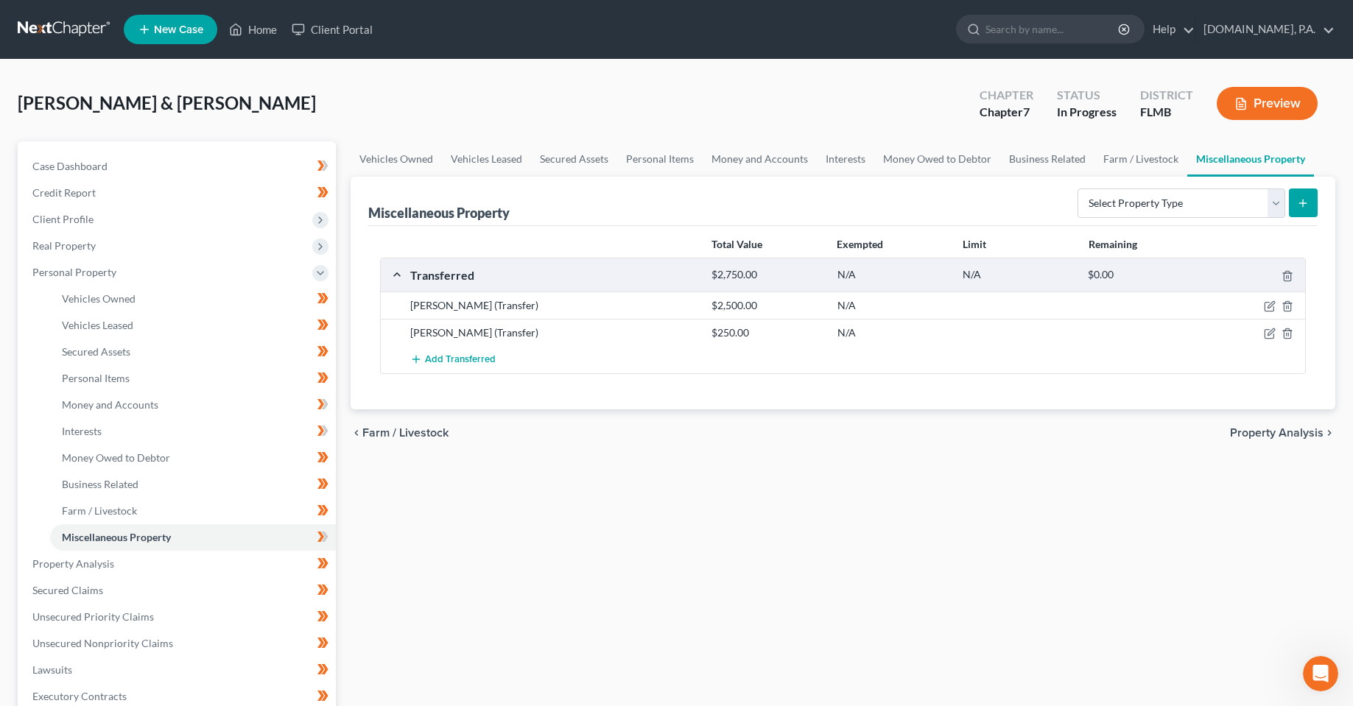
click at [493, 574] on div "Vehicles Owned Vehicles Leased Secured Assets Personal Items Money and Accounts…" at bounding box center [842, 566] width 999 height 851
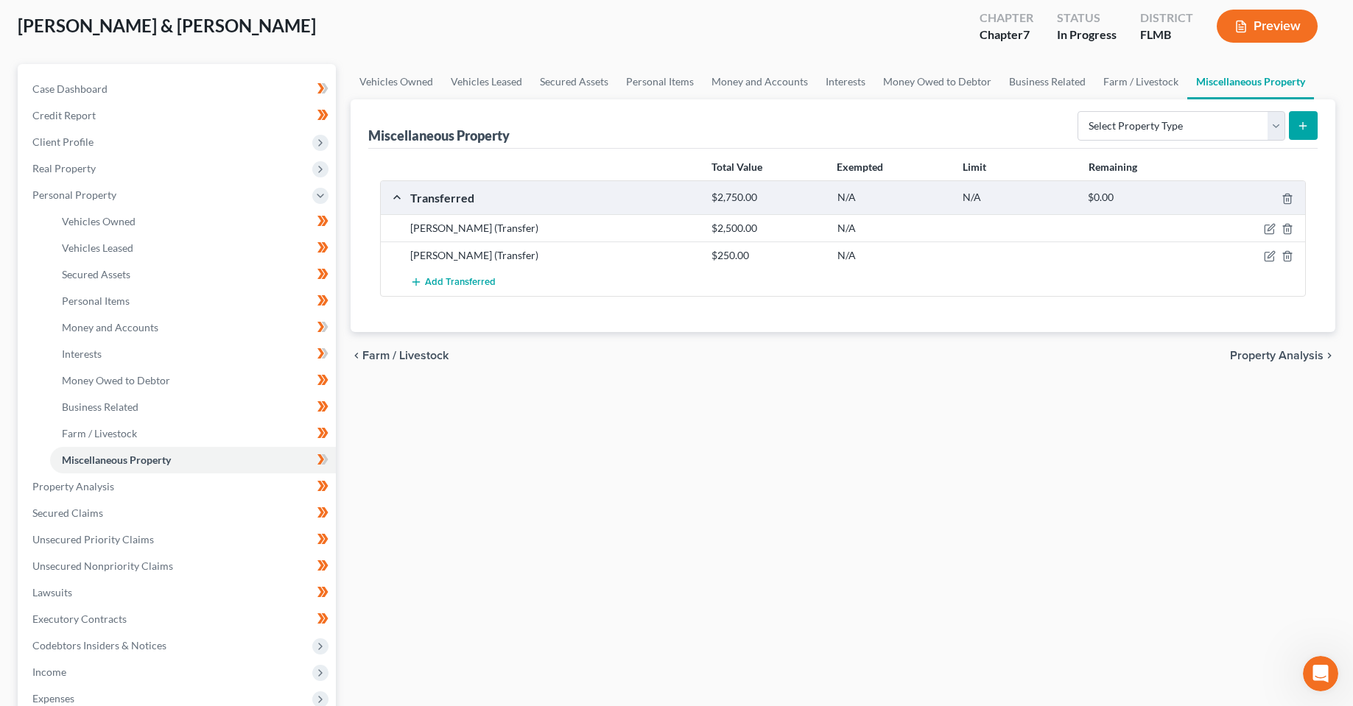
scroll to position [147, 0]
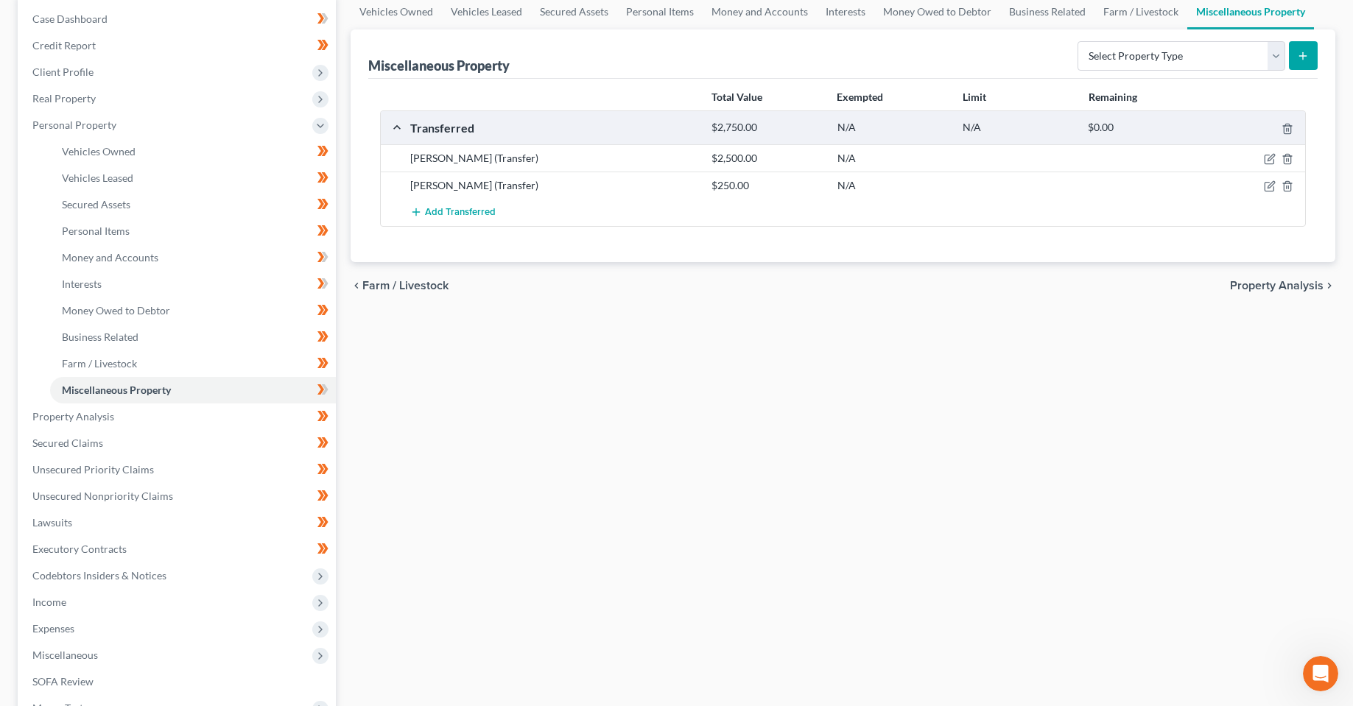
click at [511, 501] on div "Vehicles Owned Vehicles Leased Secured Assets Personal Items Money and Accounts…" at bounding box center [842, 419] width 999 height 851
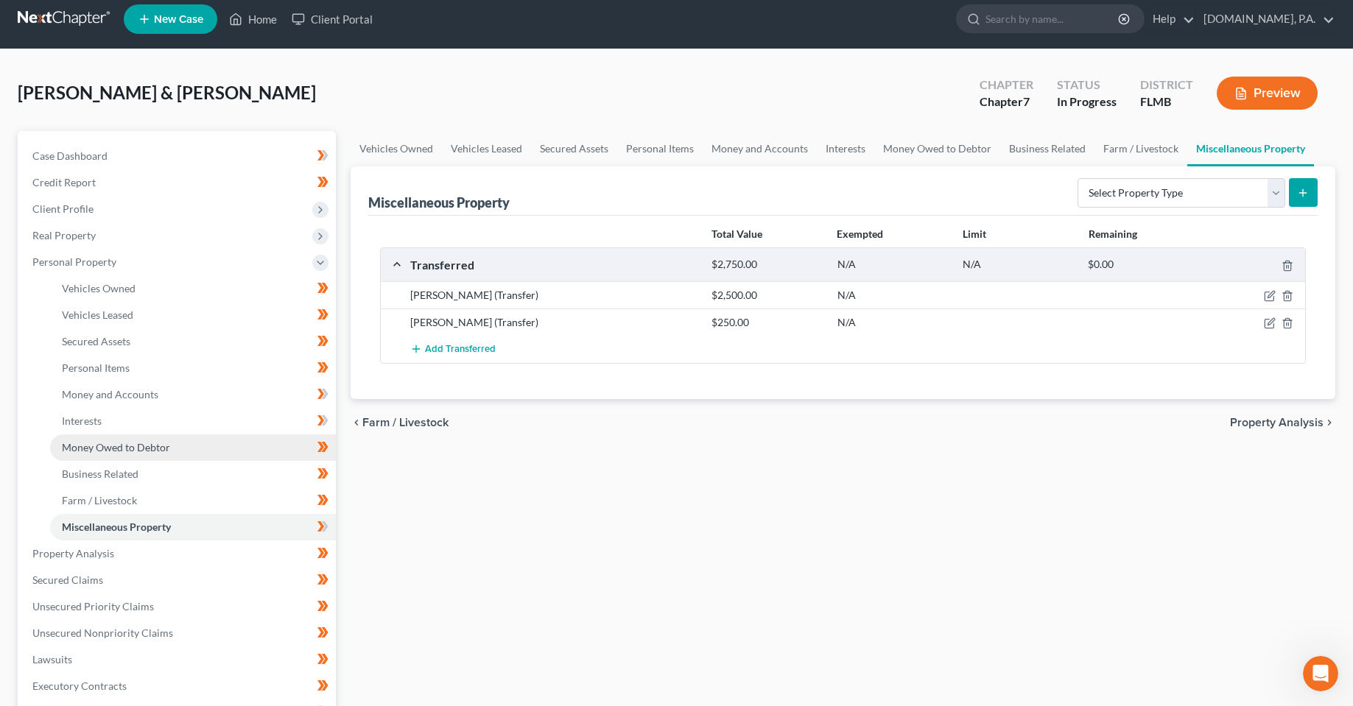
scroll to position [0, 0]
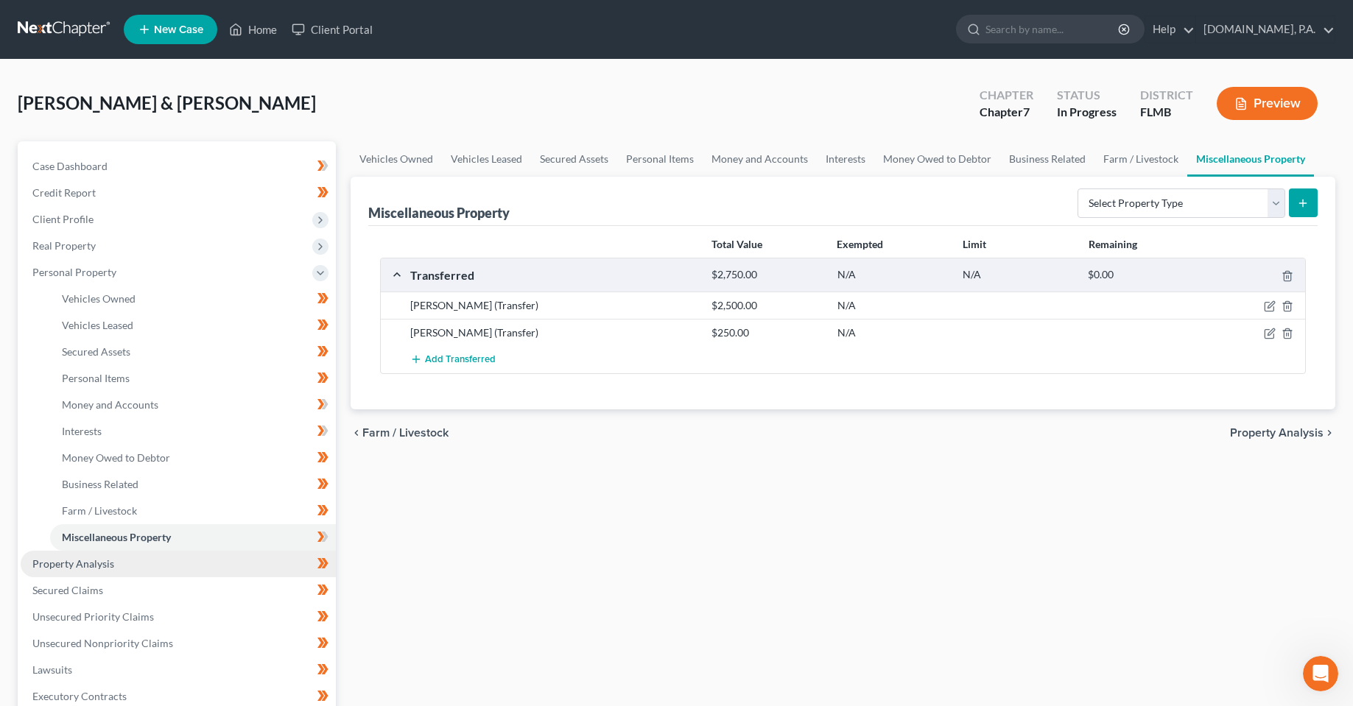
click at [95, 553] on link "Property Analysis" at bounding box center [178, 564] width 315 height 27
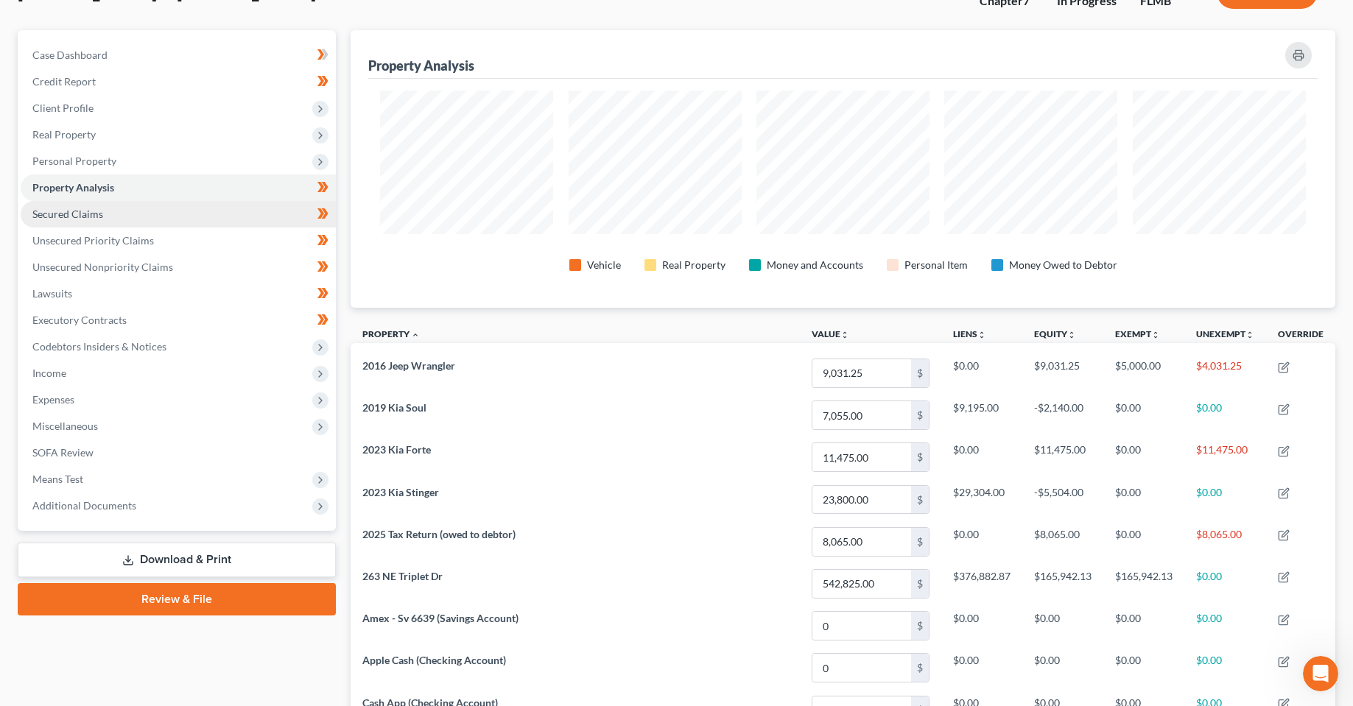
scroll to position [74, 0]
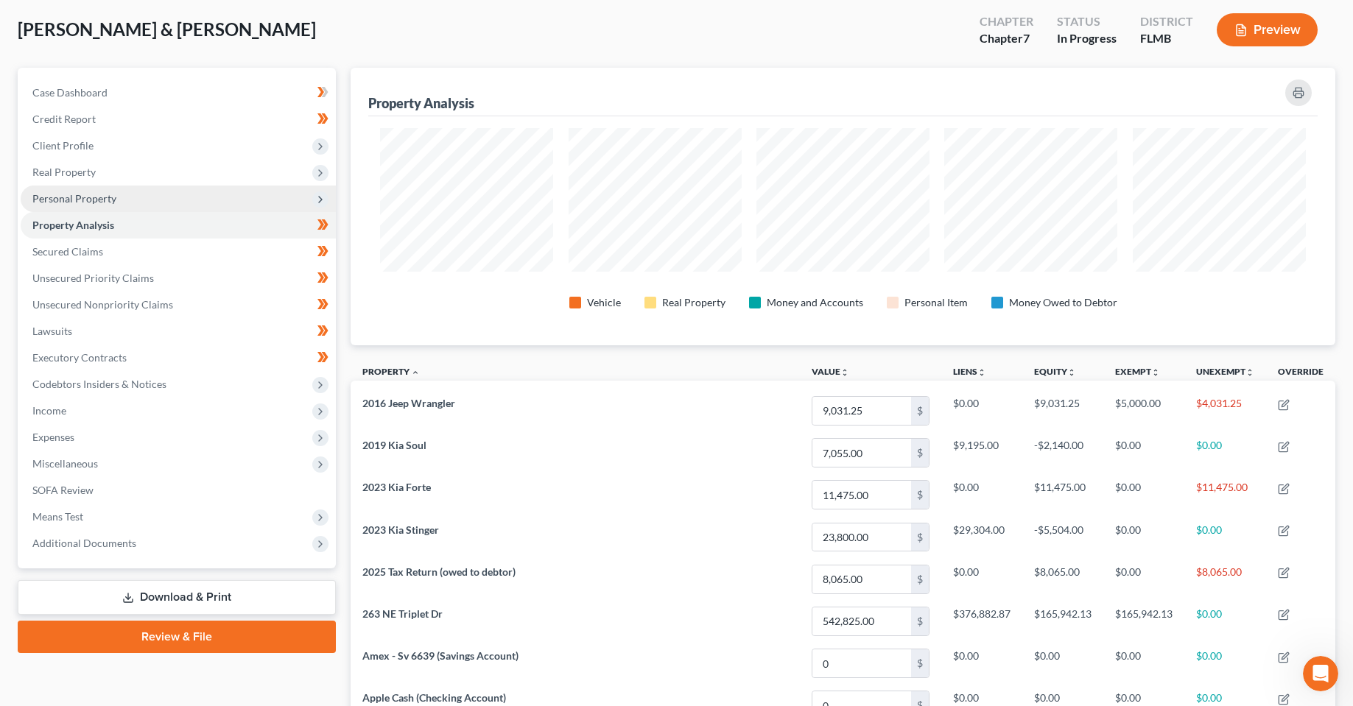
click at [84, 194] on span "Personal Property" at bounding box center [74, 198] width 84 height 13
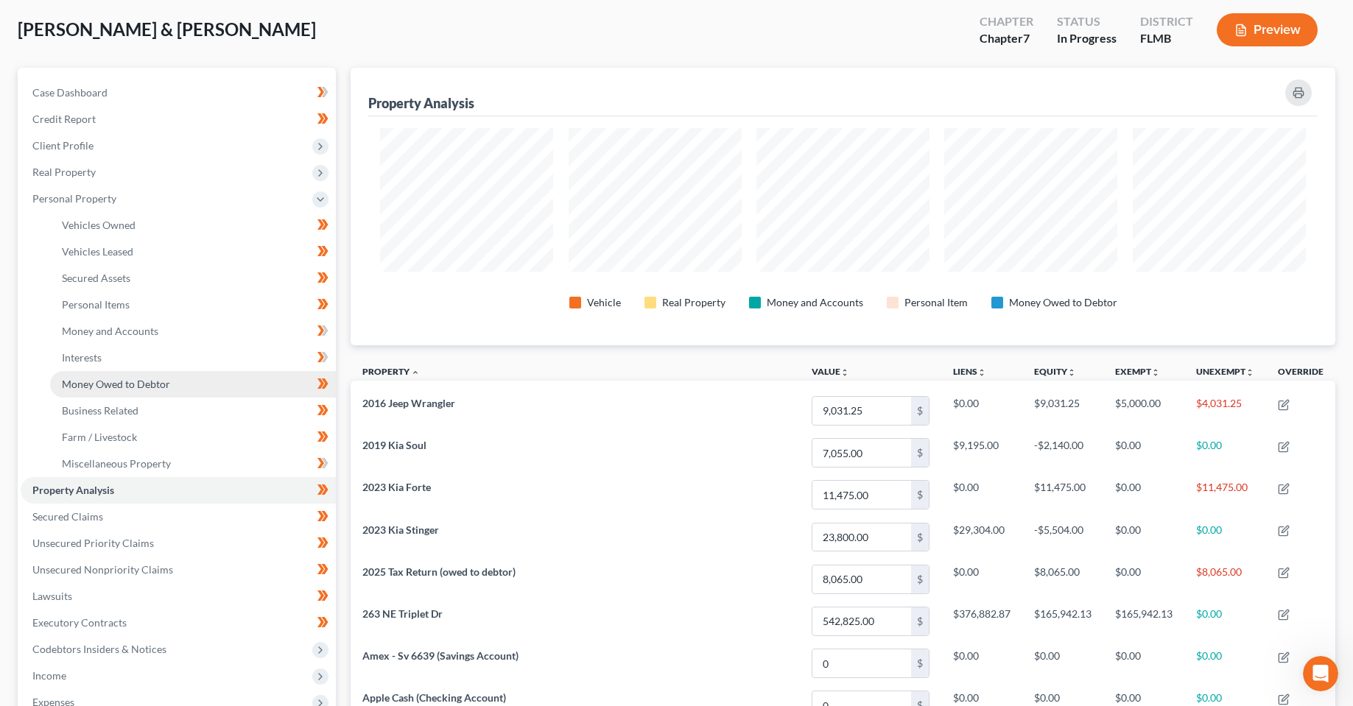
click at [126, 384] on span "Money Owed to Debtor" at bounding box center [116, 384] width 108 height 13
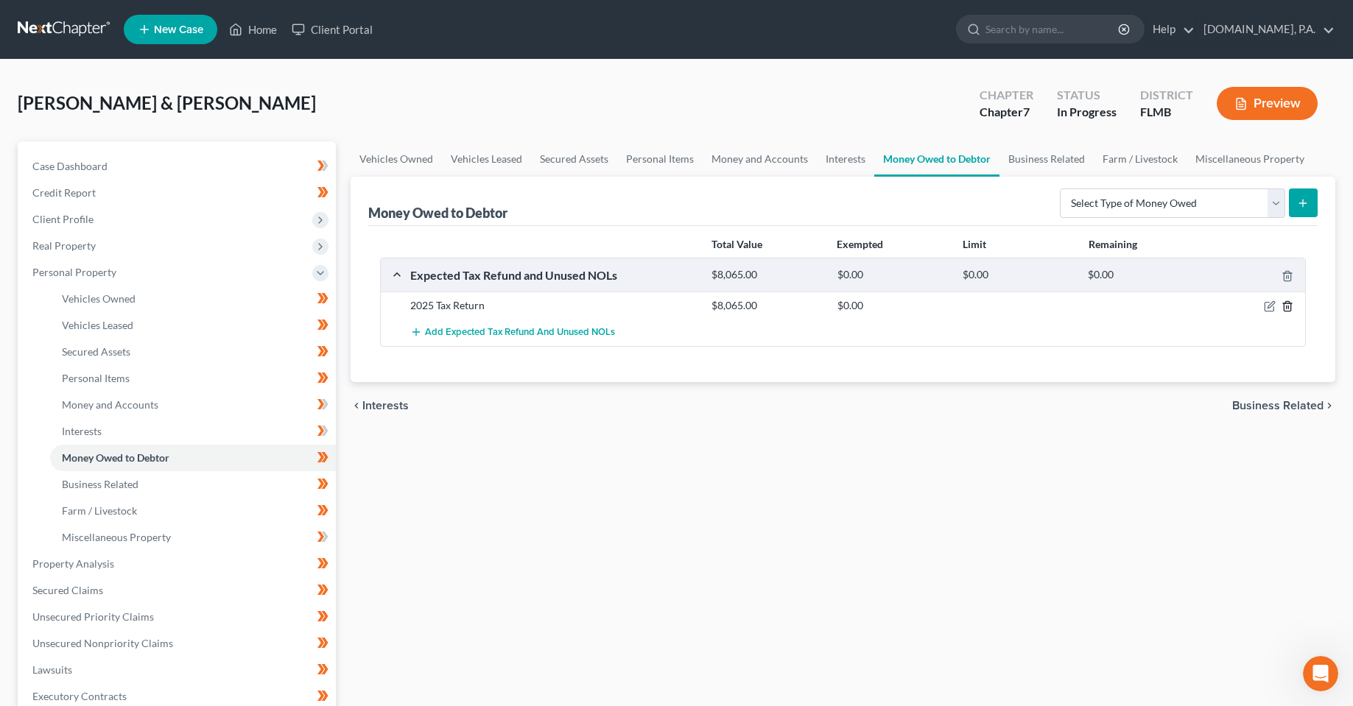
click at [1285, 303] on polyline "button" at bounding box center [1287, 303] width 9 height 0
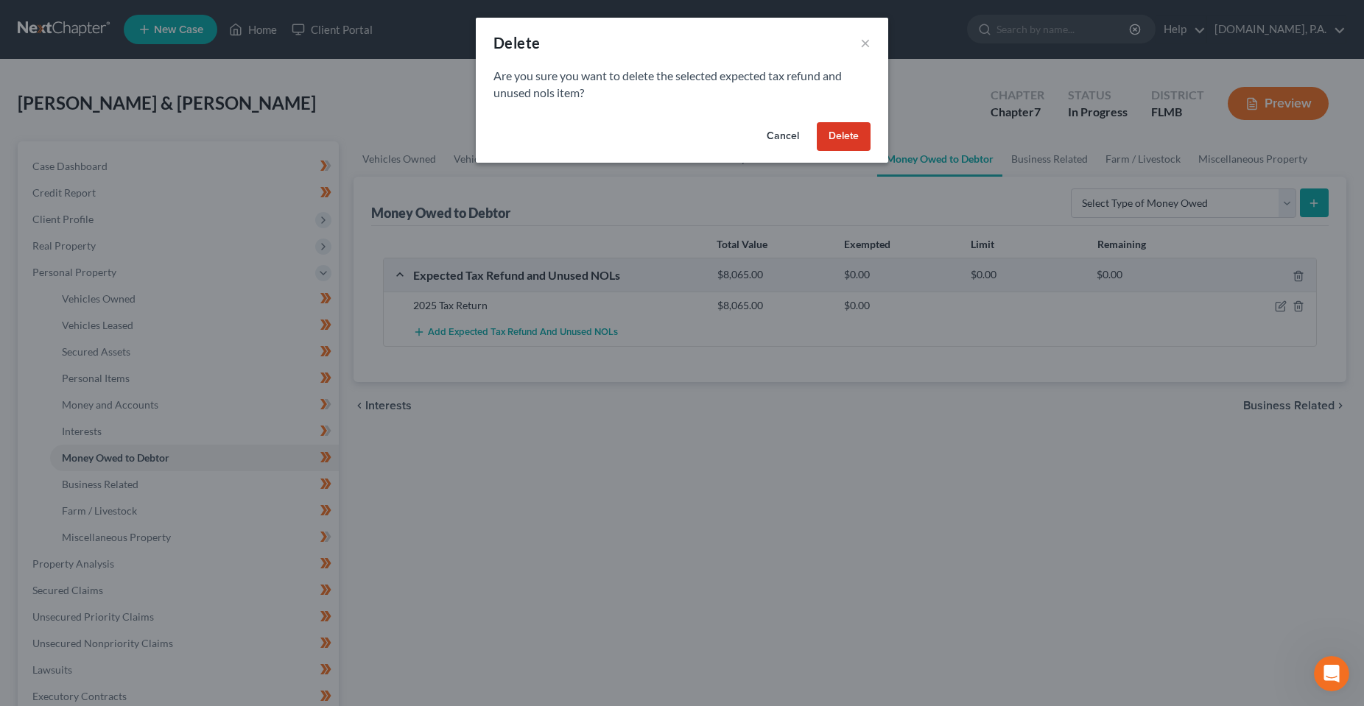
click at [856, 121] on div "Cancel Delete" at bounding box center [682, 139] width 412 height 47
click at [855, 129] on button "Delete" at bounding box center [844, 136] width 54 height 29
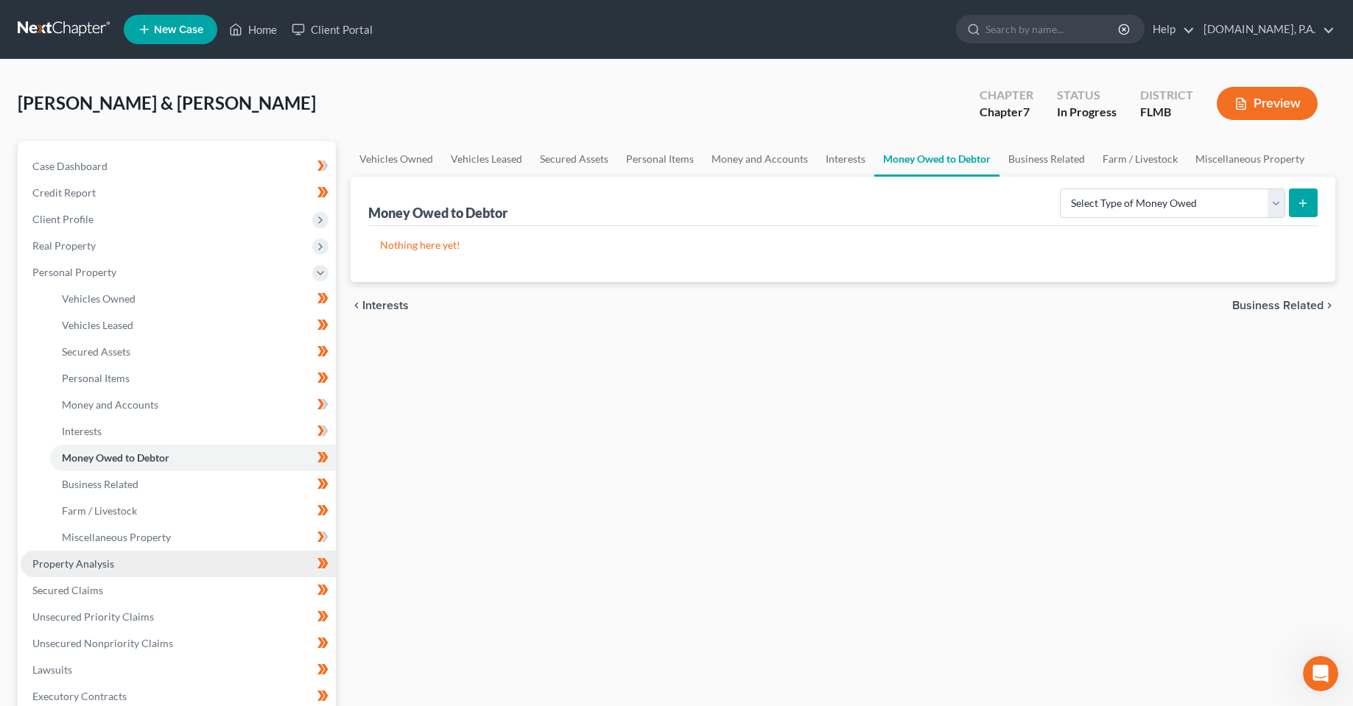
click at [99, 560] on span "Property Analysis" at bounding box center [73, 564] width 82 height 13
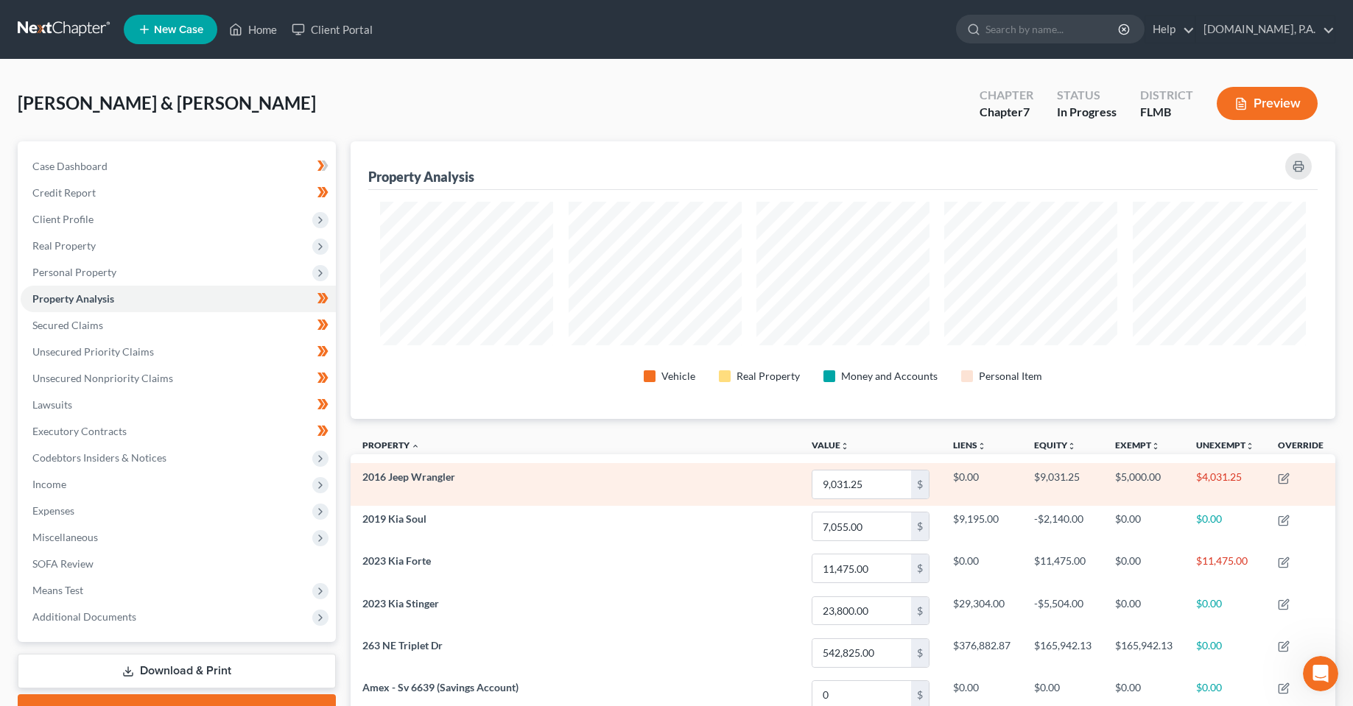
scroll to position [278, 985]
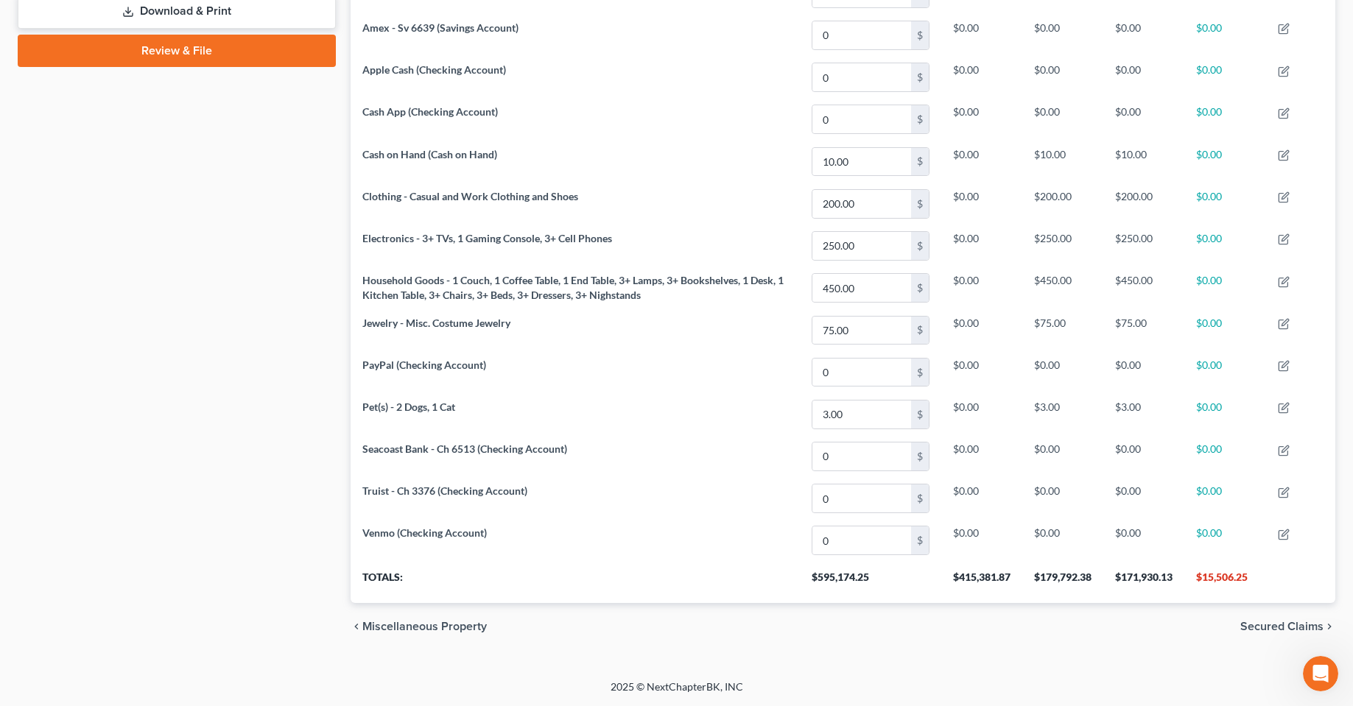
click at [172, 403] on div "Case Dashboard Payments Invoices Payments Payments Credit Report Client Profile" at bounding box center [176, 66] width 333 height 1169
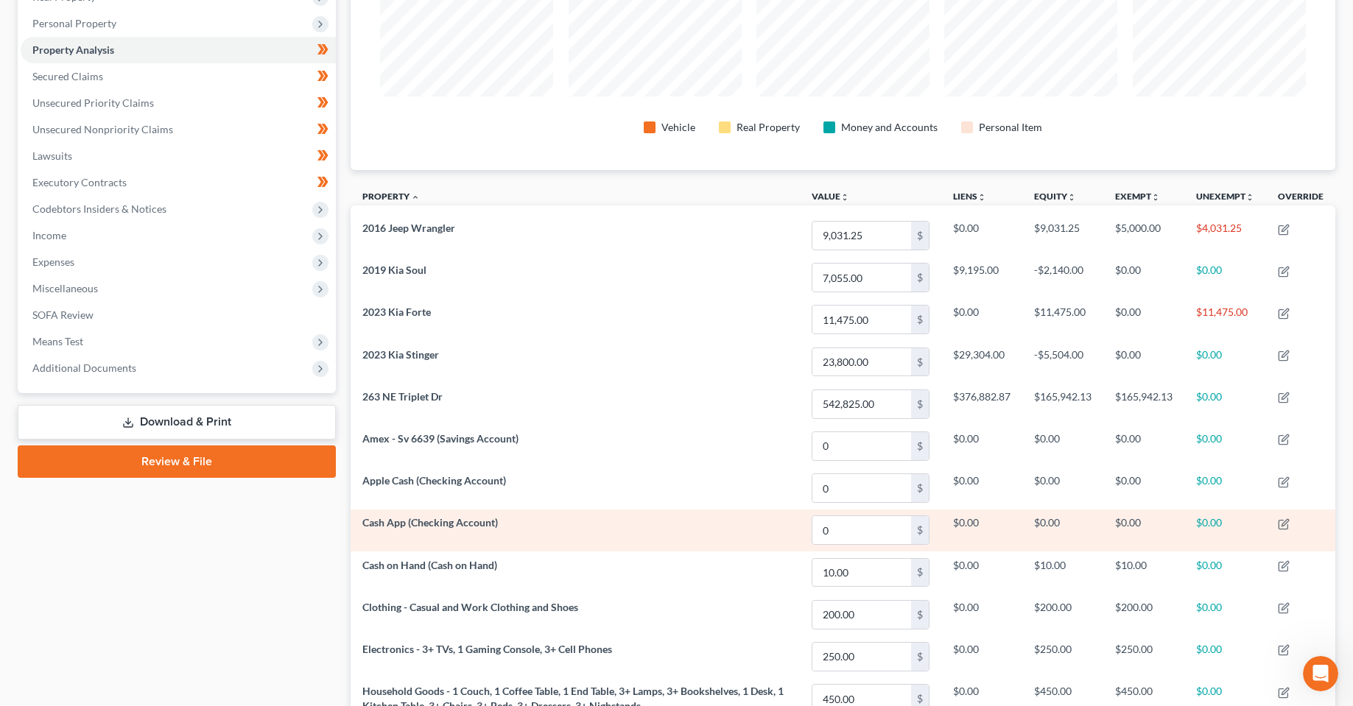
scroll to position [218, 0]
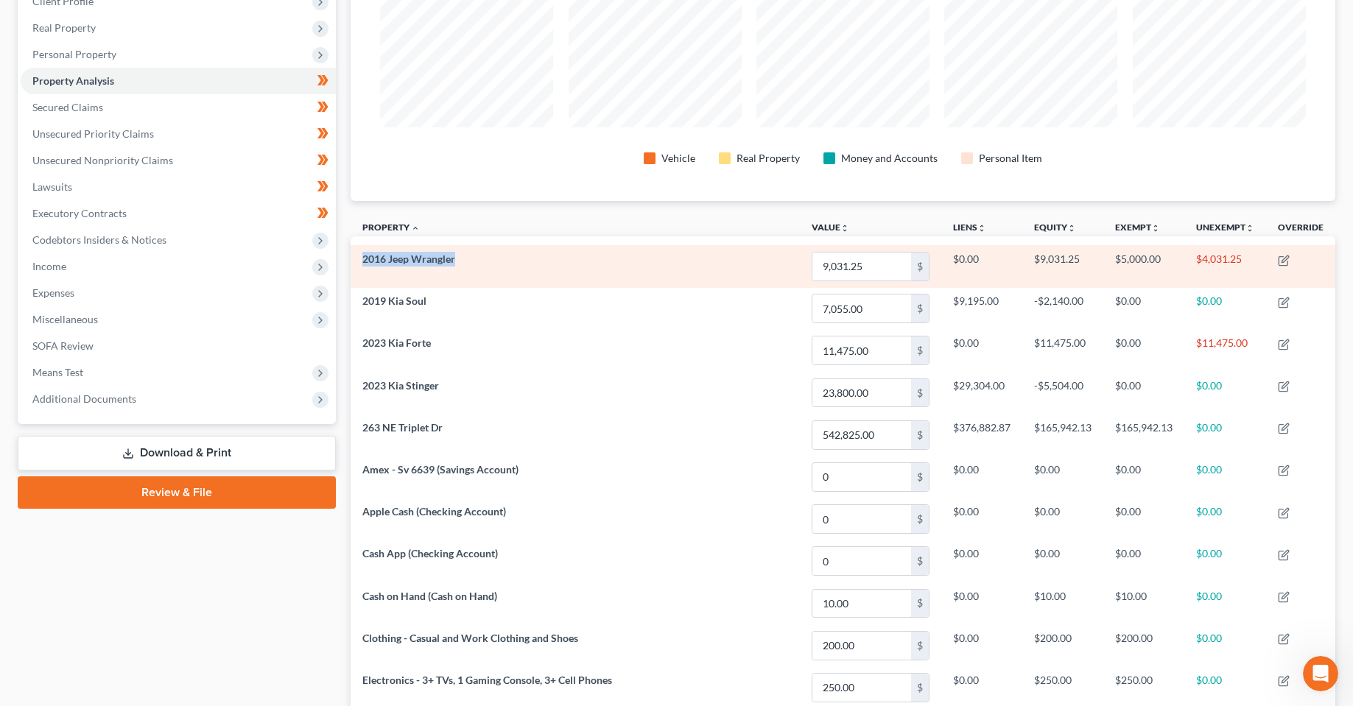
click at [362, 258] on td "2016 Jeep Wrangler" at bounding box center [575, 266] width 449 height 42
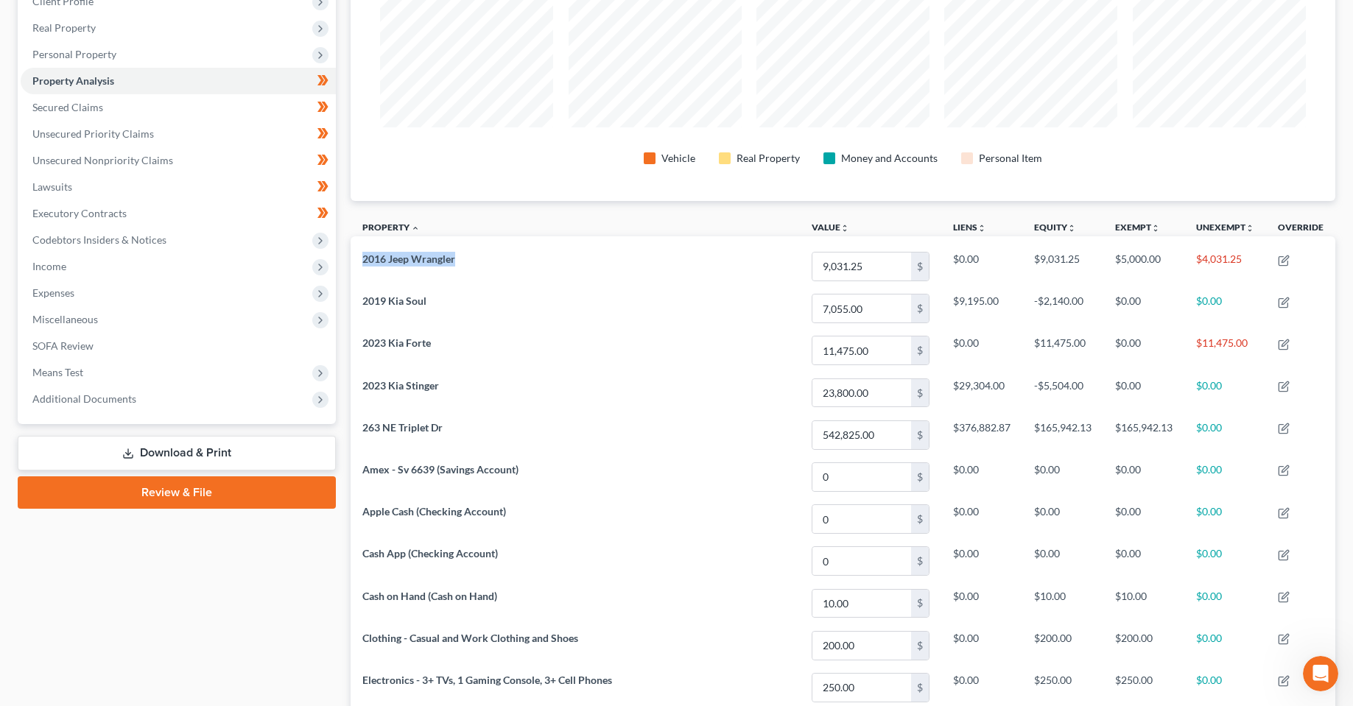
copy span "2016 Jeep Wrangler"
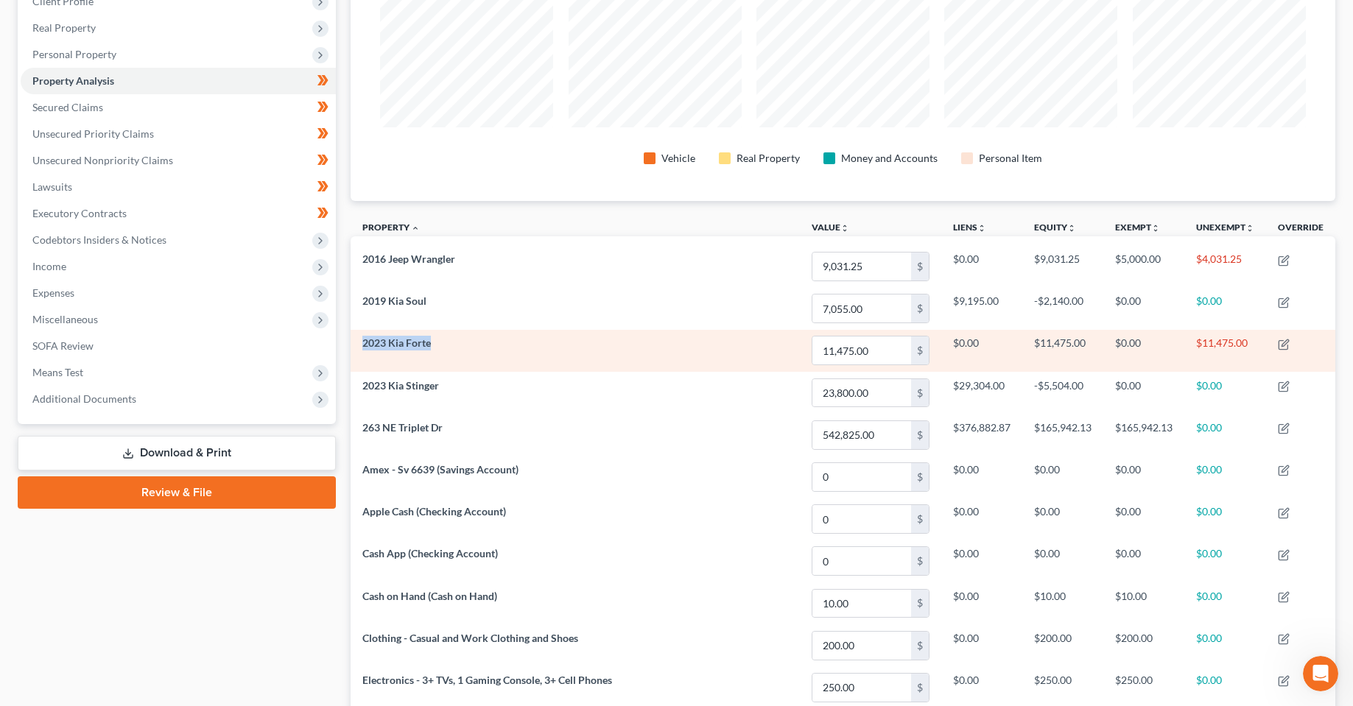
drag, startPoint x: 436, startPoint y: 339, endPoint x: 363, endPoint y: 348, distance: 73.5
click at [363, 348] on td "2023 Kia Forte" at bounding box center [575, 351] width 449 height 42
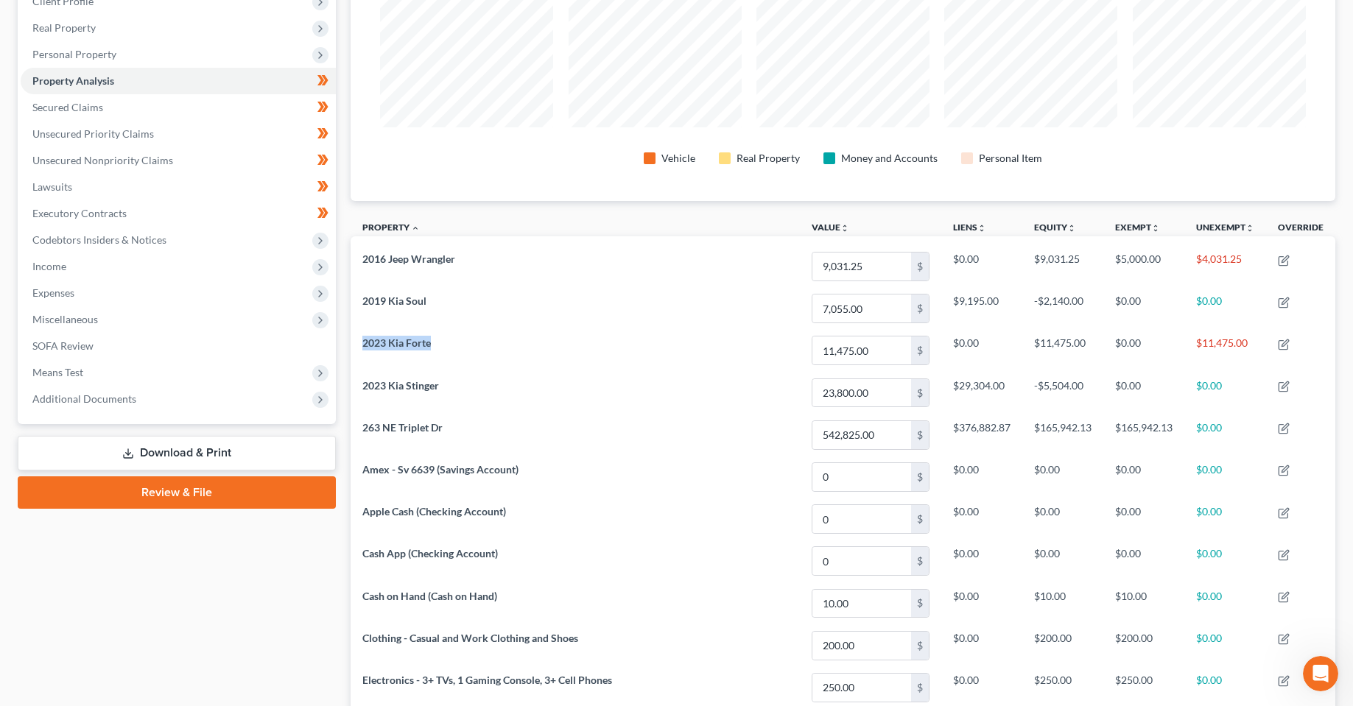
copy span "2023 Kia Forte"
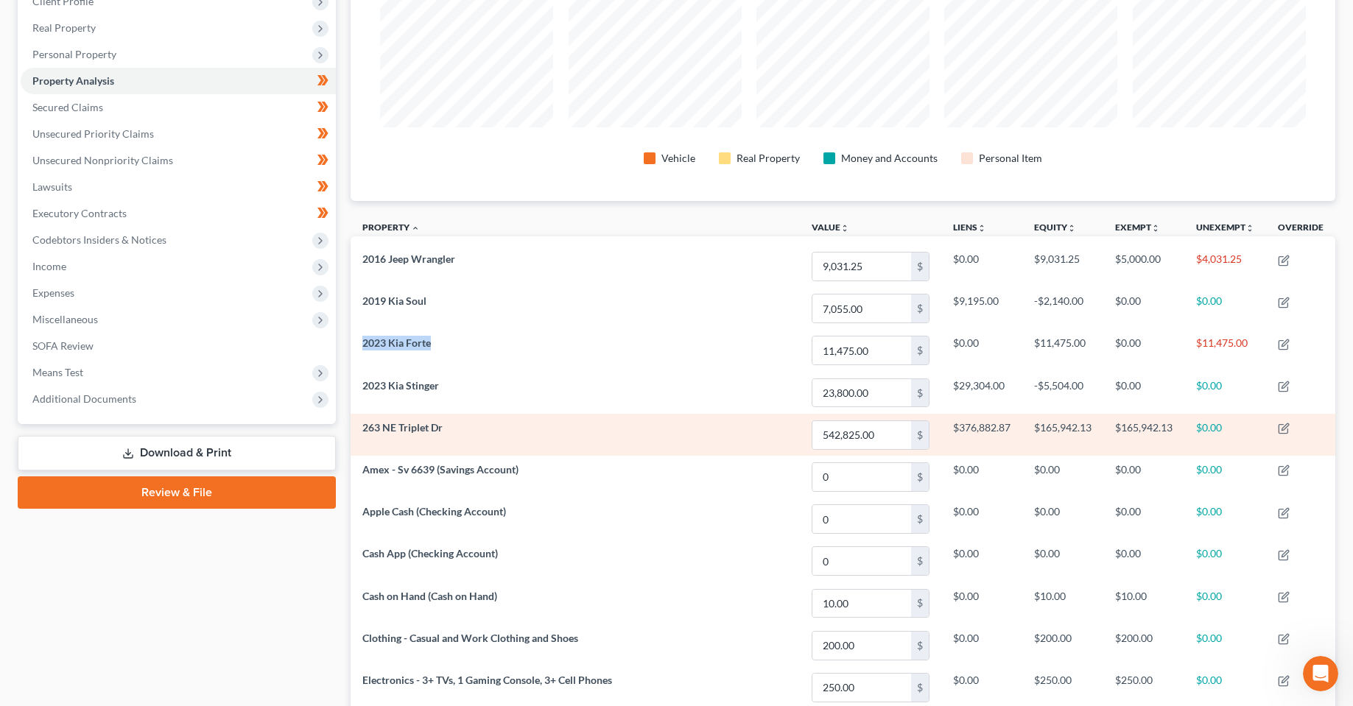
drag, startPoint x: 194, startPoint y: 449, endPoint x: 767, endPoint y: 451, distance: 572.2
click at [194, 449] on link "Download & Print" at bounding box center [177, 453] width 318 height 35
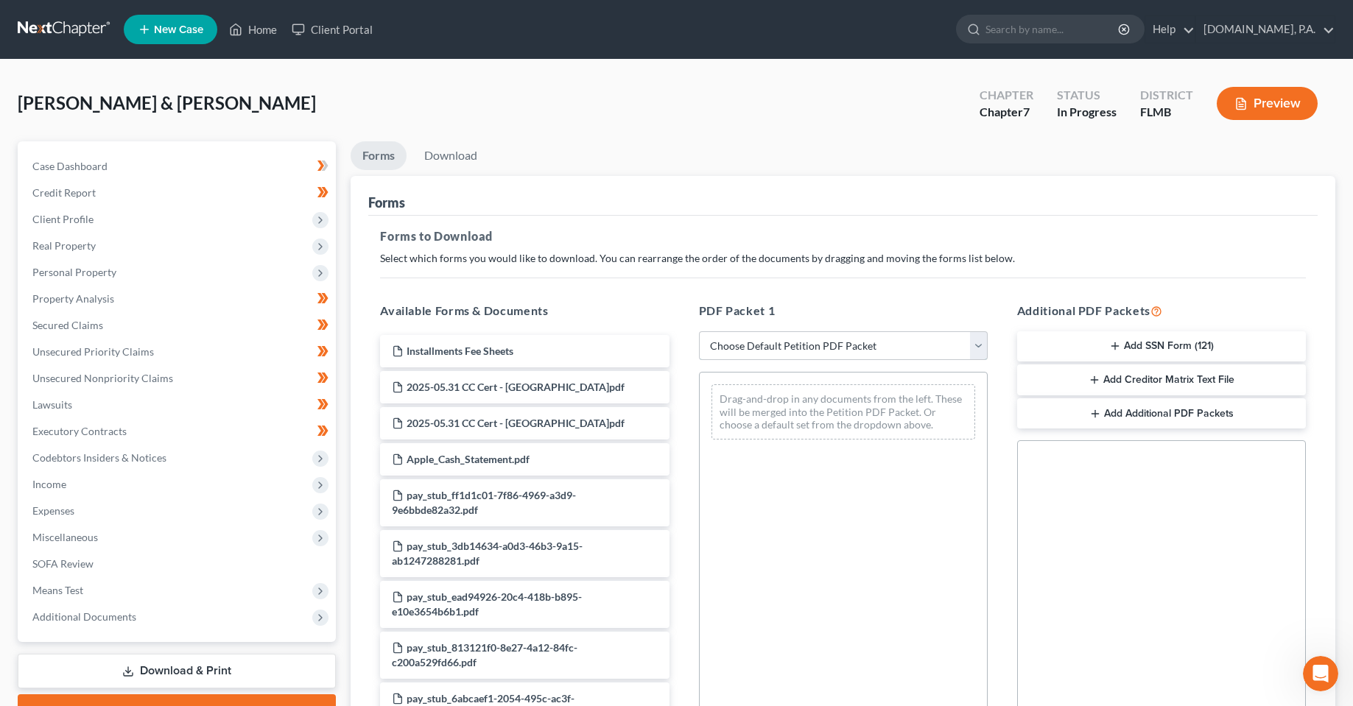
drag, startPoint x: 900, startPoint y: 331, endPoint x: 899, endPoint y: 338, distance: 7.4
click at [900, 331] on select "Choose Default Petition PDF Packet Complete Bankruptcy Petition (all forms and …" at bounding box center [843, 345] width 289 height 29
select select "0"
click at [699, 331] on select "Choose Default Petition PDF Packet Complete Bankruptcy Petition (all forms and …" at bounding box center [843, 345] width 289 height 29
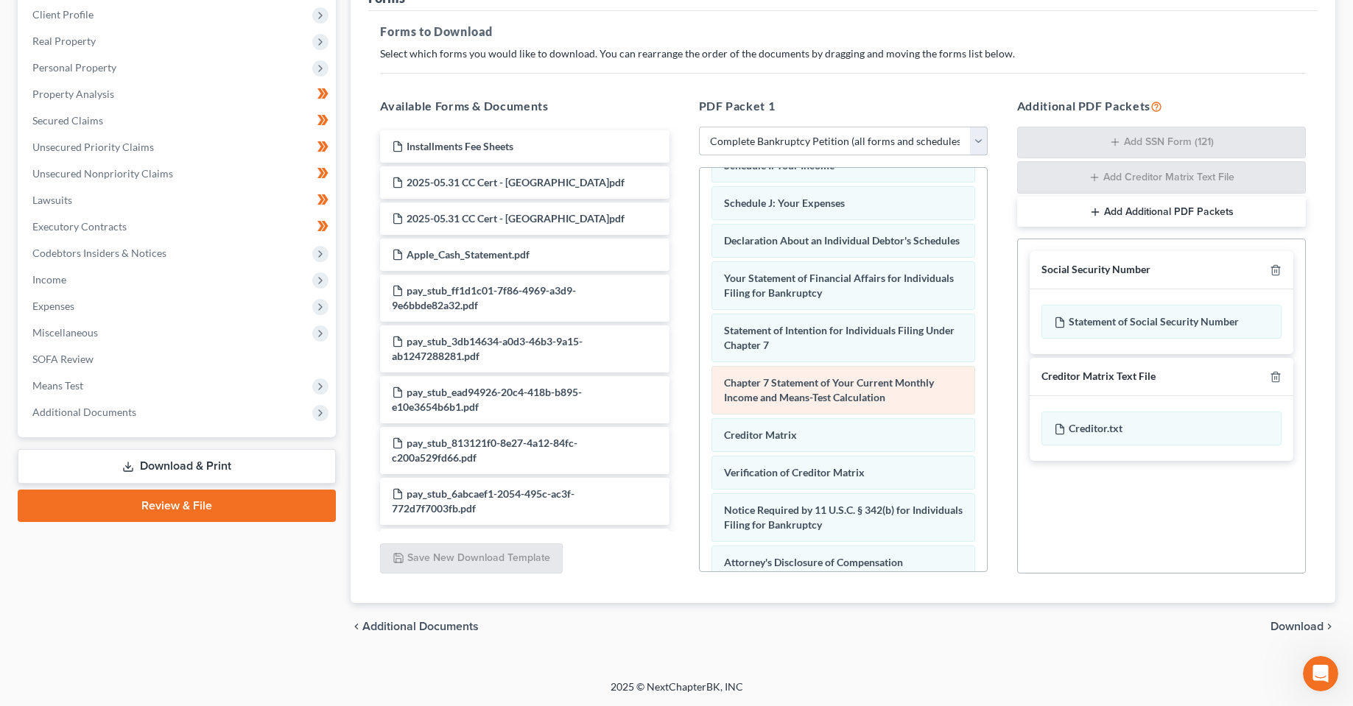
scroll to position [484, 0]
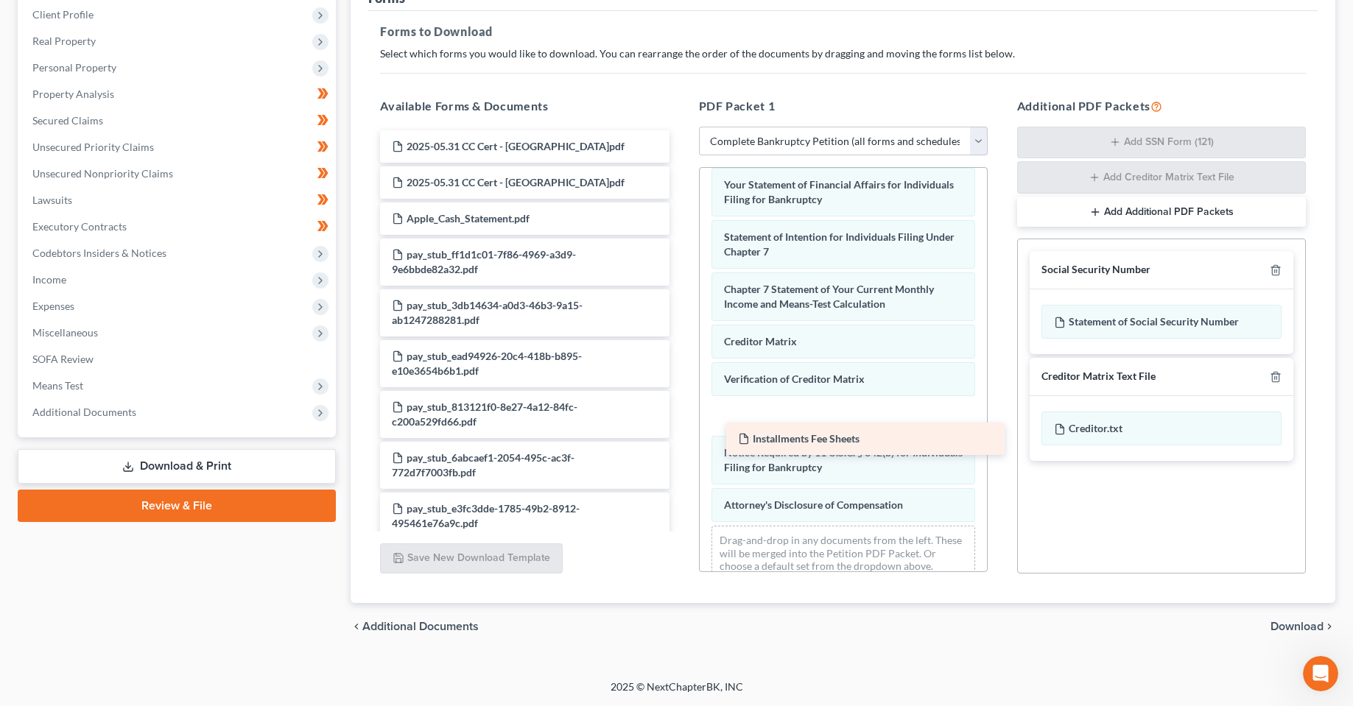
drag, startPoint x: 510, startPoint y: 143, endPoint x: 808, endPoint y: 431, distance: 414.6
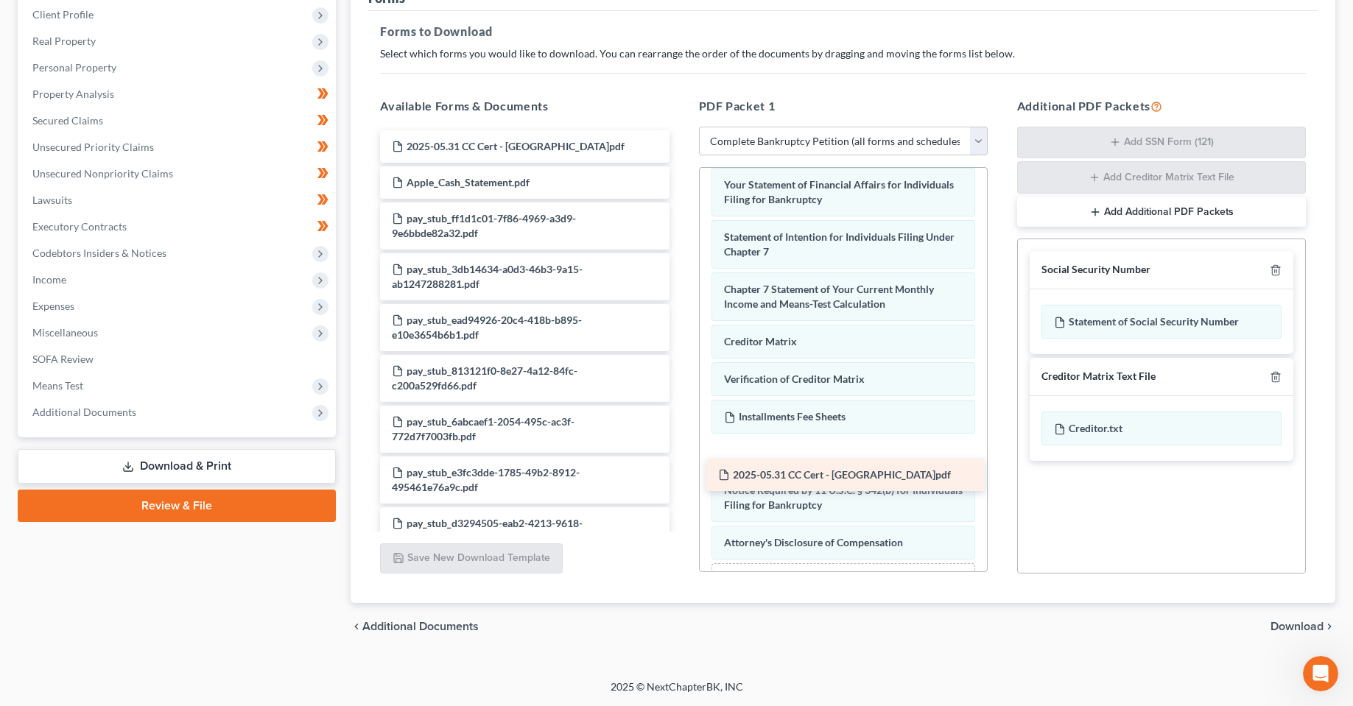
drag, startPoint x: 516, startPoint y: 147, endPoint x: 842, endPoint y: 475, distance: 463.0
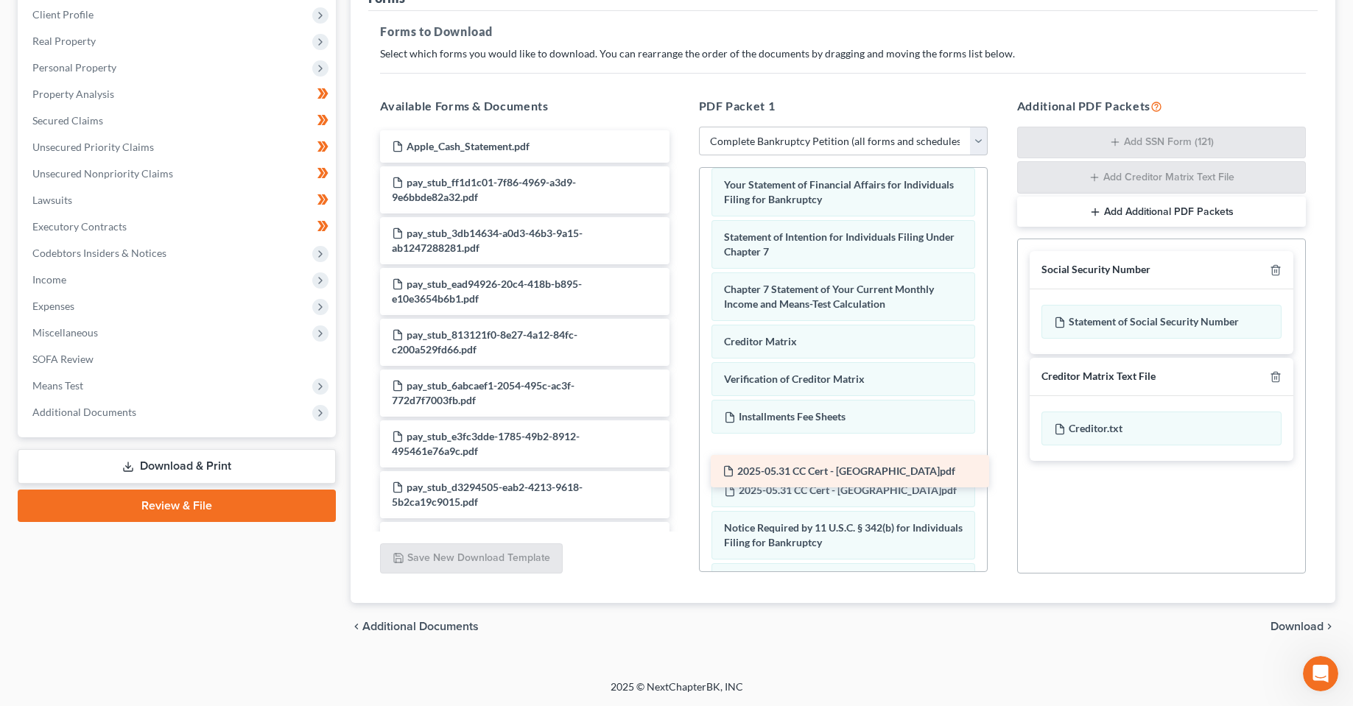
drag, startPoint x: 524, startPoint y: 148, endPoint x: 855, endPoint y: 478, distance: 467.1
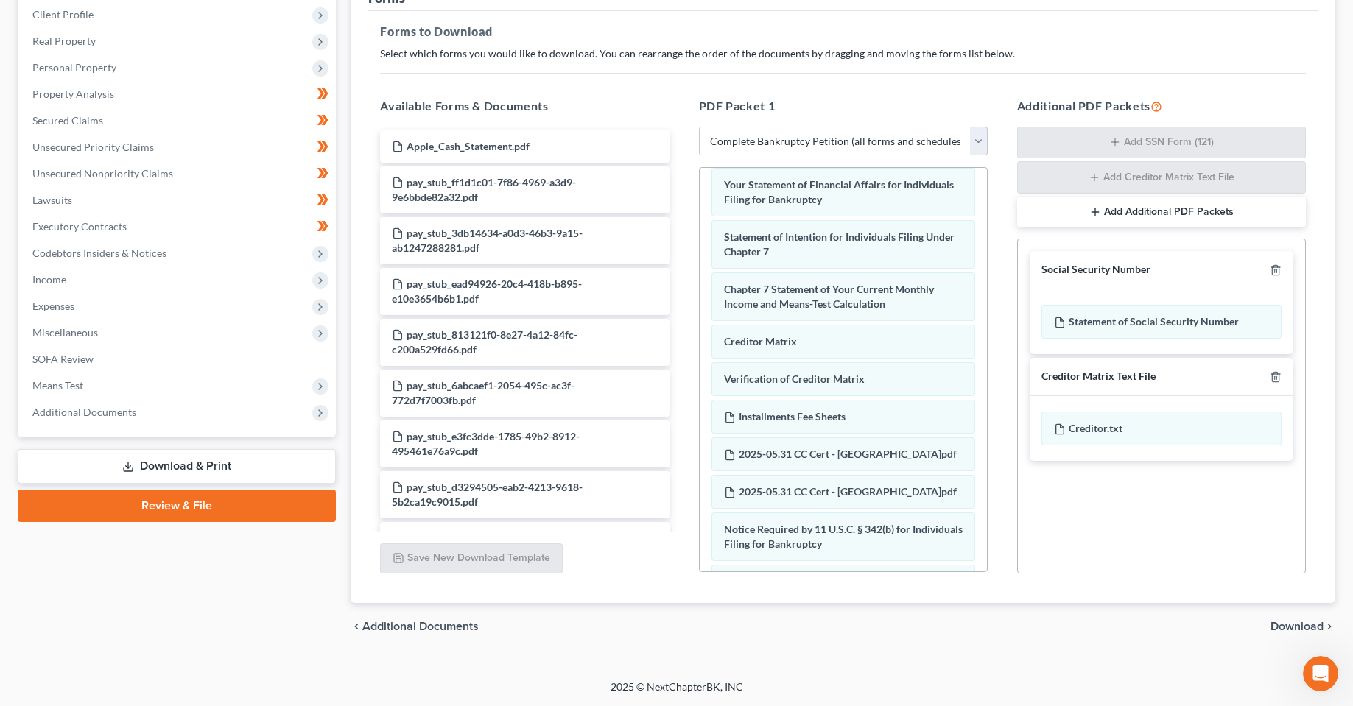
click at [1291, 629] on span "Download" at bounding box center [1296, 627] width 53 height 12
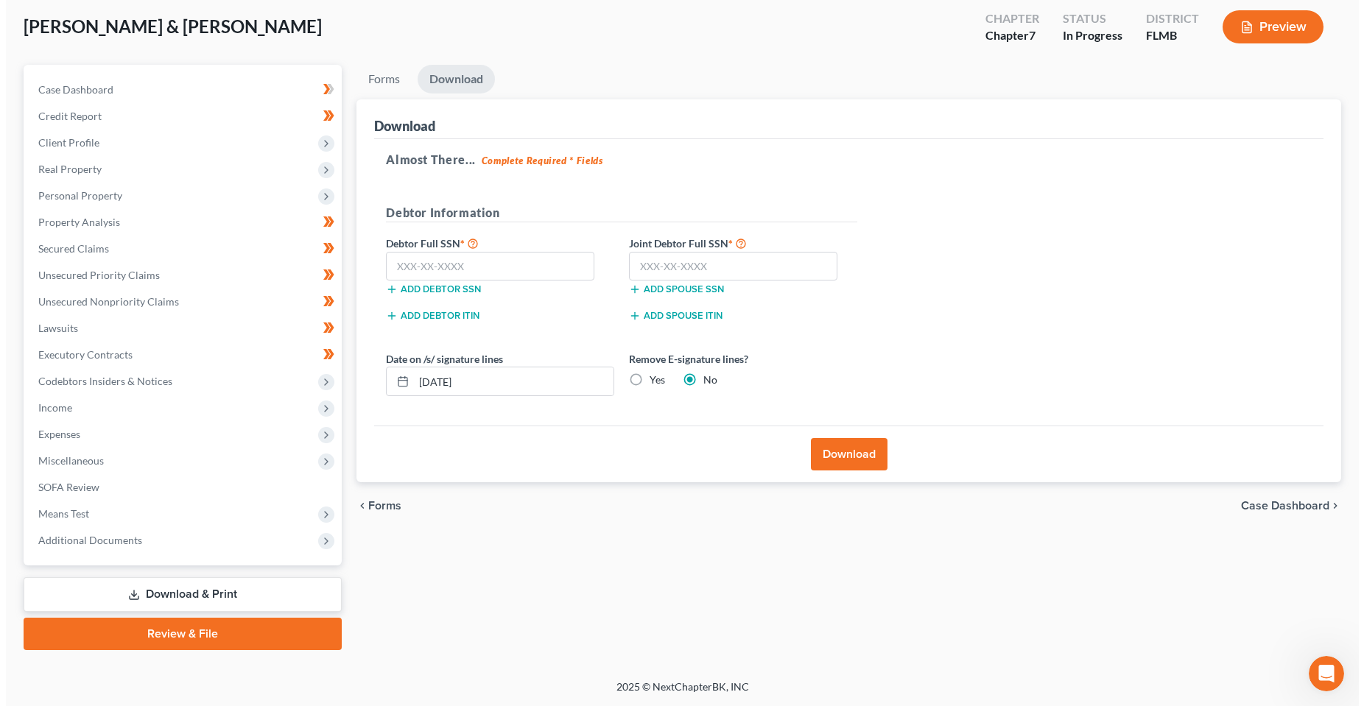
scroll to position [77, 0]
click at [435, 383] on input "[DATE]" at bounding box center [508, 381] width 200 height 28
type input "[DATE]"
click at [521, 513] on div "chevron_left Forms Case Dashboard chevron_right" at bounding box center [843, 505] width 985 height 47
click at [1052, 175] on div "Almost There... Complete Required * Fields Debtor Information Debtor Full SSN *…" at bounding box center [842, 282] width 949 height 287
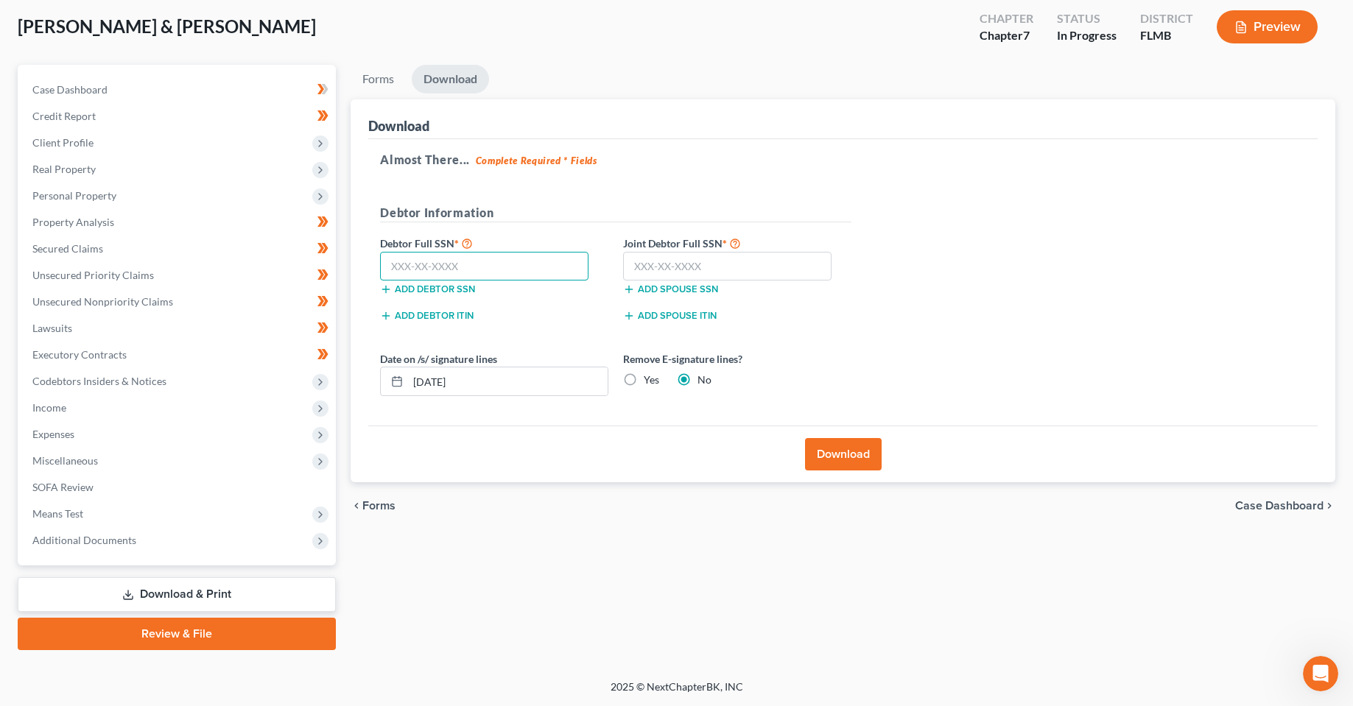
click at [431, 265] on input "text" at bounding box center [484, 266] width 208 height 29
type input "594-50-4498"
click at [657, 256] on input "text" at bounding box center [727, 266] width 208 height 29
click at [711, 268] on input "text" at bounding box center [727, 266] width 208 height 29
type input "283-80-5739"
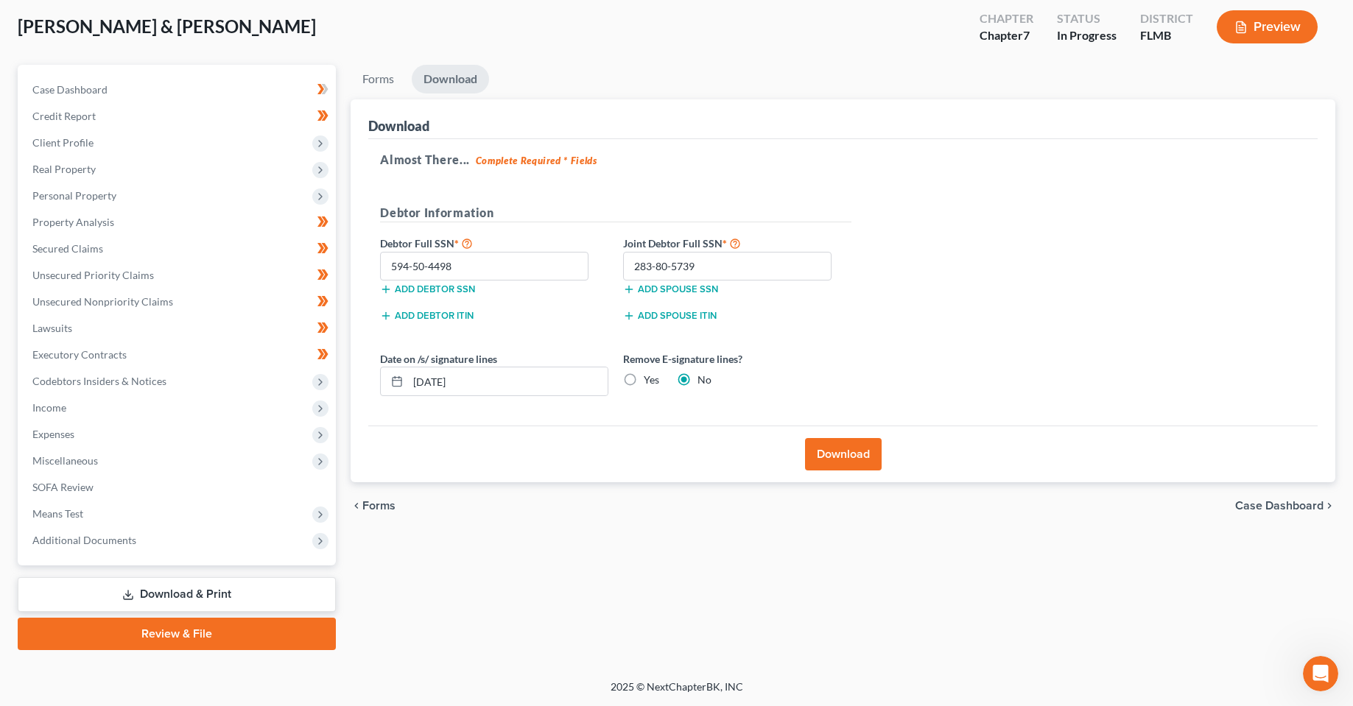
click at [831, 462] on button "Download" at bounding box center [843, 454] width 77 height 32
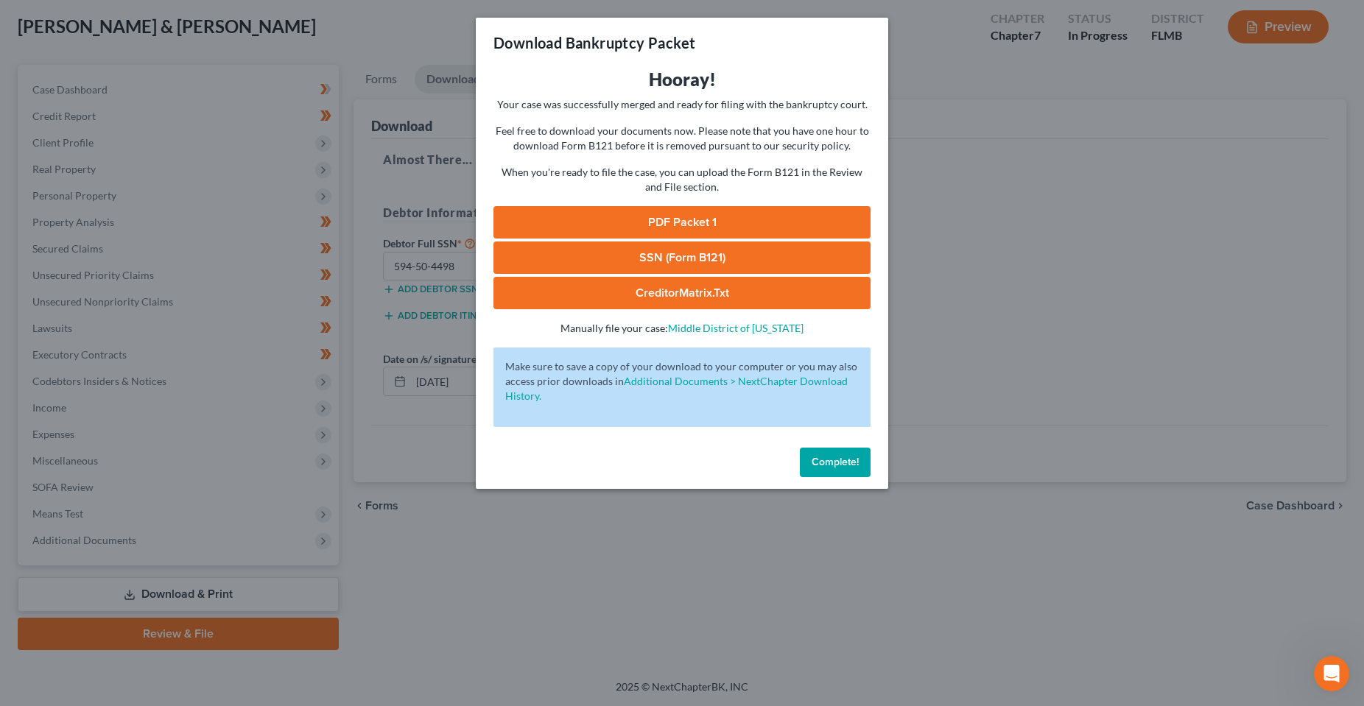
drag, startPoint x: 706, startPoint y: 222, endPoint x: 702, endPoint y: 272, distance: 50.3
click at [706, 222] on link "PDF Packet 1" at bounding box center [681, 222] width 377 height 32
click at [663, 263] on link "SSN (Form B121)" at bounding box center [681, 258] width 377 height 32
